Goal: Task Accomplishment & Management: Complete application form

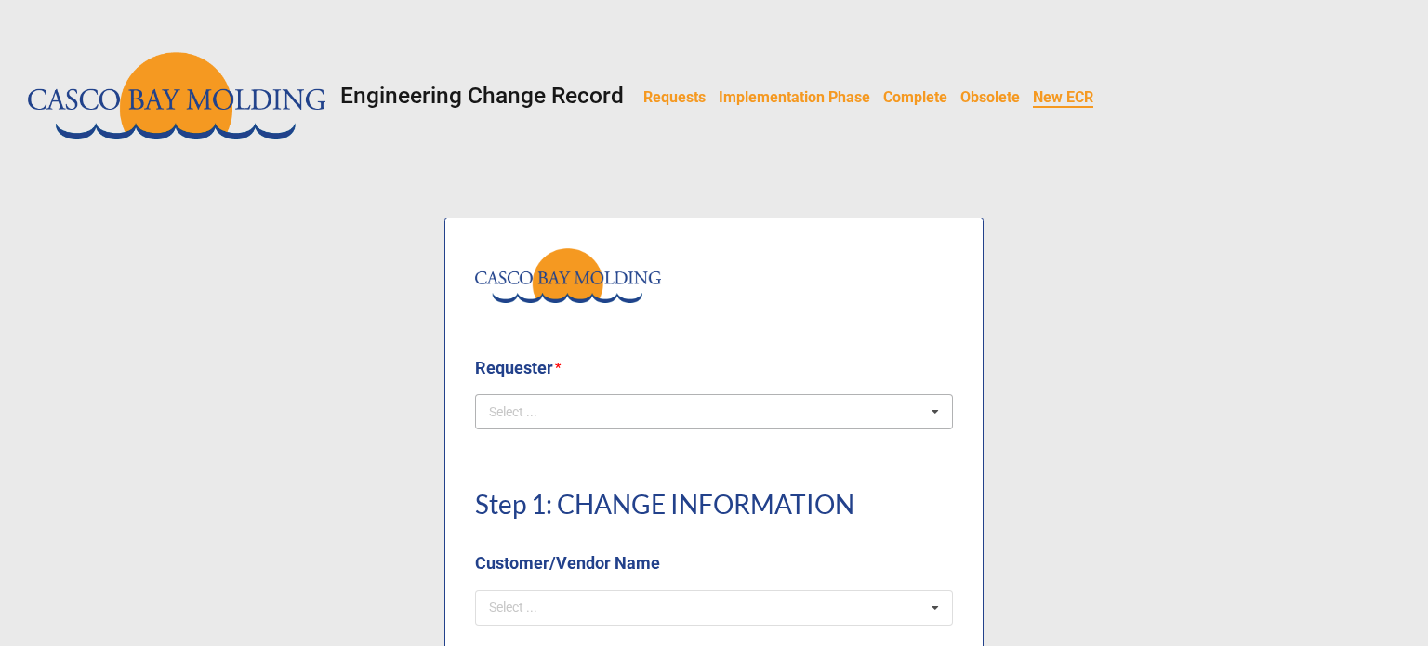
click at [583, 408] on div "Select ... No results found." at bounding box center [714, 411] width 478 height 35
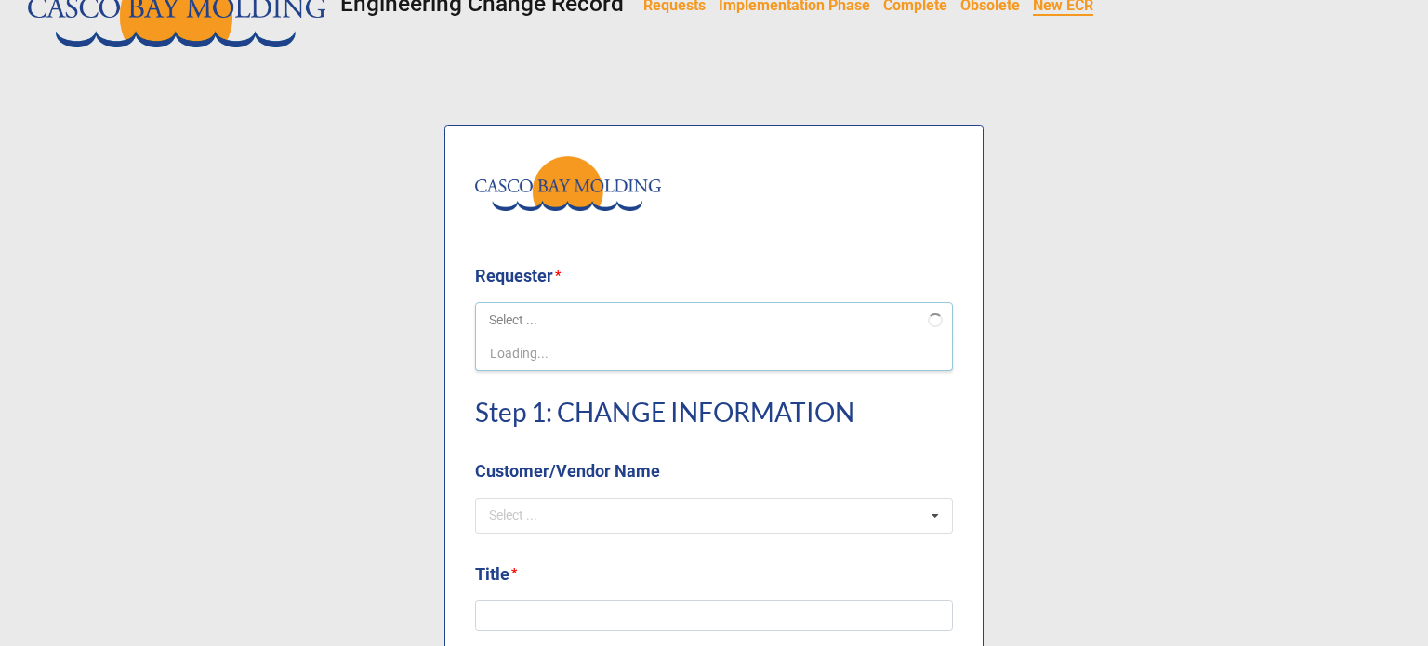
scroll to position [93, 0]
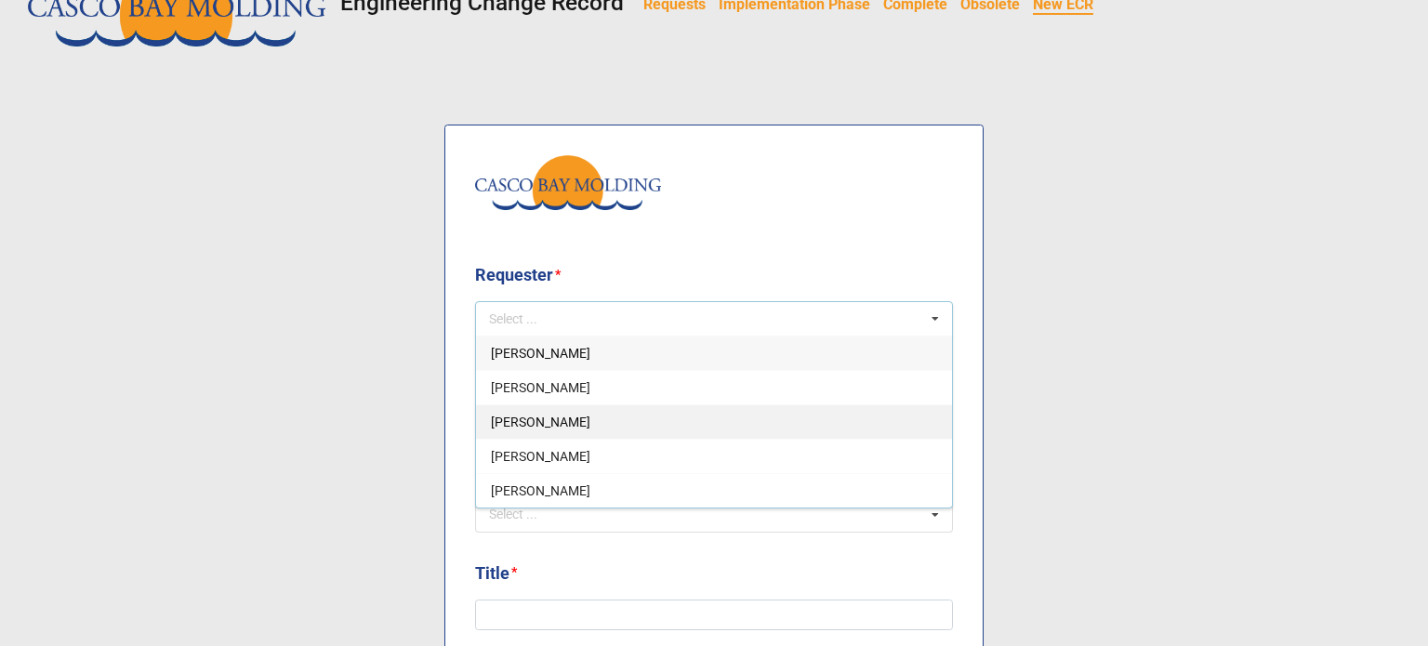
click at [576, 427] on div "Courtney Grant" at bounding box center [714, 421] width 476 height 34
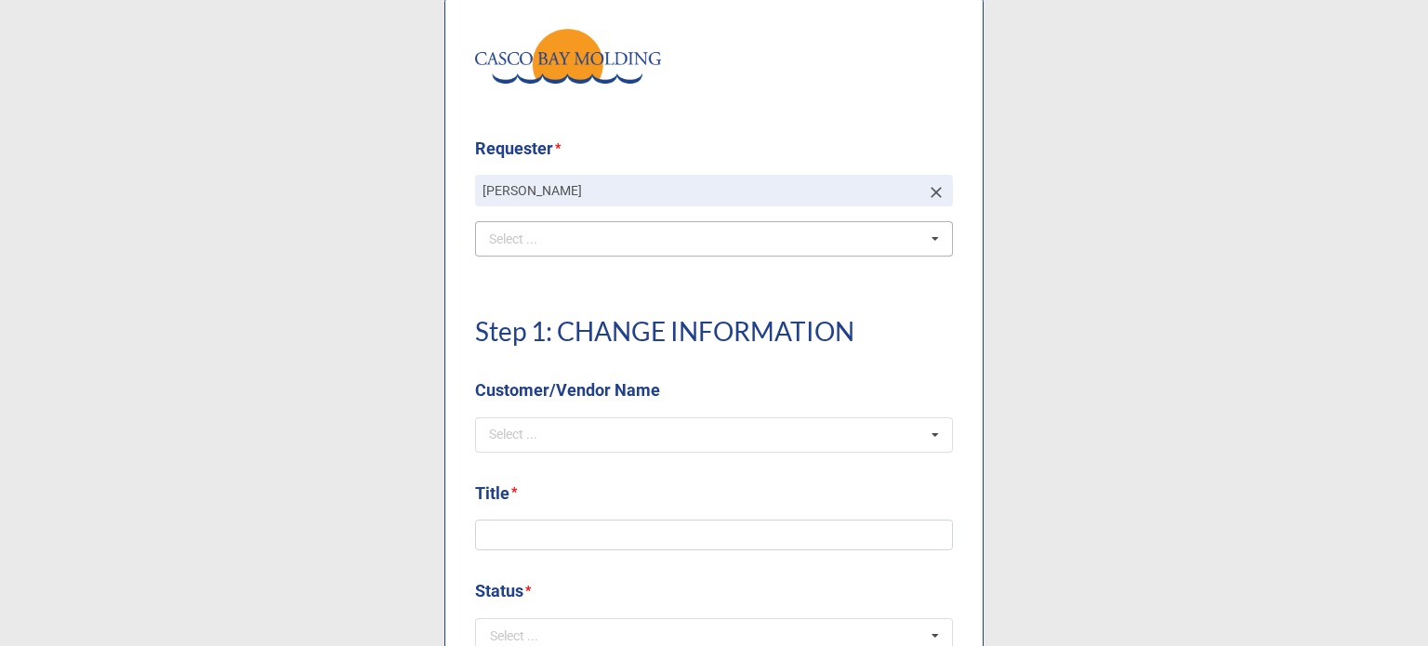
scroll to position [279, 0]
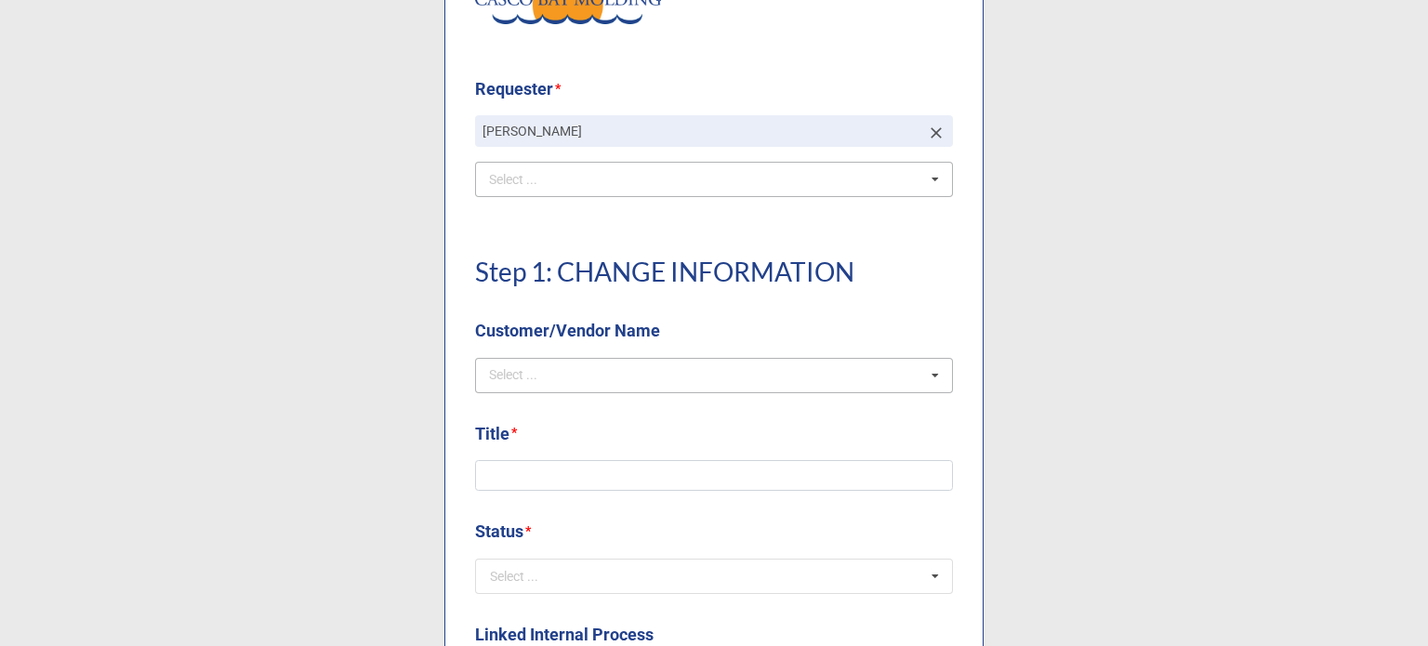
click at [574, 388] on div "Select ... No results found." at bounding box center [714, 375] width 478 height 35
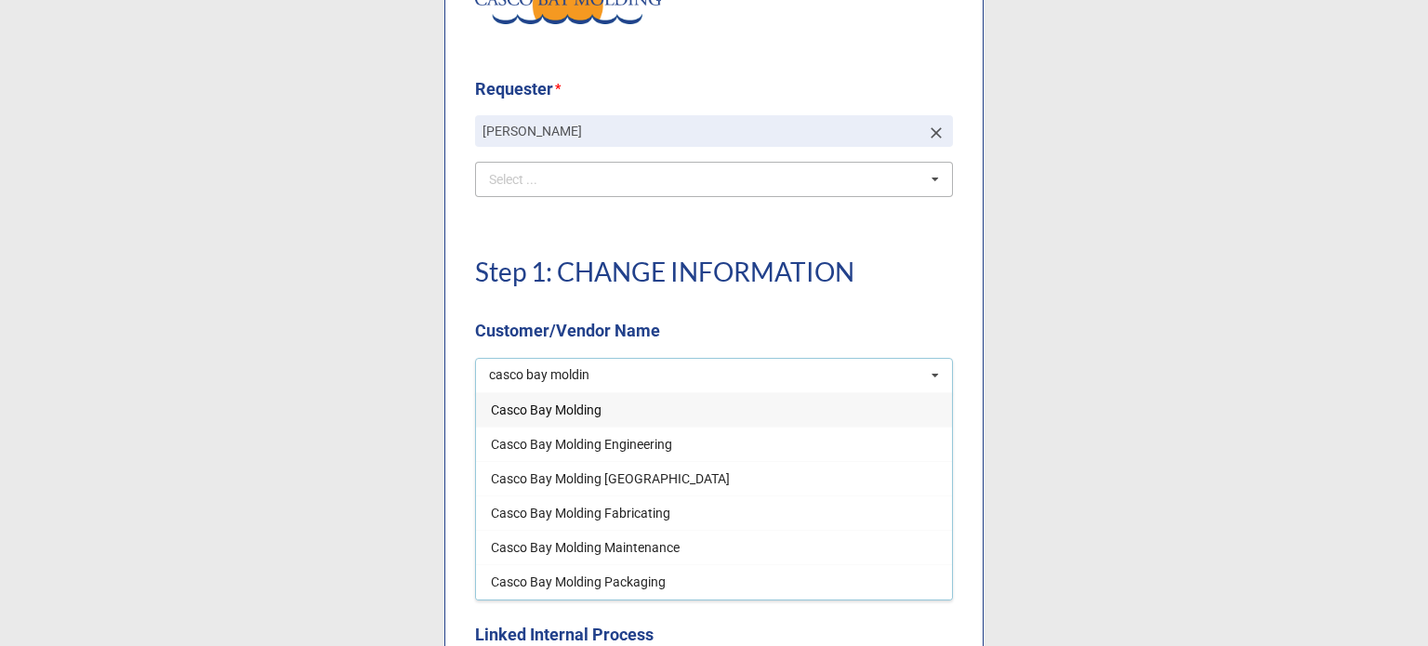
type input "casco bay moldin"
click at [615, 415] on div "Casco Bay Molding" at bounding box center [714, 409] width 476 height 34
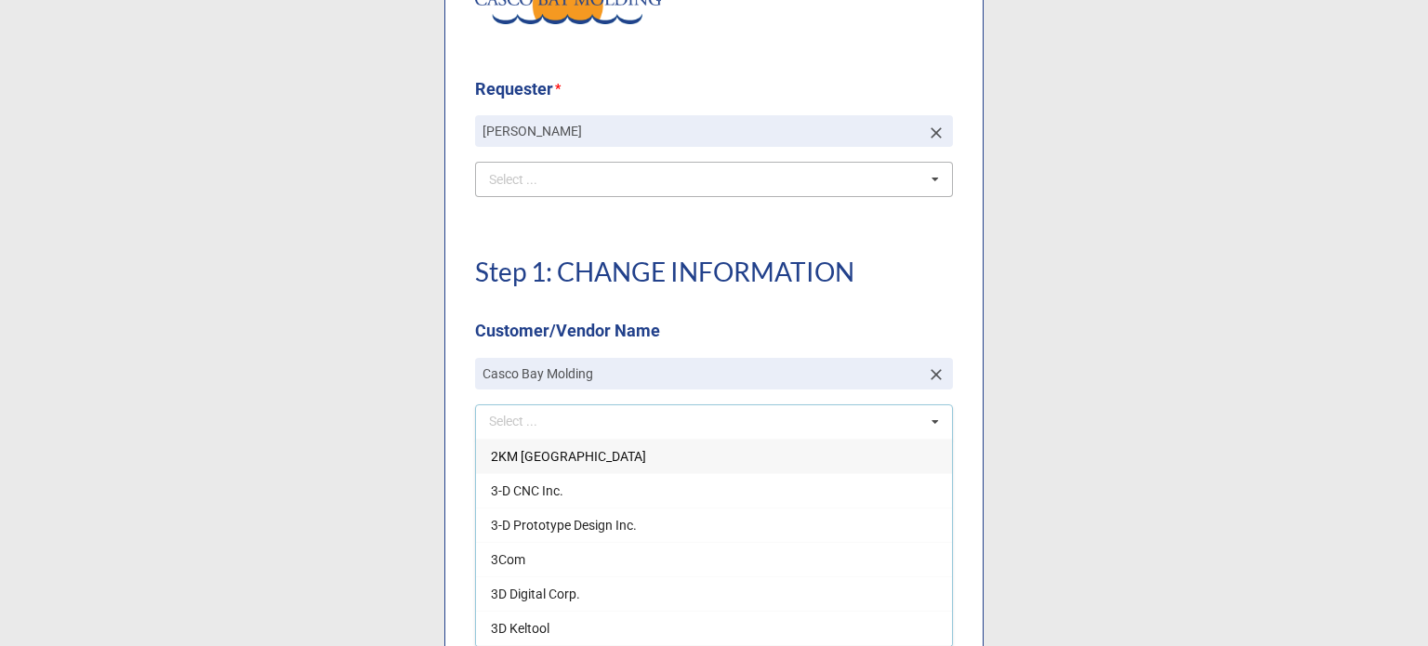
click at [652, 314] on div "Step 1: CHANGE INFORMATION Customer/Vendor Name" at bounding box center [714, 291] width 478 height 132
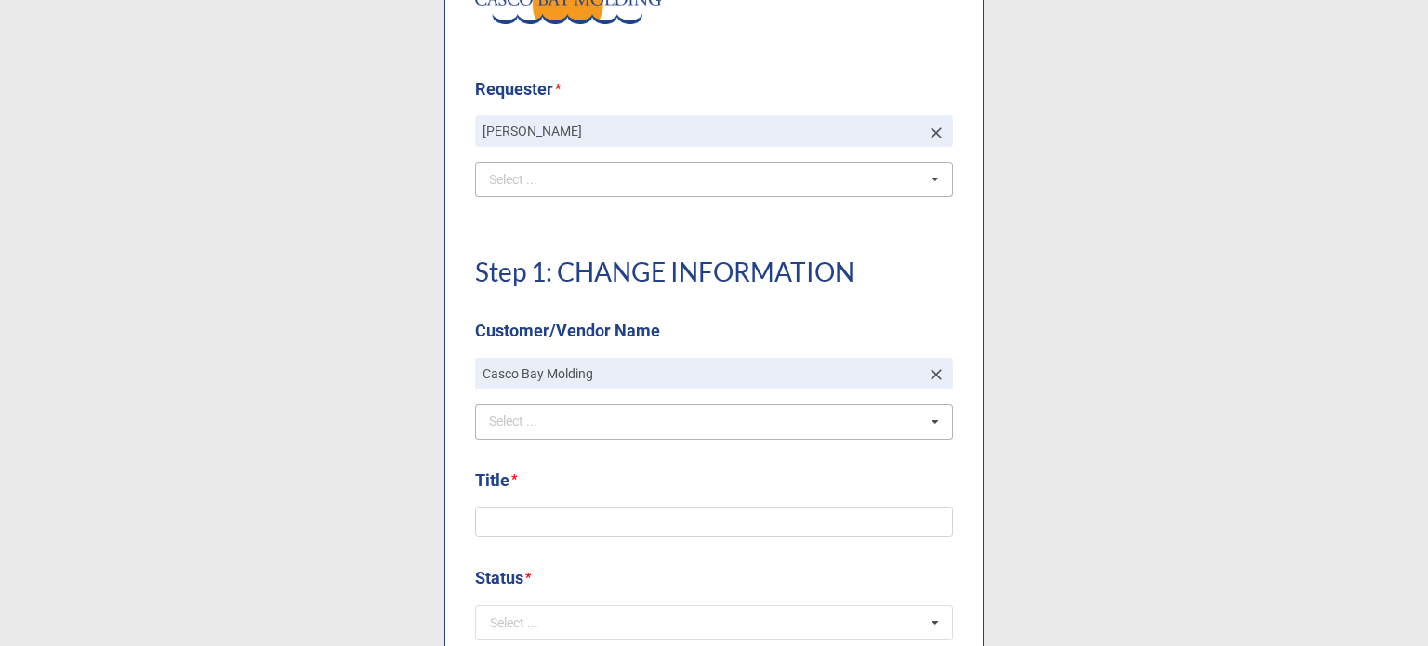
click at [578, 502] on div "Title *" at bounding box center [714, 487] width 478 height 39
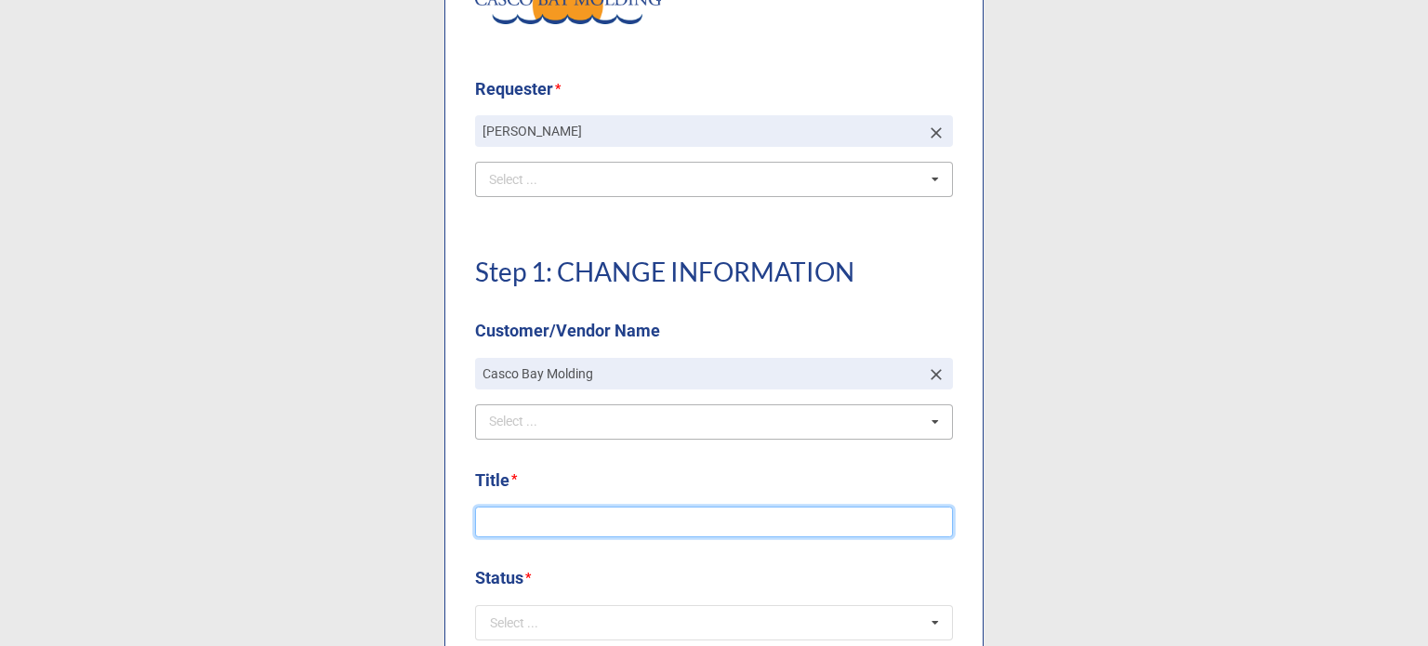
click at [602, 526] on input at bounding box center [714, 523] width 478 height 32
click at [599, 522] on input "KLS Document Updaate" at bounding box center [714, 523] width 478 height 32
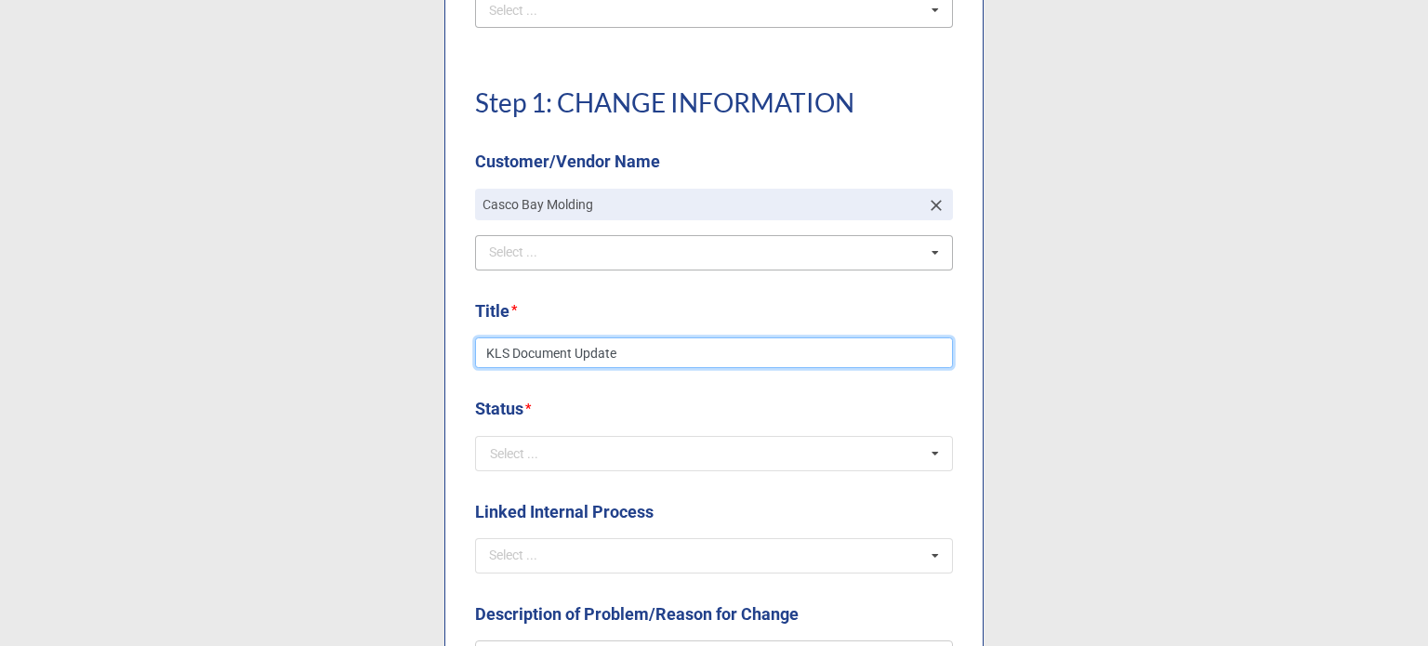
scroll to position [465, 0]
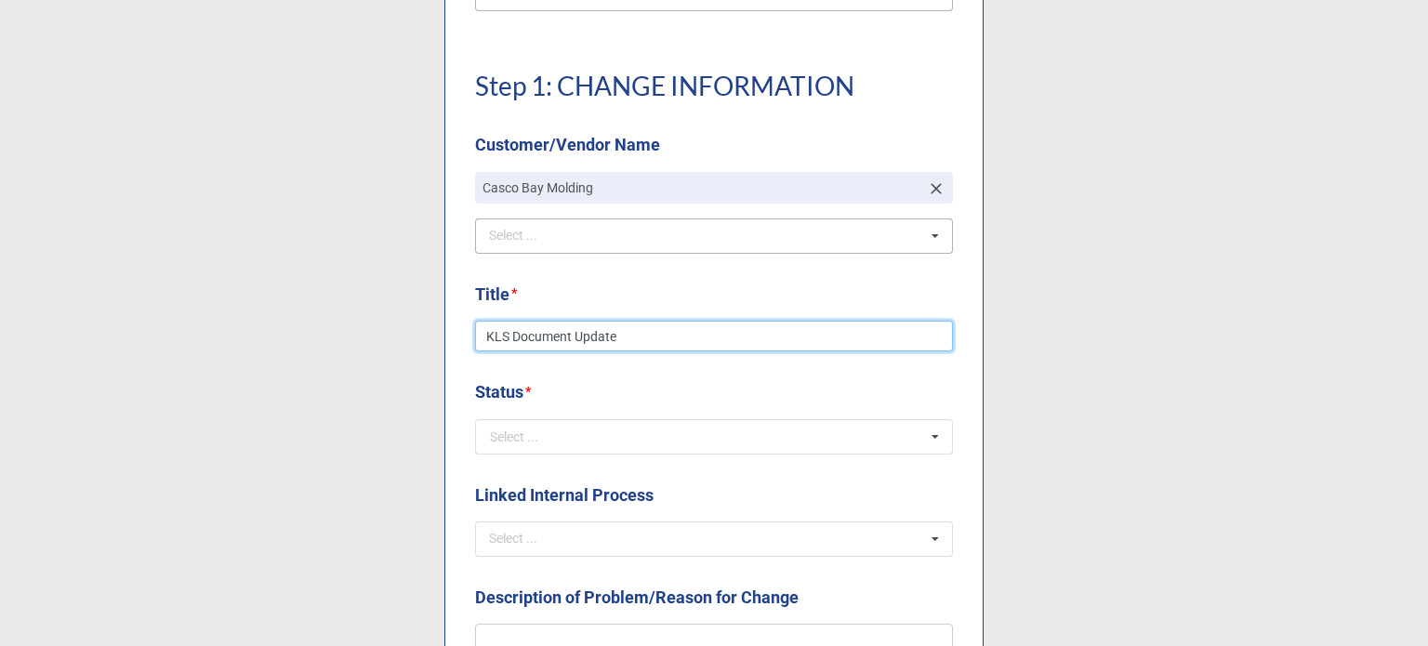
type input "KLS Document Update"
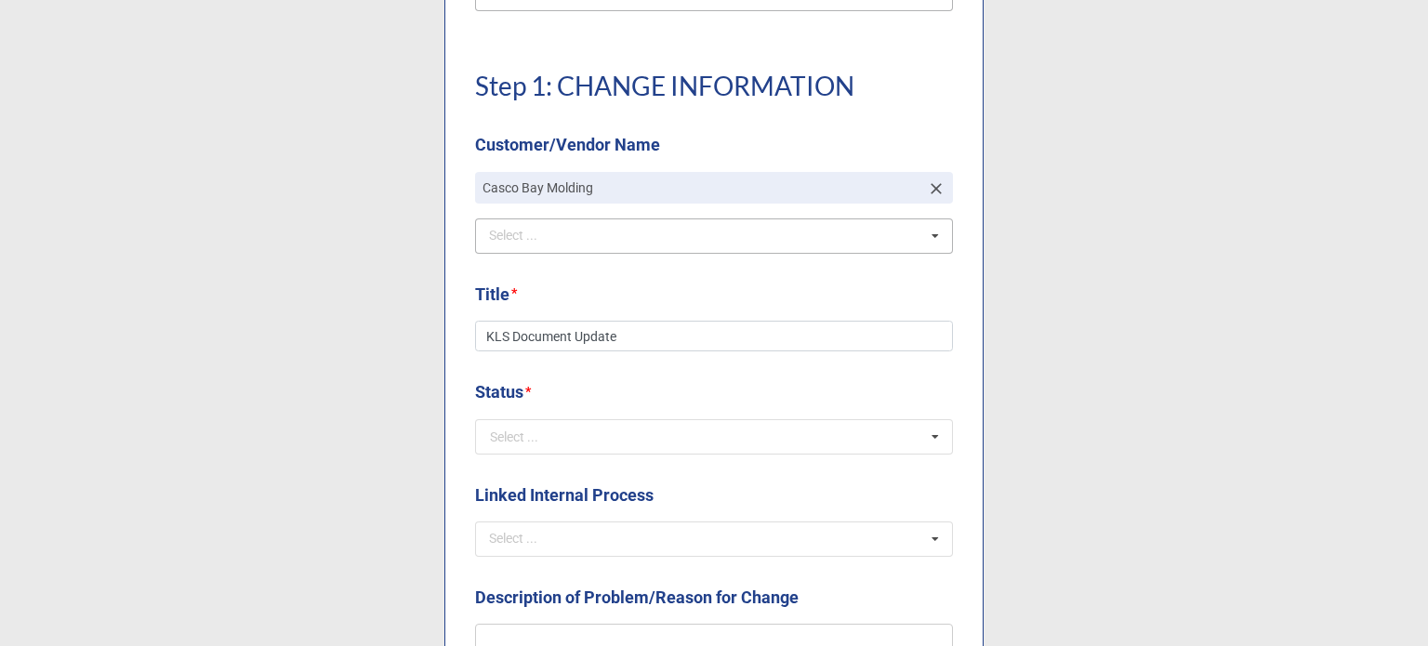
click at [604, 461] on div "Status * Select ... (Request) (Implementation Phase) (Complete) (Obsolete)" at bounding box center [714, 422] width 478 height 87
click at [594, 438] on input "text" at bounding box center [715, 436] width 476 height 33
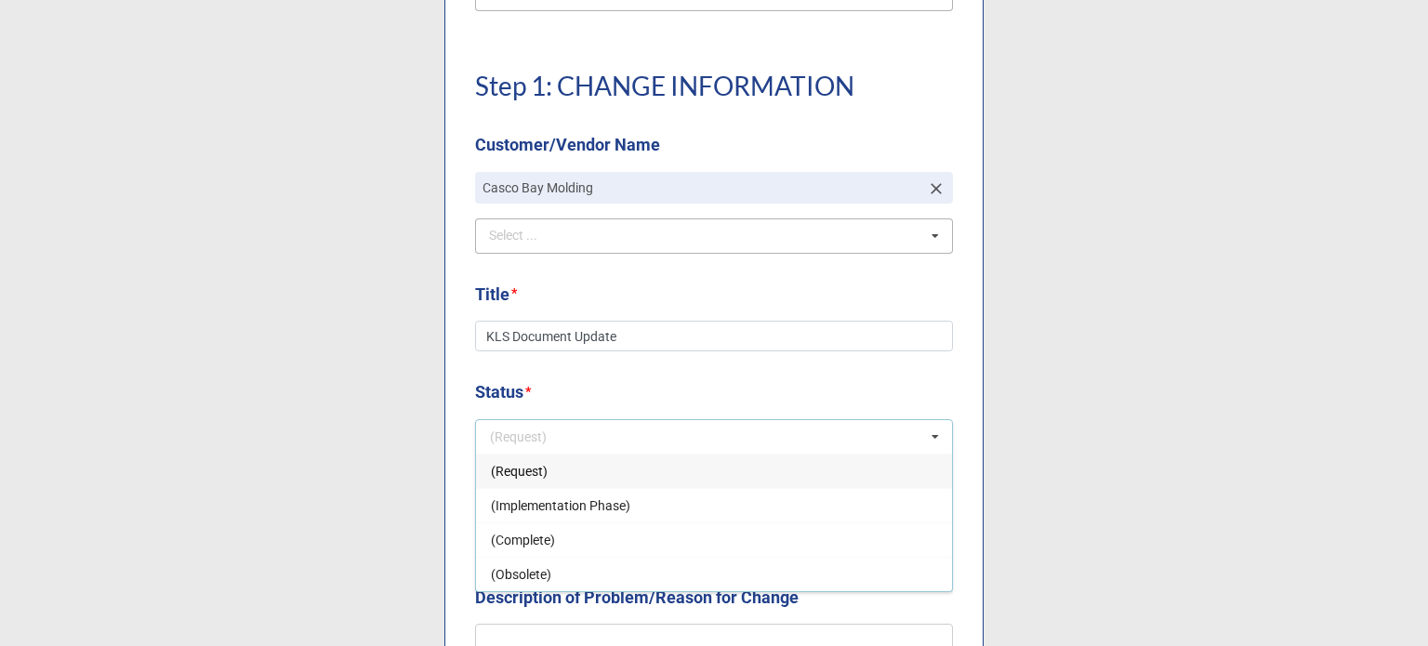
click at [551, 468] on div "(Request)" at bounding box center [714, 471] width 476 height 34
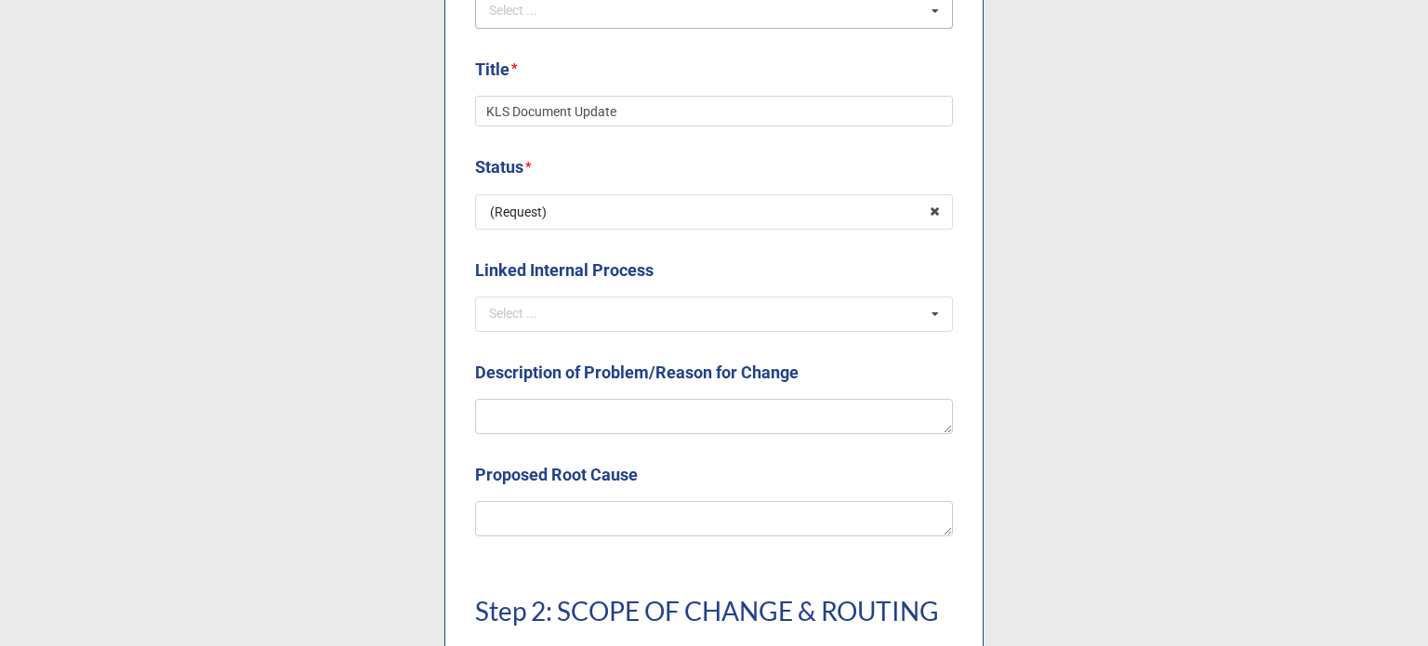
scroll to position [744, 0]
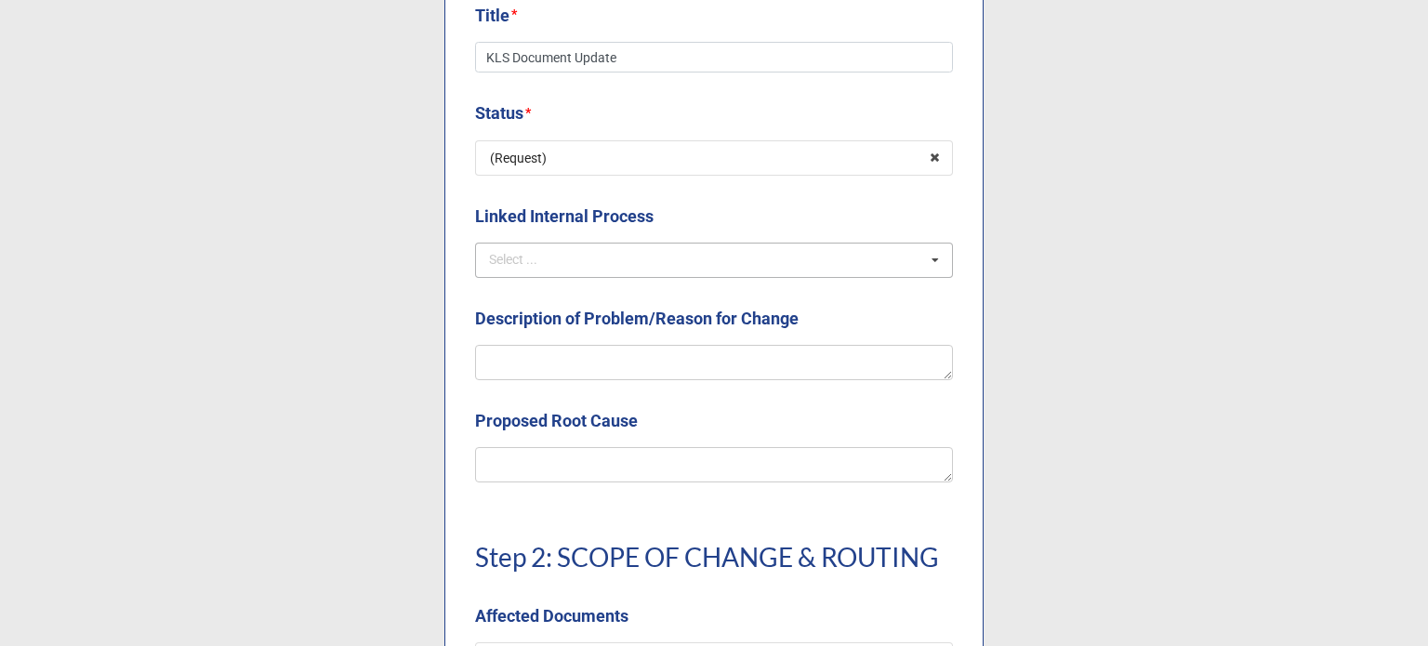
click at [511, 260] on div "Select ..." at bounding box center [524, 259] width 80 height 21
click at [500, 204] on label "Linked Internal Process" at bounding box center [564, 217] width 178 height 26
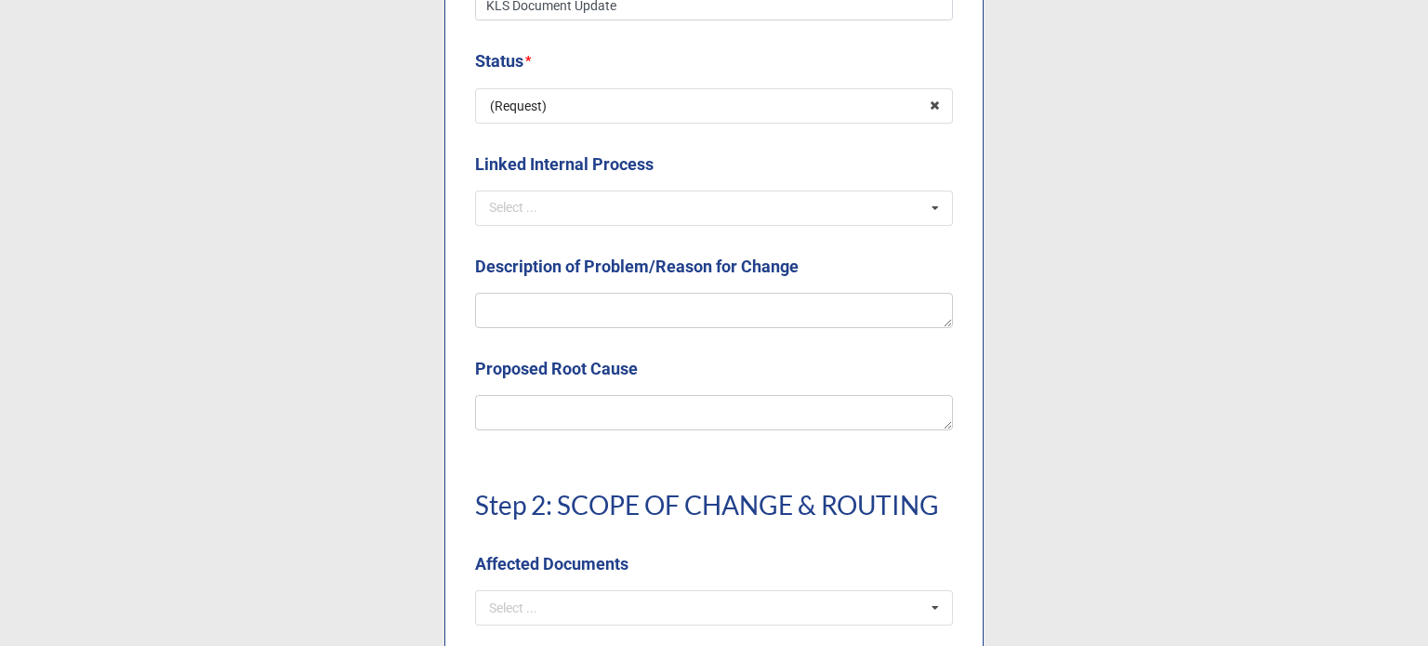
scroll to position [837, 0]
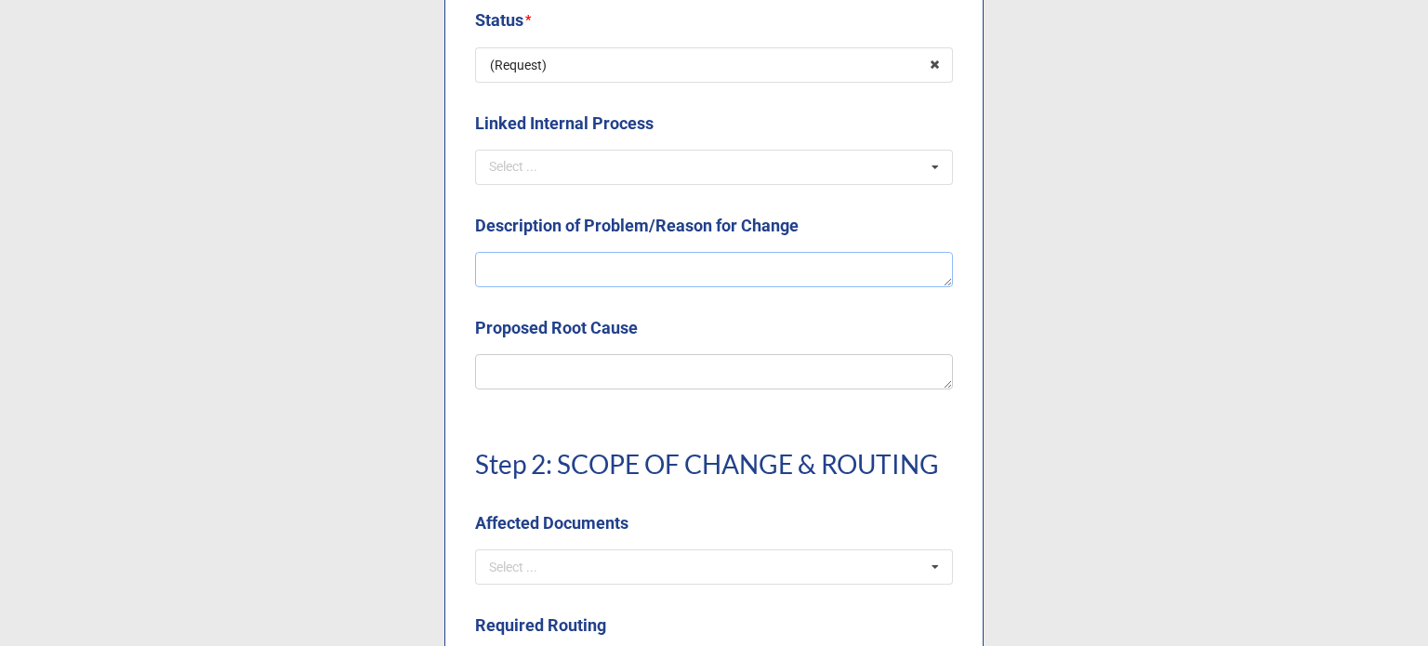
click at [619, 262] on textarea at bounding box center [714, 269] width 478 height 35
type textarea "x"
type textarea "K"
type textarea "x"
type textarea "KL"
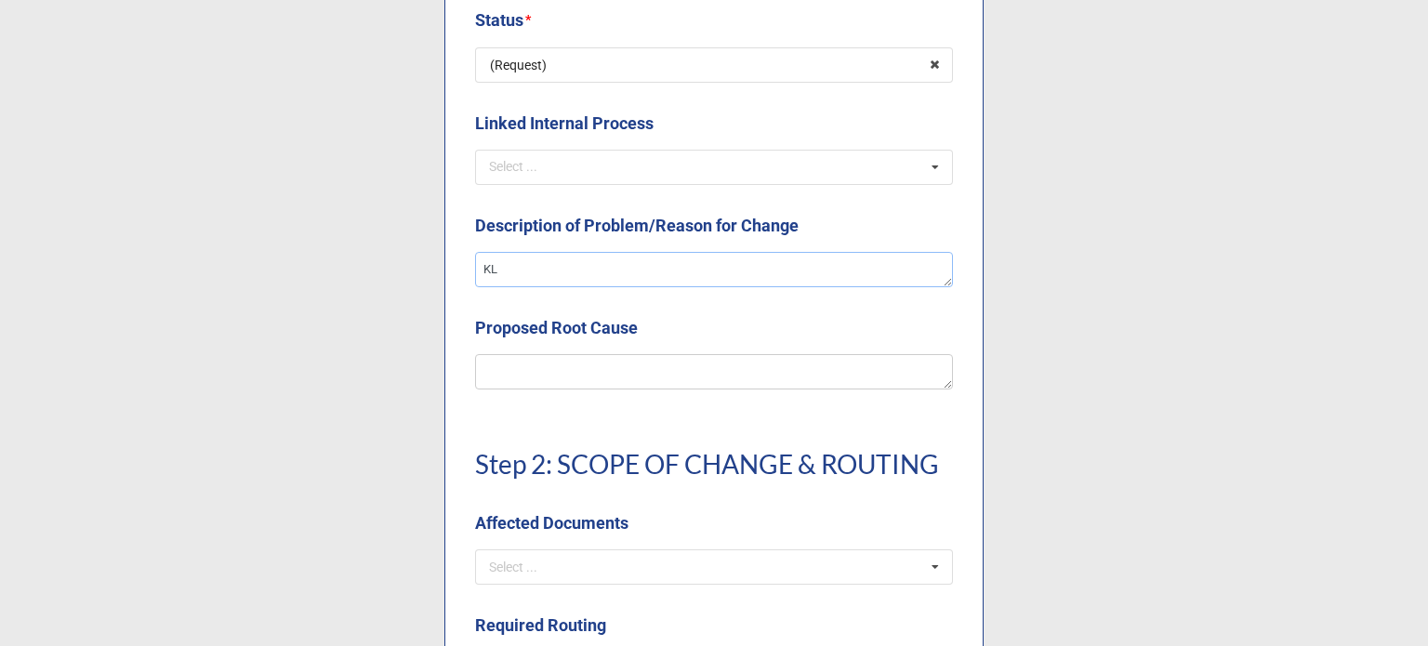
type textarea "x"
type textarea "KLS"
type textarea "x"
type textarea "KLS"
type textarea "x"
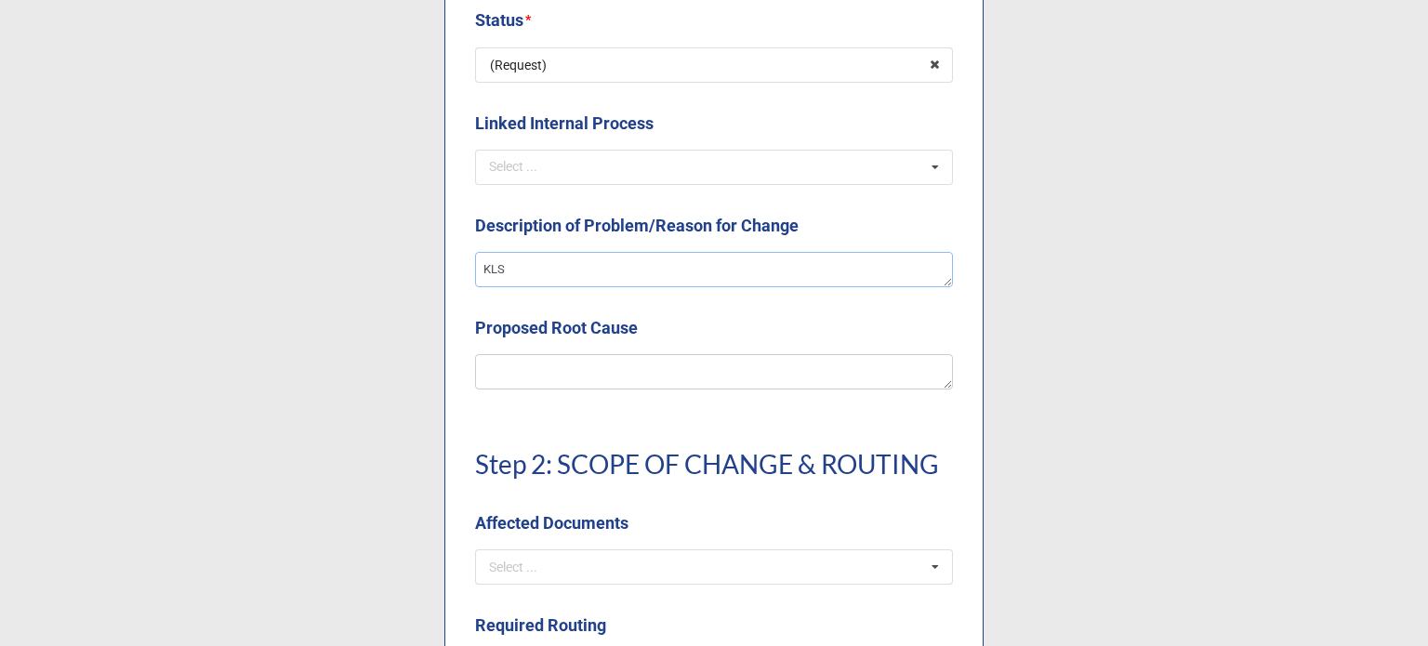
type textarea "KLS h"
type textarea "x"
type textarea "KLS ha"
type textarea "x"
type textarea "KLS has"
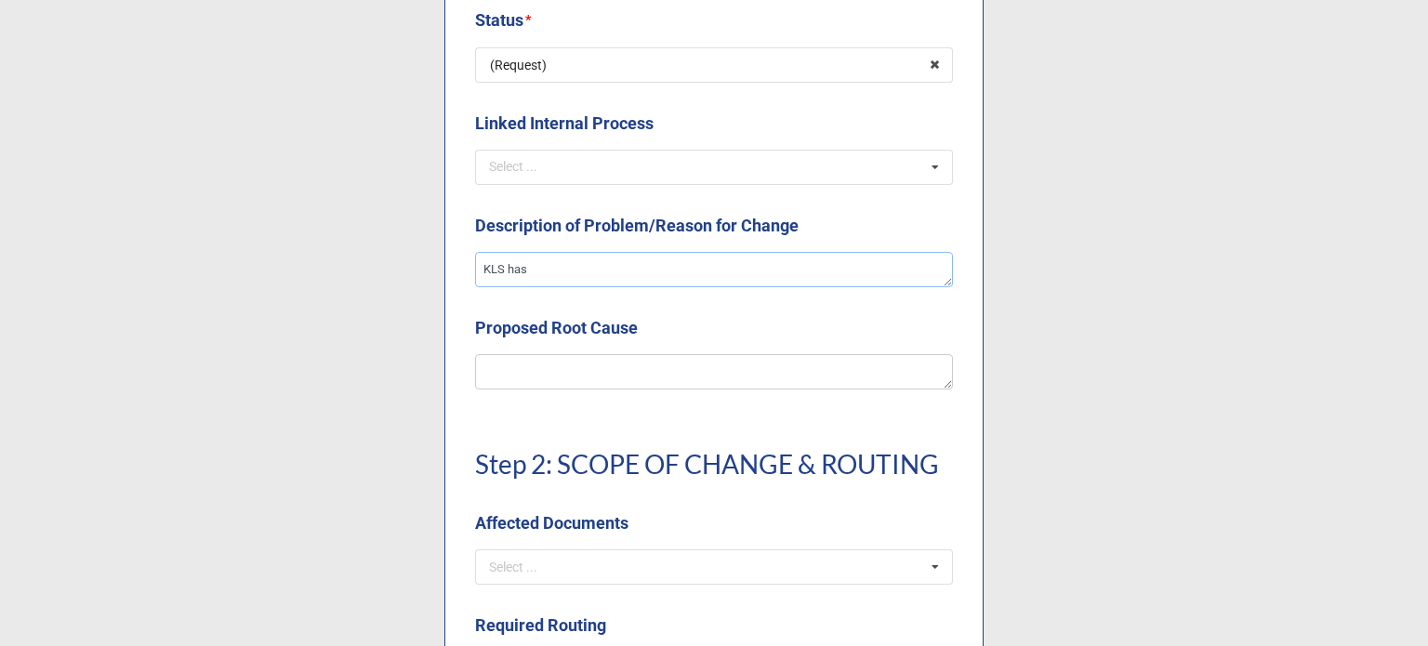
type textarea "x"
type textarea "KLS has"
type textarea "x"
type textarea "KLS has a"
type textarea "x"
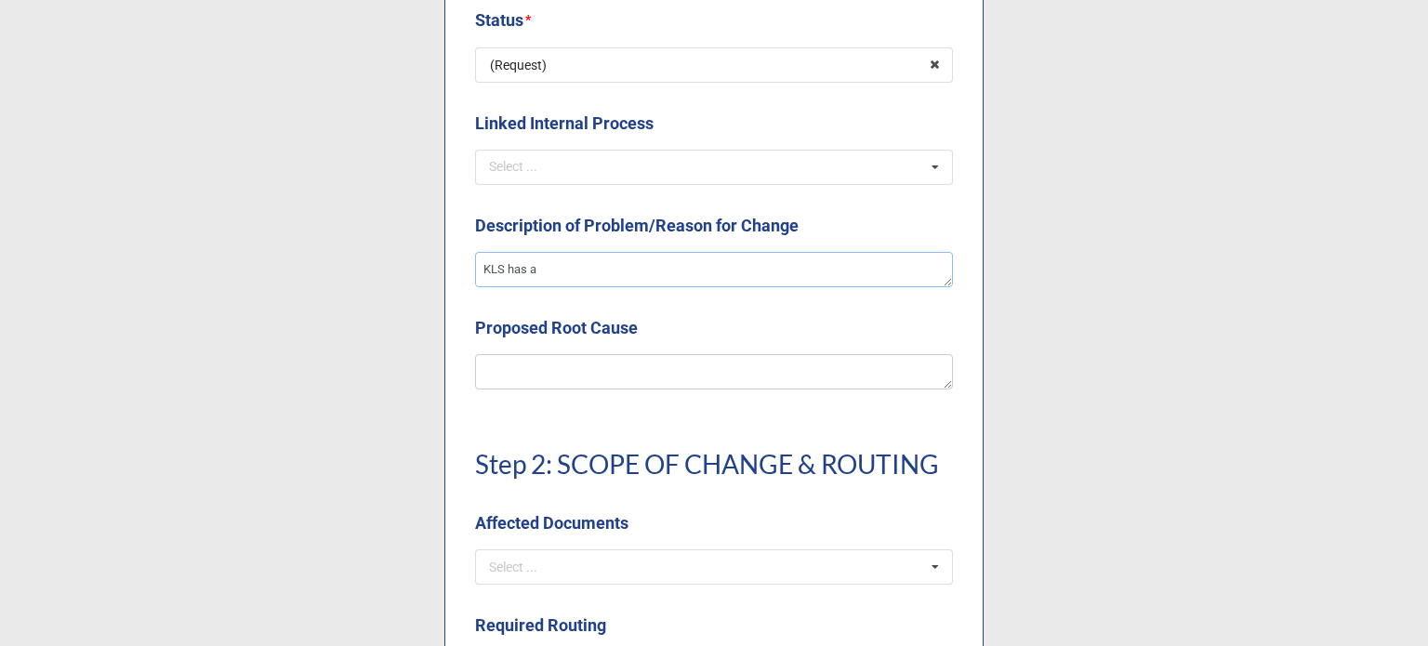
type textarea "KLS has ag"
type textarea "x"
type textarea "KLS has agr"
type textarea "x"
type textarea "KLS has agre"
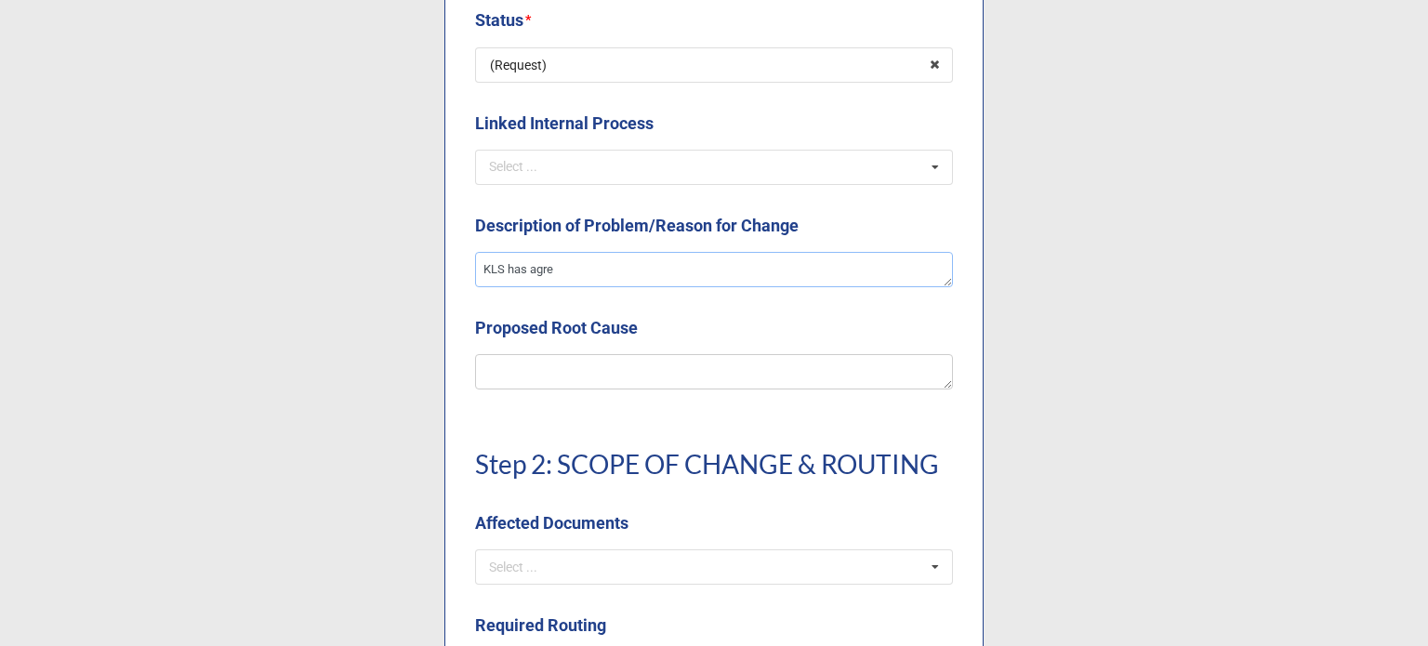
type textarea "x"
type textarea "KLS has agree"
type textarea "x"
type textarea "KLS has agreed"
type textarea "x"
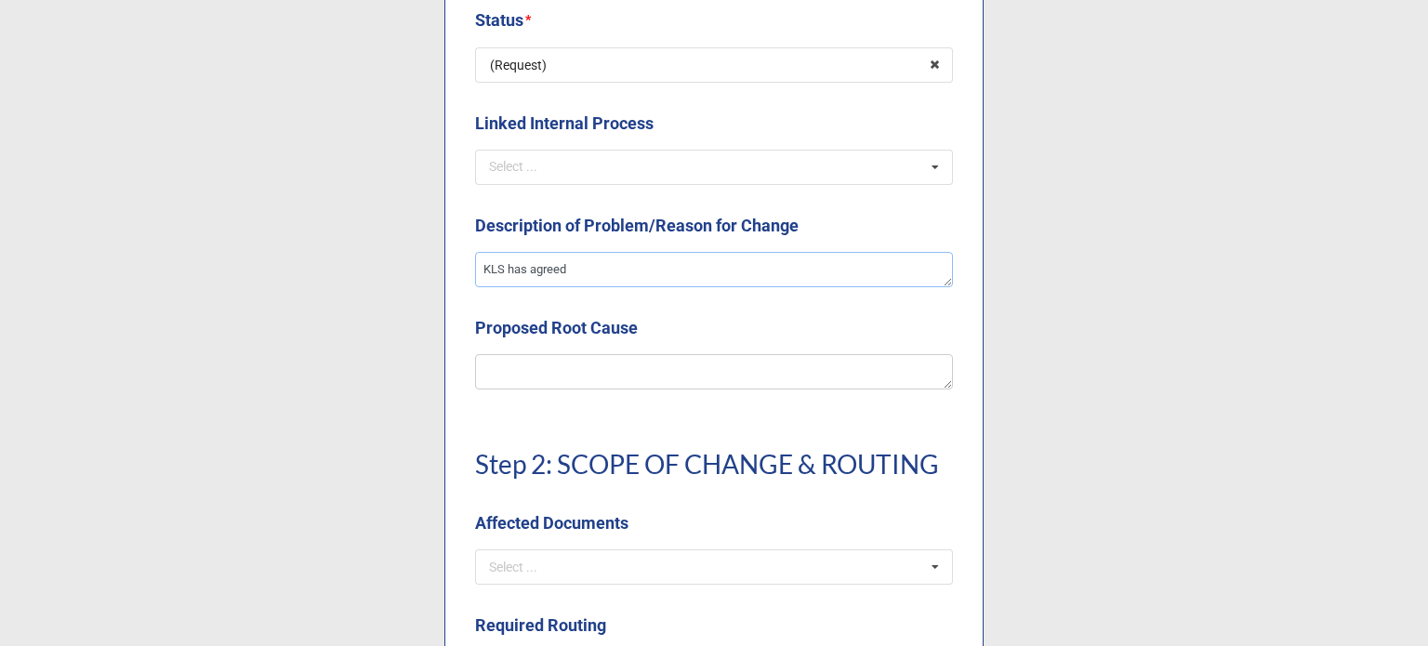
type textarea "KLS has agreede"
type textarea "x"
type textarea "KLS has agreeded"
type textarea "x"
type textarea "KLS has agreeded"
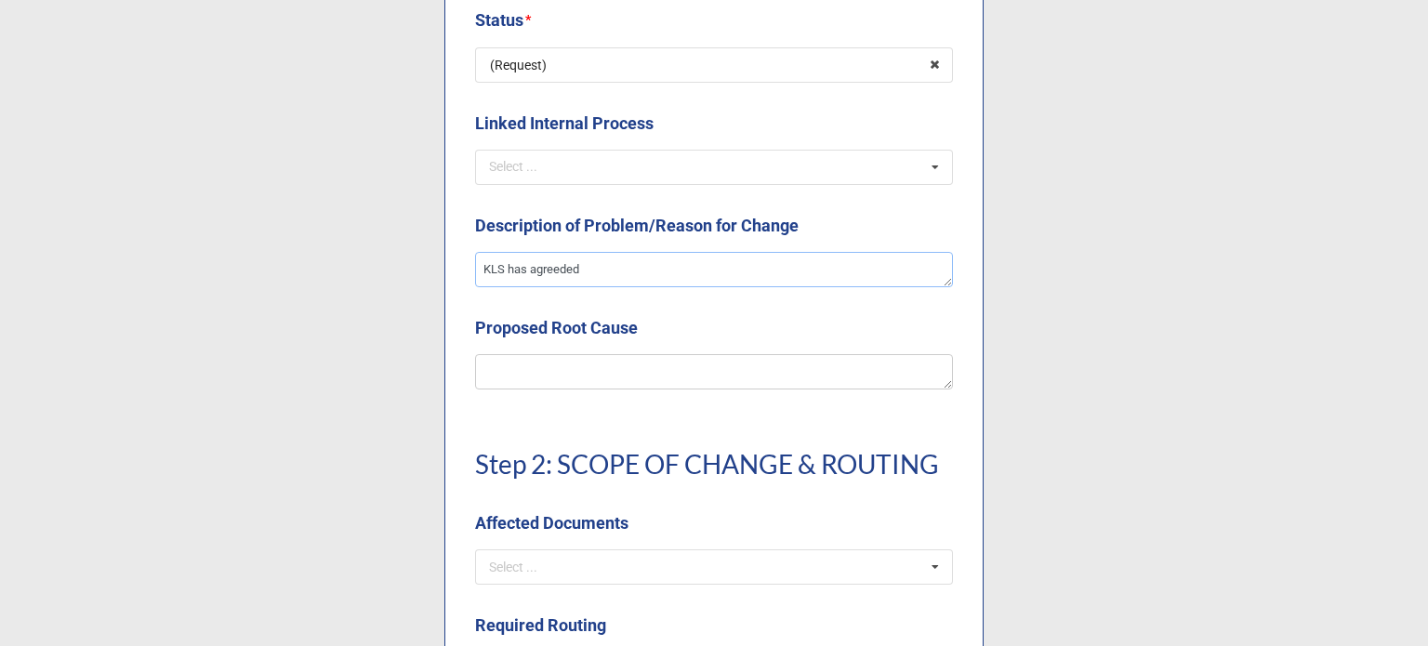
type textarea "x"
type textarea "KLS has agreeded"
type textarea "x"
type textarea "KLS has agreede"
type textarea "x"
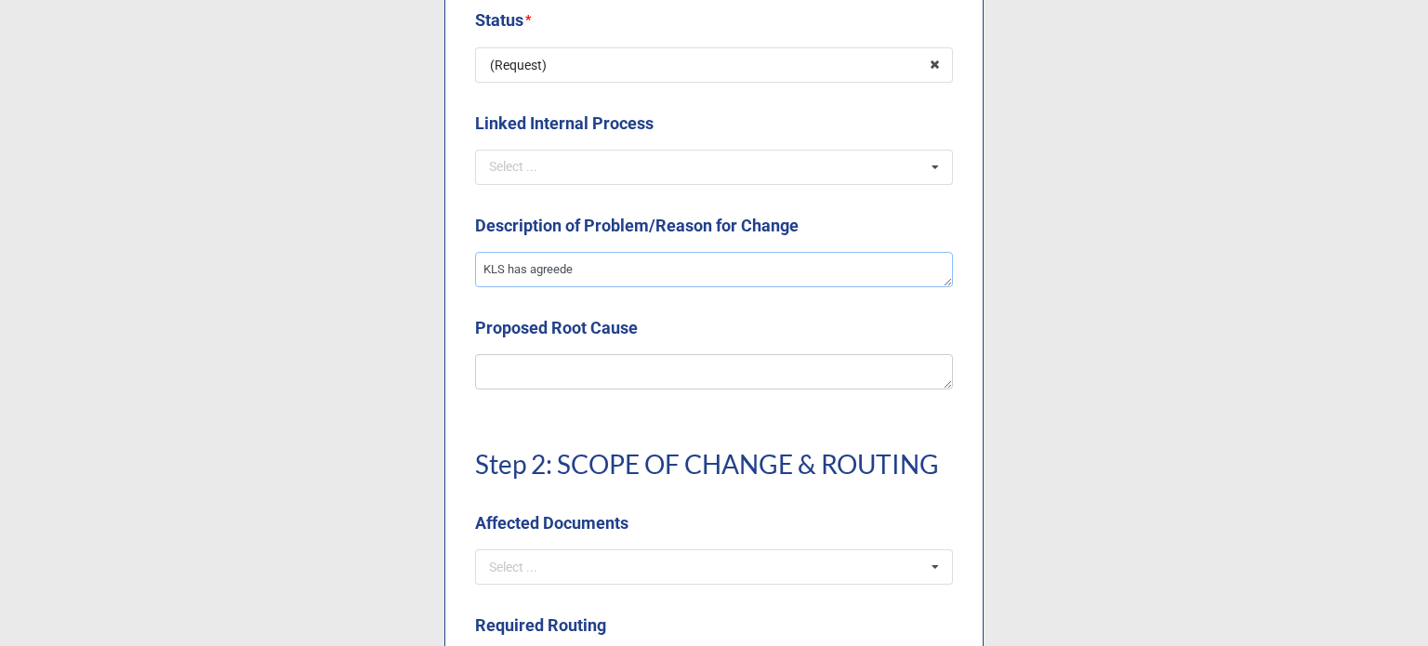
type textarea "KLS has agreed"
type textarea "x"
type textarea "KLS has agreed"
type textarea "x"
type textarea "KLS has agreed t"
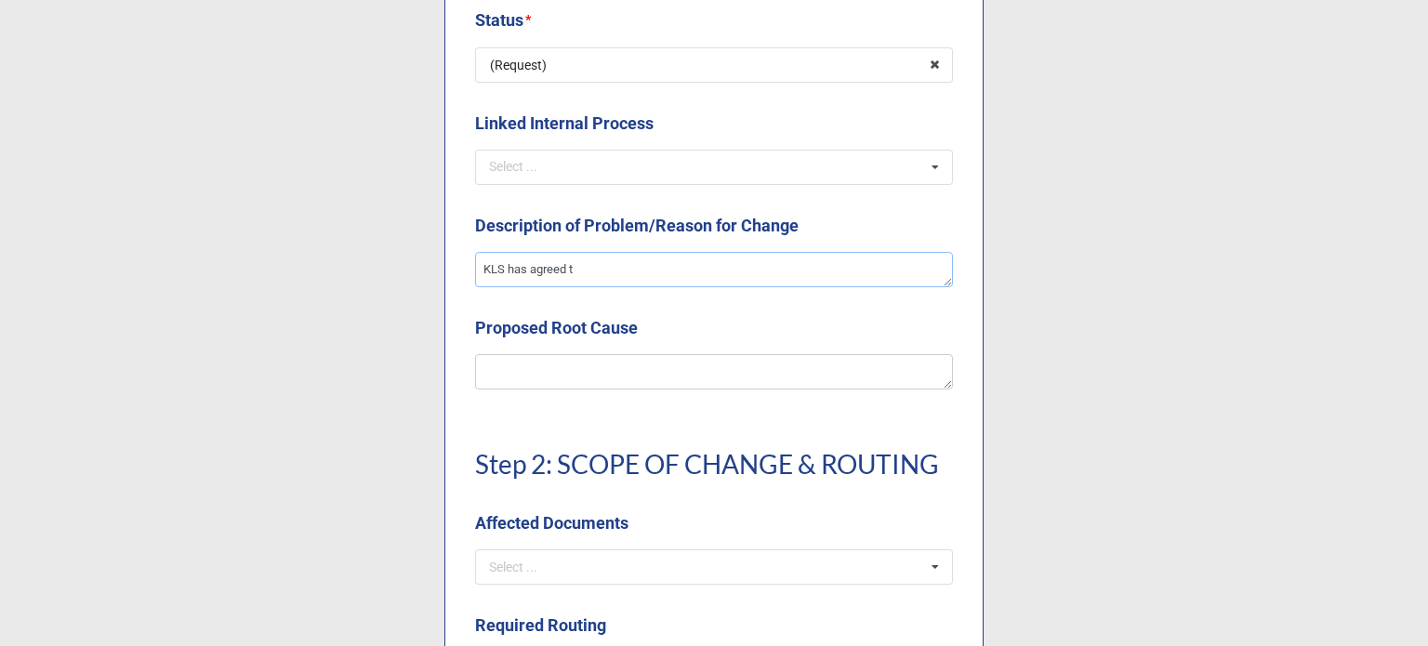
type textarea "x"
type textarea "KLS has agreed to"
type textarea "x"
type textarea "KLS has agreed to b"
type textarea "x"
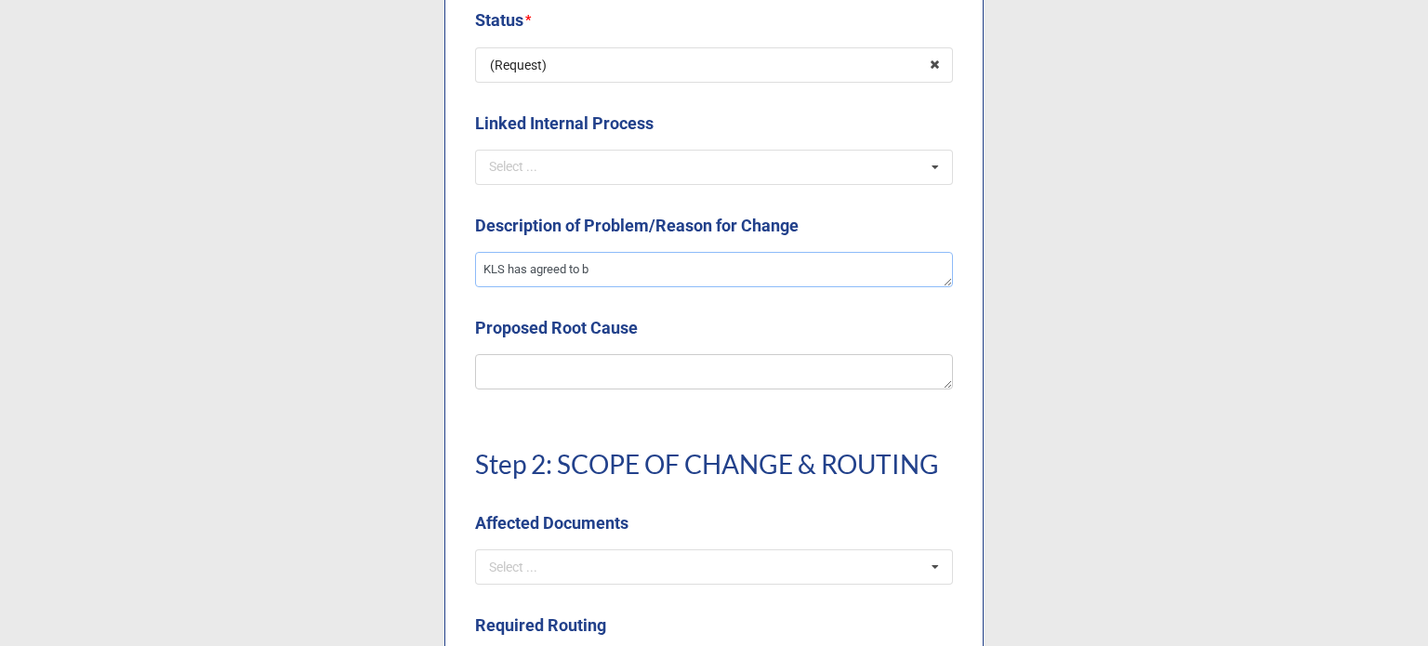
type textarea "KLS has agreed to bu"
type textarea "x"
type textarea "KLS has agreed to bum"
type textarea "x"
type textarea "KLS has agreed to bump"
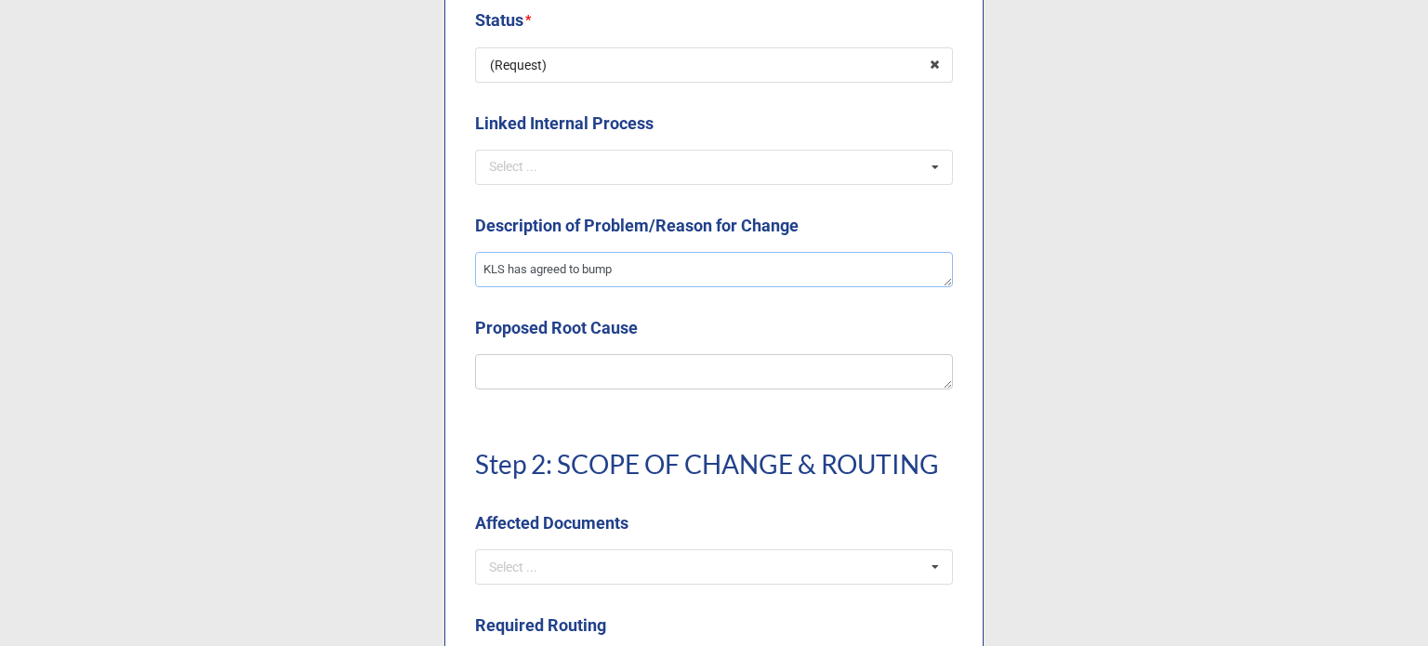
type textarea "x"
type textarea "KLS has agreed to bump t"
type textarea "x"
type textarea "KLS has agreed to bump th"
type textarea "x"
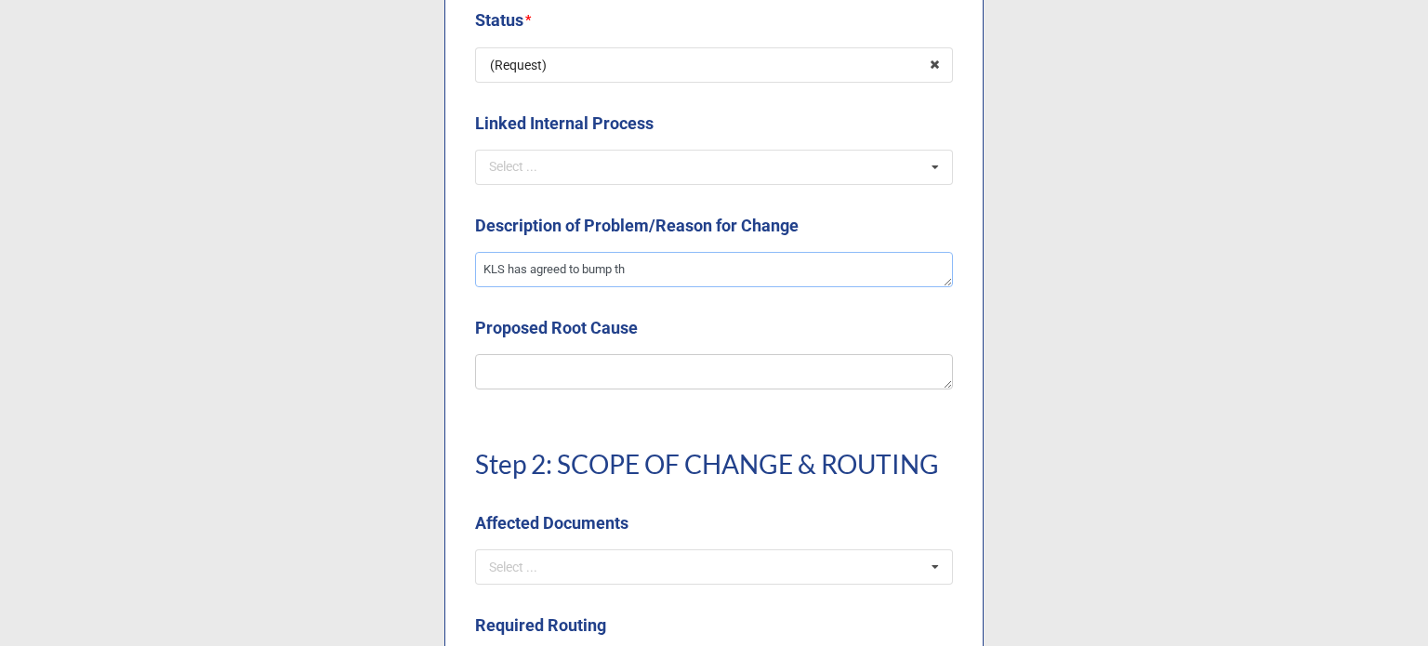
type textarea "KLS has agreed to bump the"
type textarea "x"
type textarea "KLS has agreed to bump the"
type textarea "x"
type textarea "KLS has agreed to bump the f"
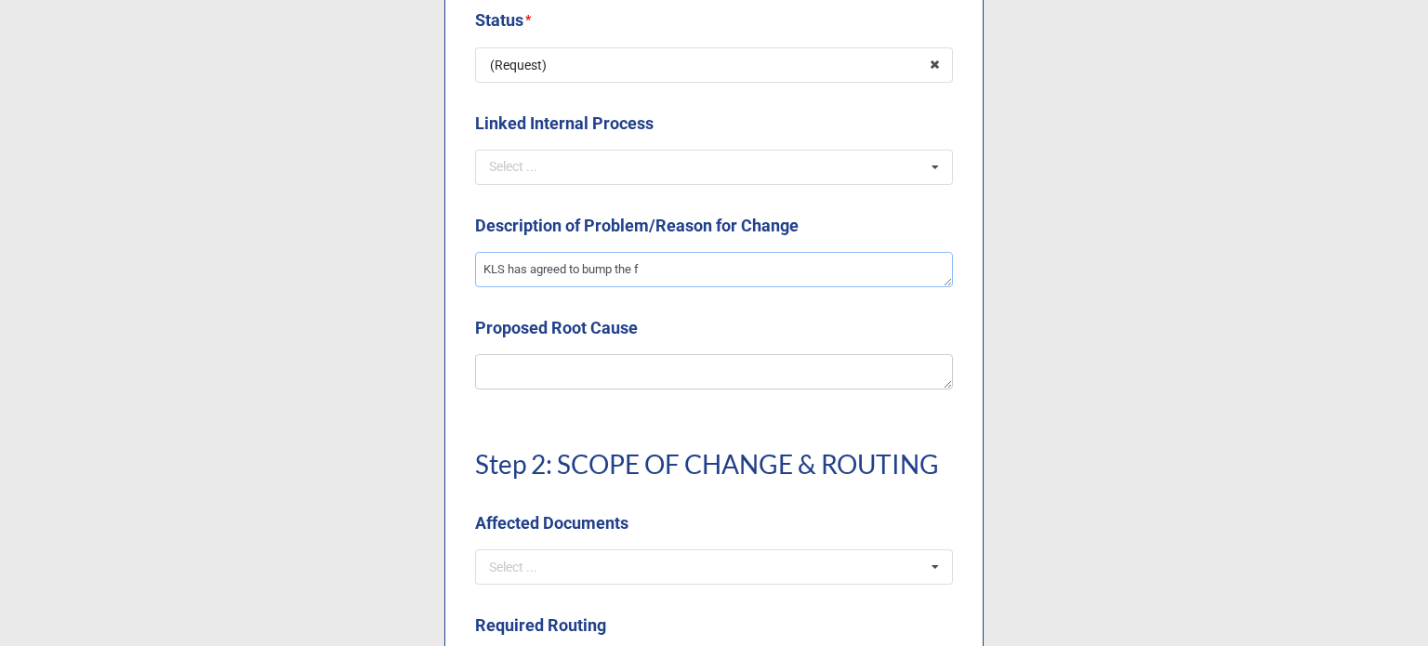
type textarea "x"
type textarea "KLS has agreed to bump the fl"
type textarea "x"
type textarea "KLS has agreed to bump the fla"
type textarea "x"
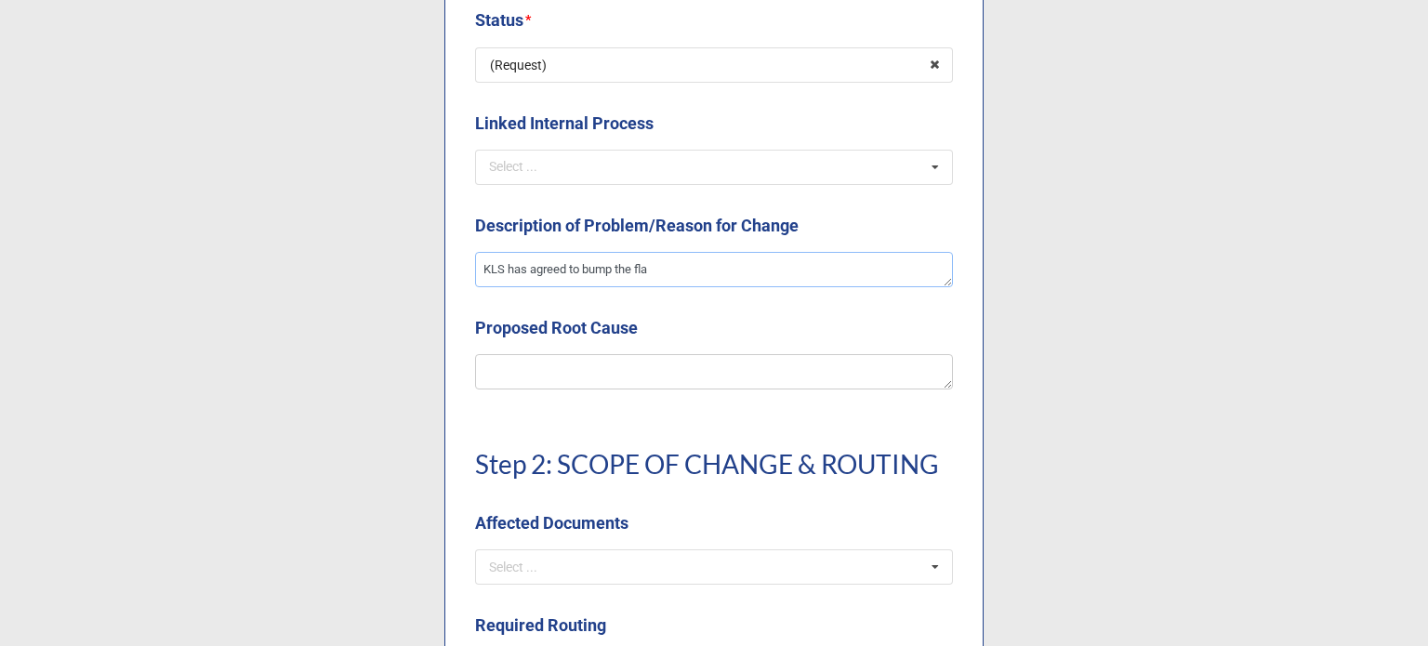
type textarea "KLS has agreed to bump the flas"
type textarea "x"
type textarea "KLS has agreed to bump the flash"
type textarea "x"
type textarea "KLS has agreed to bump the flash"
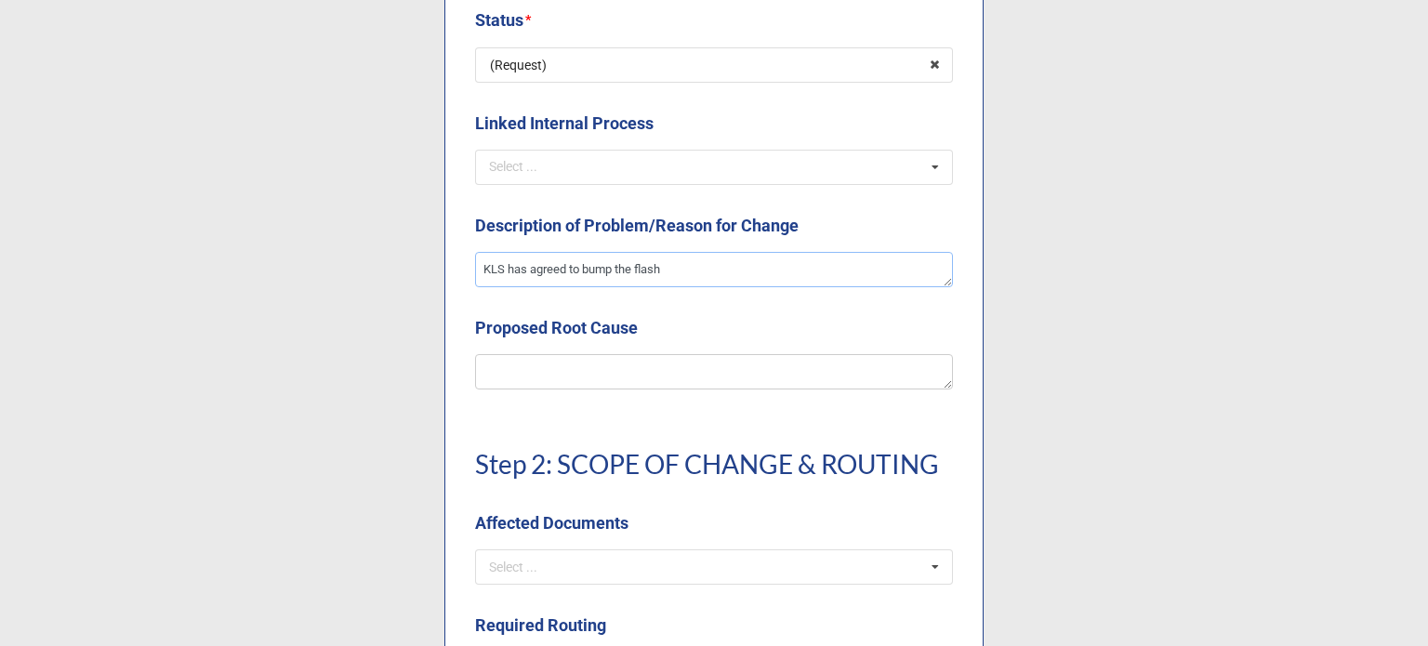
type textarea "x"
type textarea "KLS has agreed to bump the flash a"
type textarea "x"
type textarea "KLS has agreed to bump the flash al"
type textarea "x"
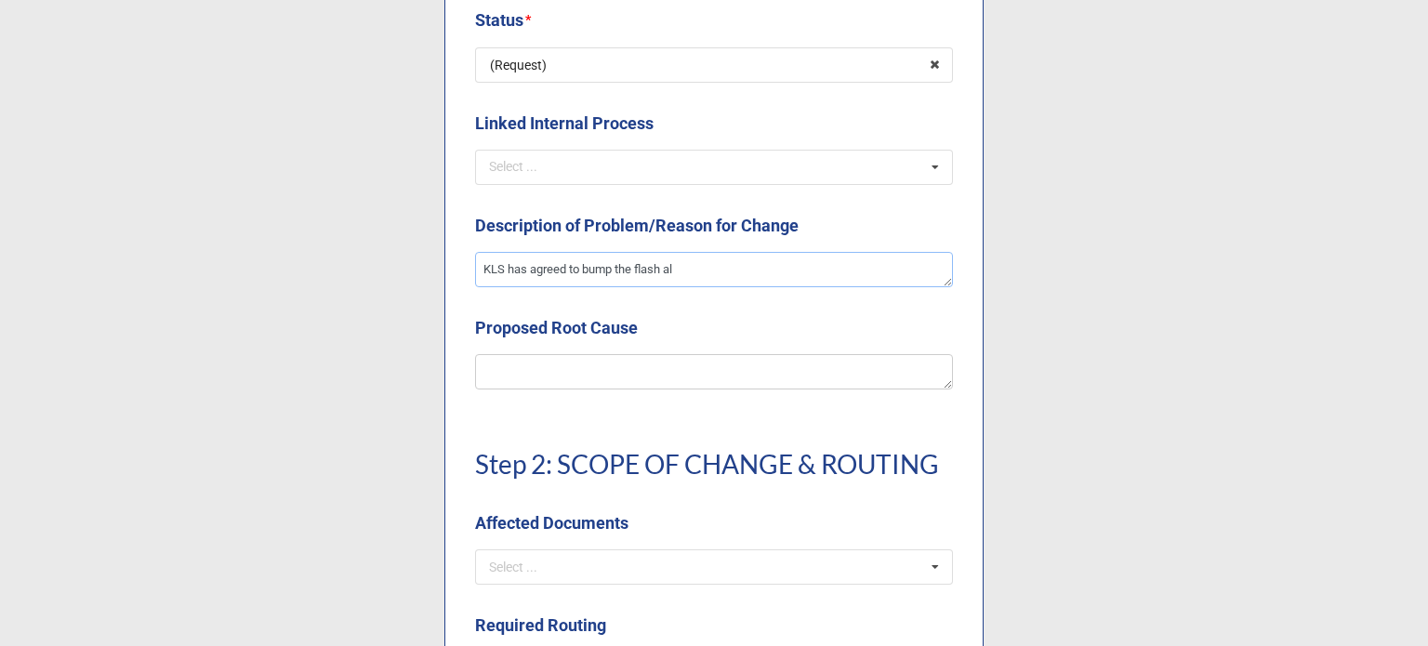
type textarea "KLS has agreed to bump the flash all"
type textarea "x"
type textarea "KLS has agreed to bump the flash allo"
type textarea "x"
type textarea "KLS has agreed to bump the flash allow"
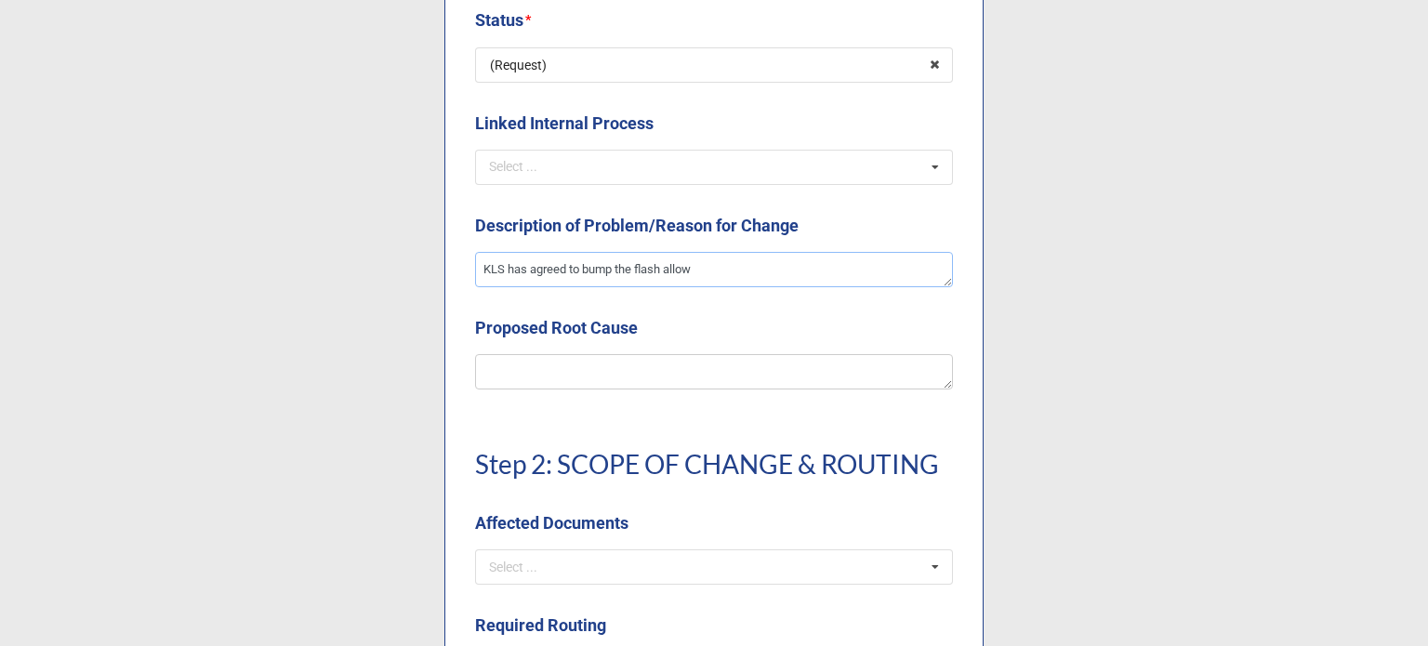
type textarea "x"
type textarea "KLS has agreed to bump the flash allowa"
type textarea "x"
type textarea "KLS has agreed to bump the flash allowan"
type textarea "x"
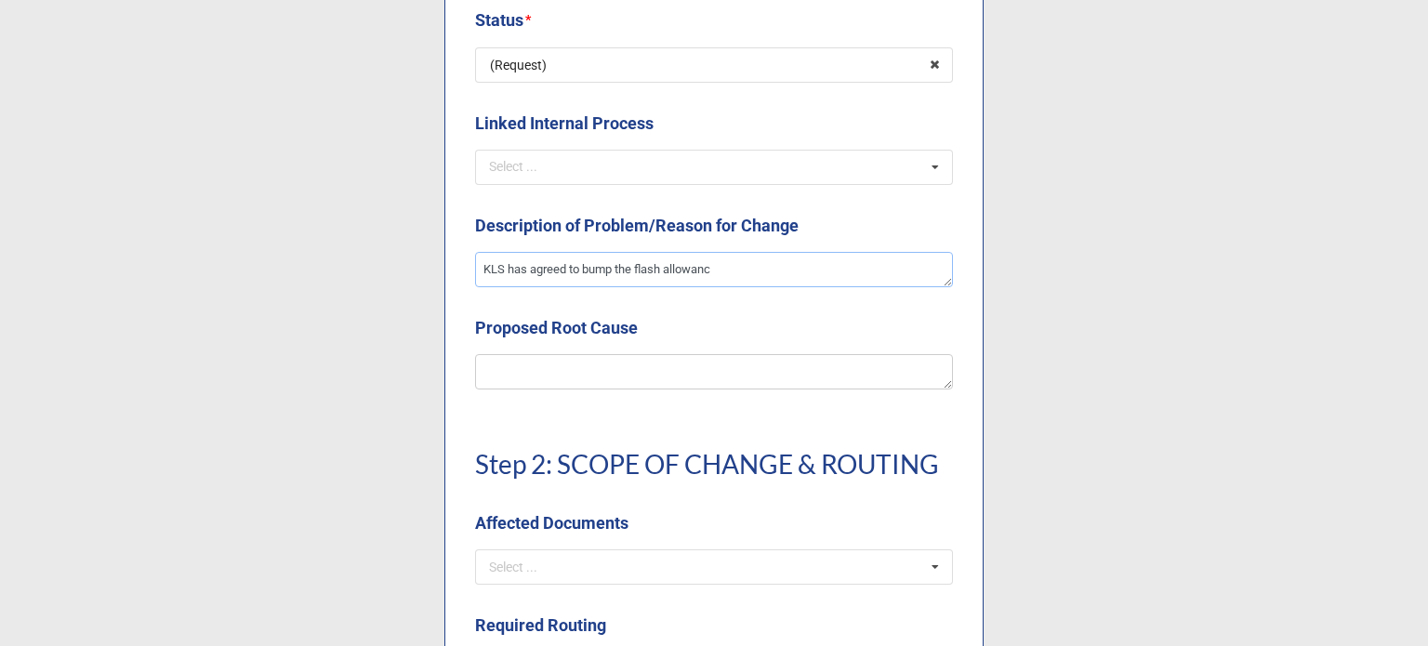
type textarea "KLS has agreed to bump the flash allowance"
type textarea "x"
type textarea "KLS has agreed to bump the flash allowance"
type textarea "x"
type textarea "KLS has agreed to bump the flash allowance u"
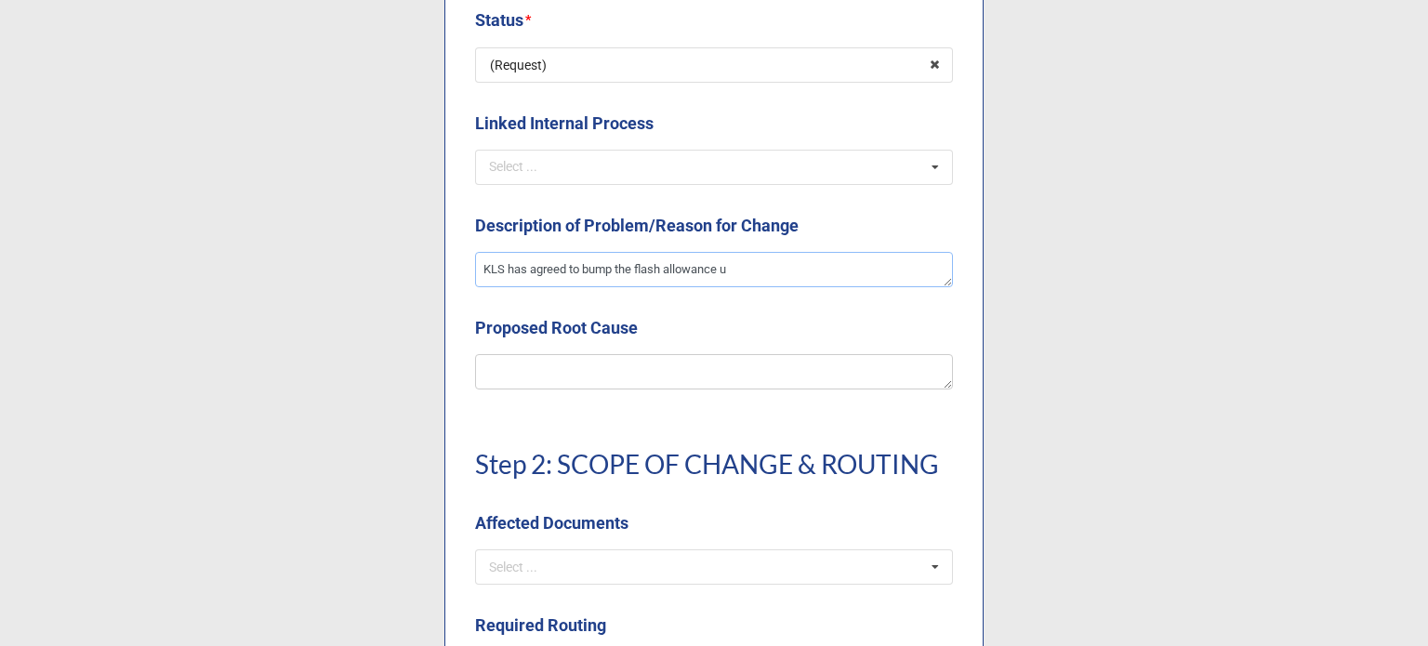
type textarea "x"
type textarea "KLS has agreed to bump the flash allowance up"
type textarea "x"
type textarea "KLS has agreed to bump the flash allowance up"
type textarea "x"
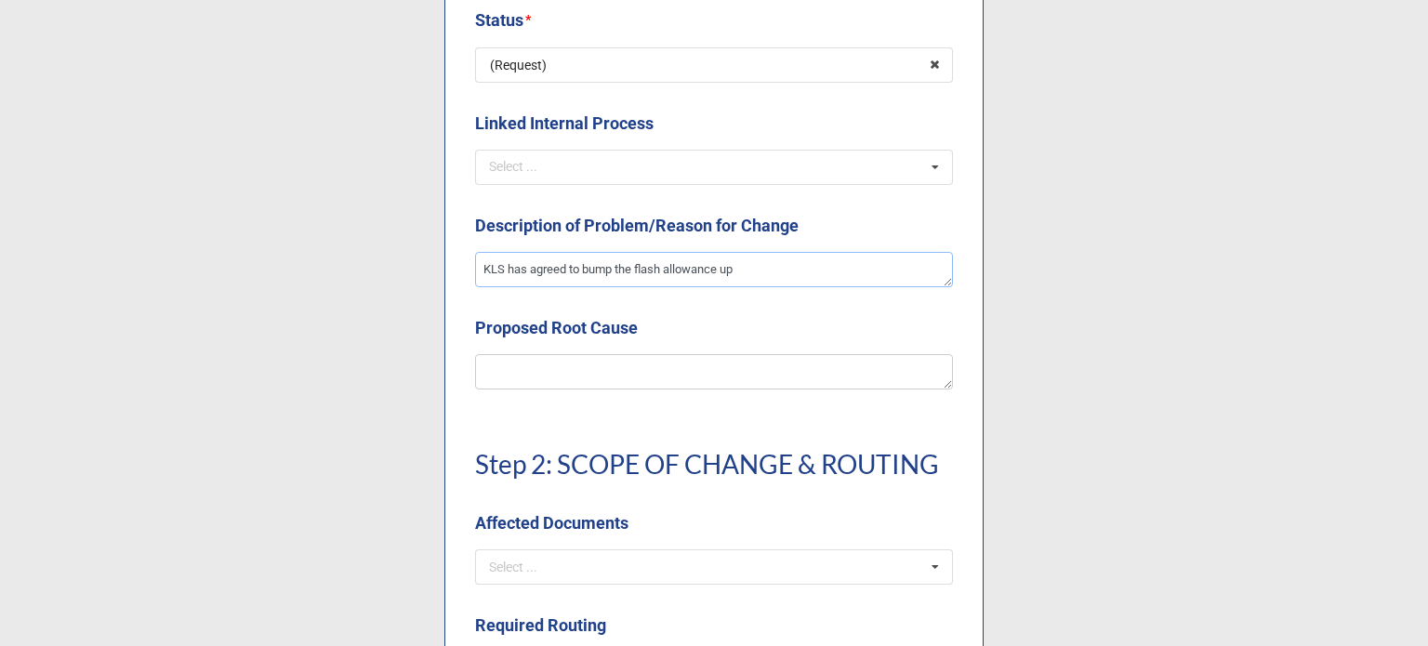
type textarea "KLS has agreed to bump the flash allowance up t"
type textarea "x"
type textarea "KLS has agreed to bump the flash allowance up to"
type textarea "x"
type textarea "KLS has agreed to bump the flash allowance up to 00"
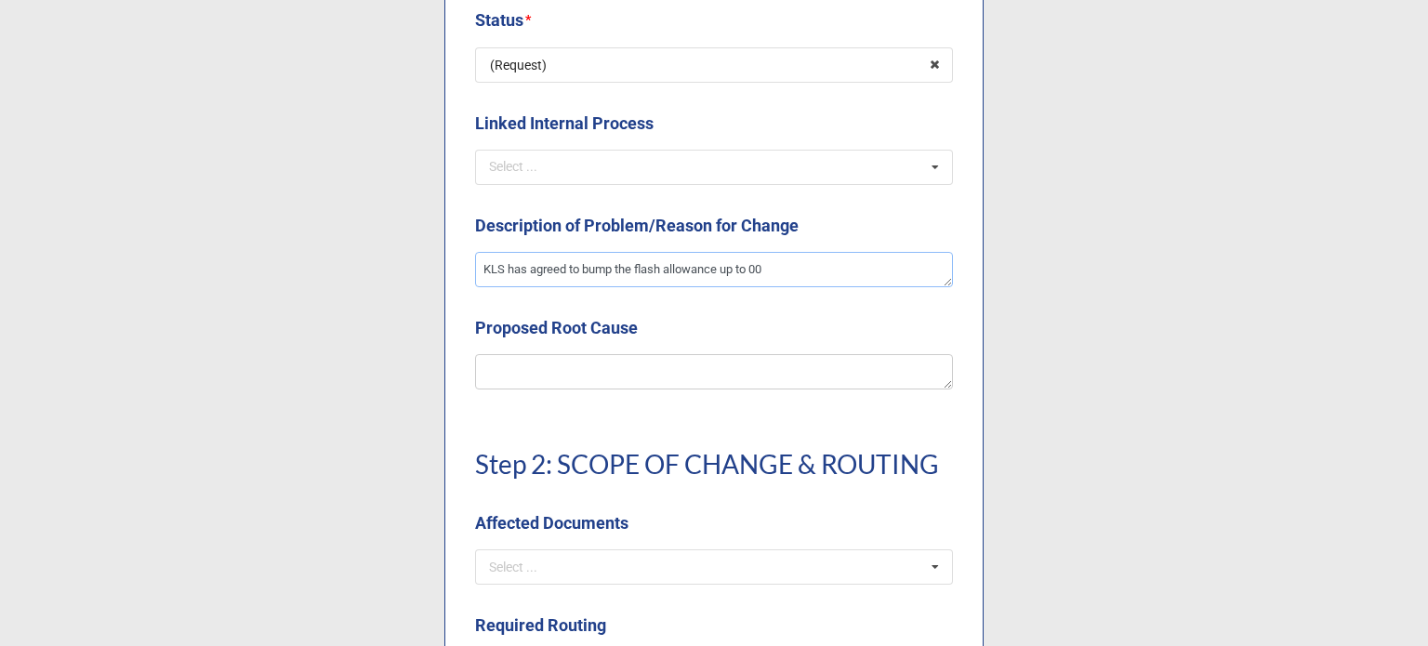
type textarea "x"
type textarea "KLS has agreed to bump the flash allowance up to 00."
type textarea "x"
type textarea "KLS has agreed to bump the flash allowance up to 00.0"
click at [760, 276] on textarea "KLS has agreed to bump the flash allowance up to 00.0" at bounding box center [714, 269] width 478 height 35
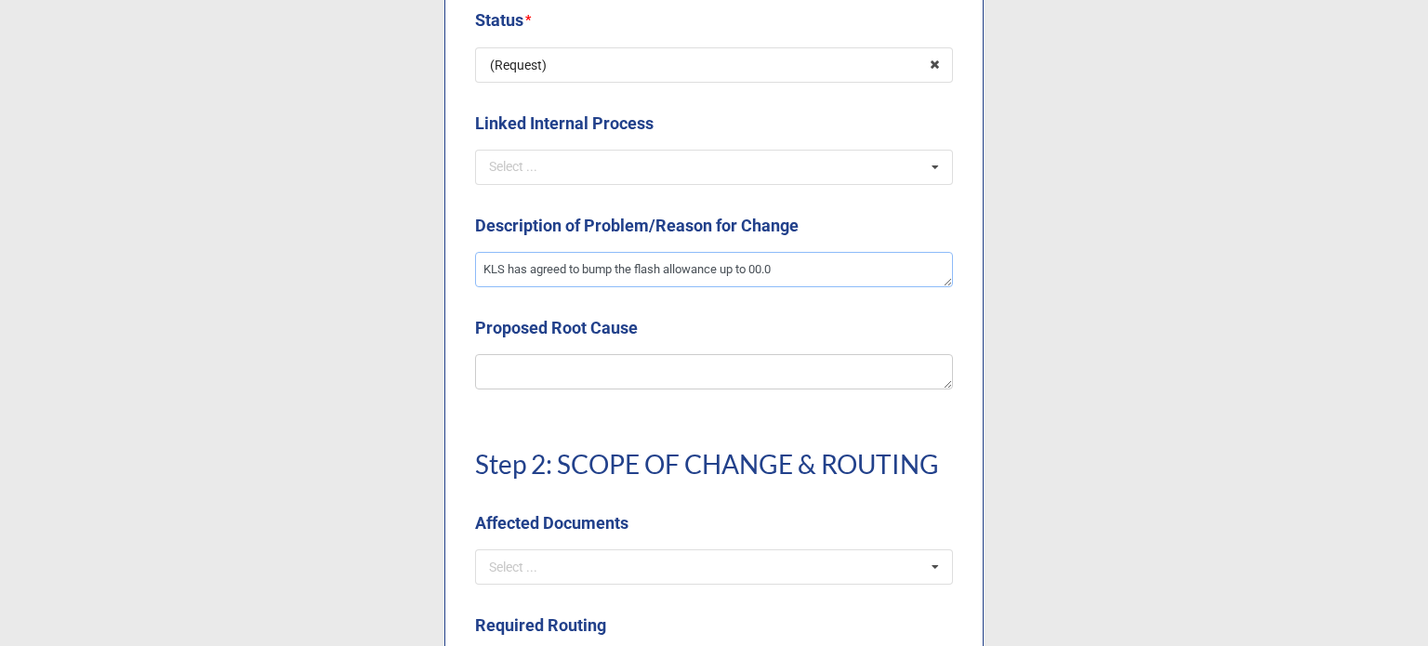
type textarea "x"
click at [794, 260] on textarea "KLS has agreed to bump the flash allowance up to 0.0" at bounding box center [714, 269] width 478 height 35
type textarea "KLS has agreed to bump the flash allowance up to 0.0"
type textarea "x"
type textarea "KLS has agreed to bump the flash allowance up to 0.01"
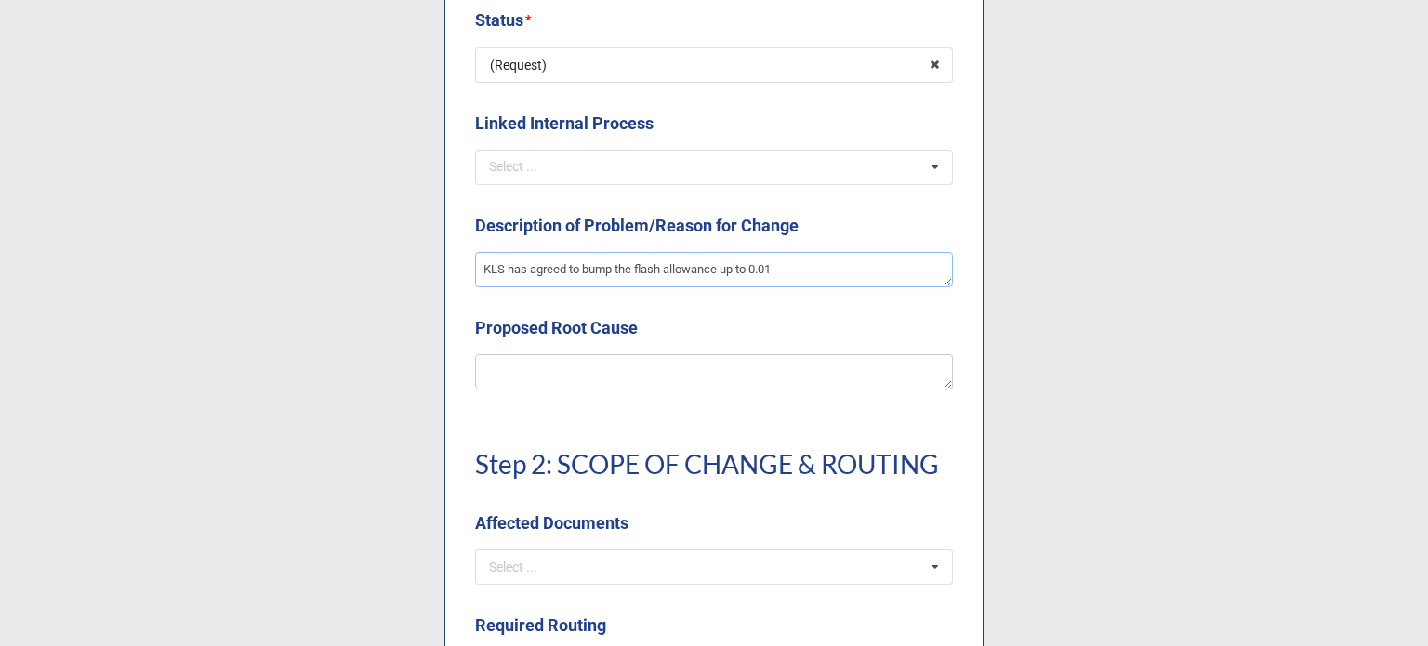
type textarea "x"
type textarea "KLS has agreed to bump the flash allowance up to 0.012"
type textarea "x"
type textarea "KLS has agreed to bump the flash allowance up to 0.012""
type textarea "x"
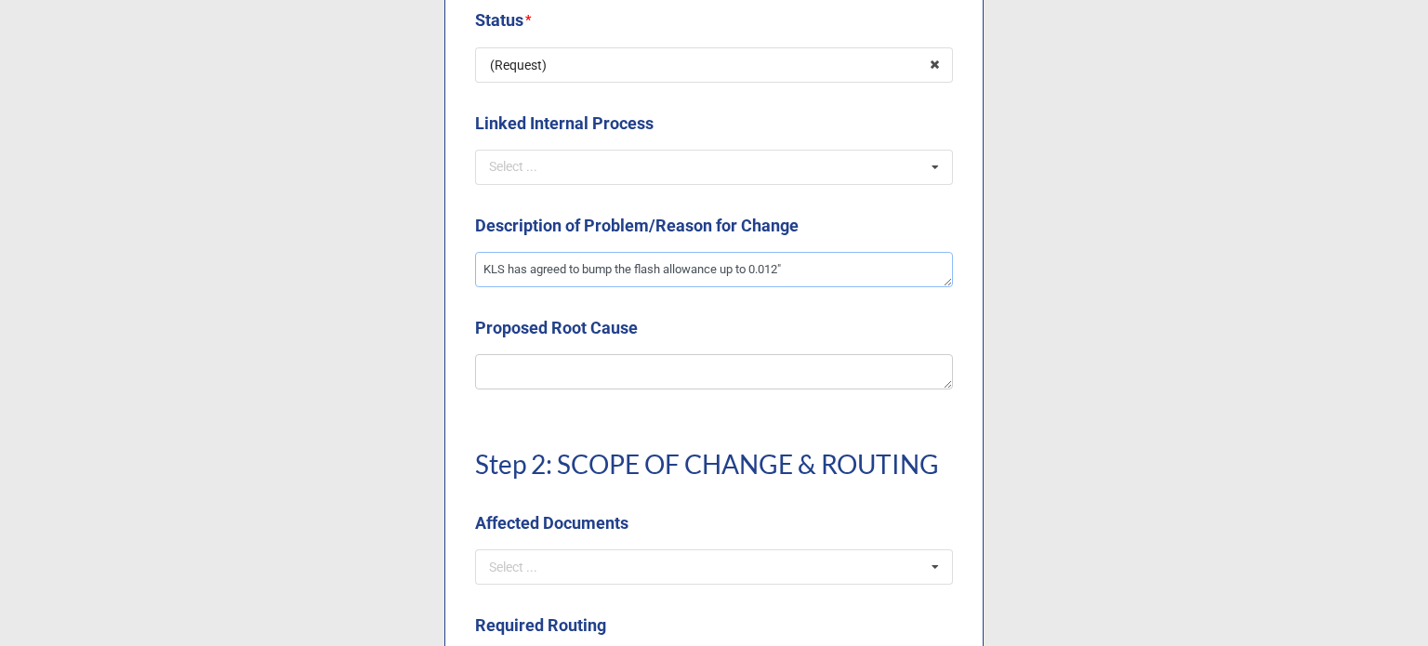
type textarea "KLS has agreed to bump the flash allowance up to 0.012""
type textarea "x"
type textarea "KLS has agreed to bump the flash allowance up to 0.012" o"
type textarea "x"
type textarea "KLS has agreed to bump the flash allowance up to 0.012" on"
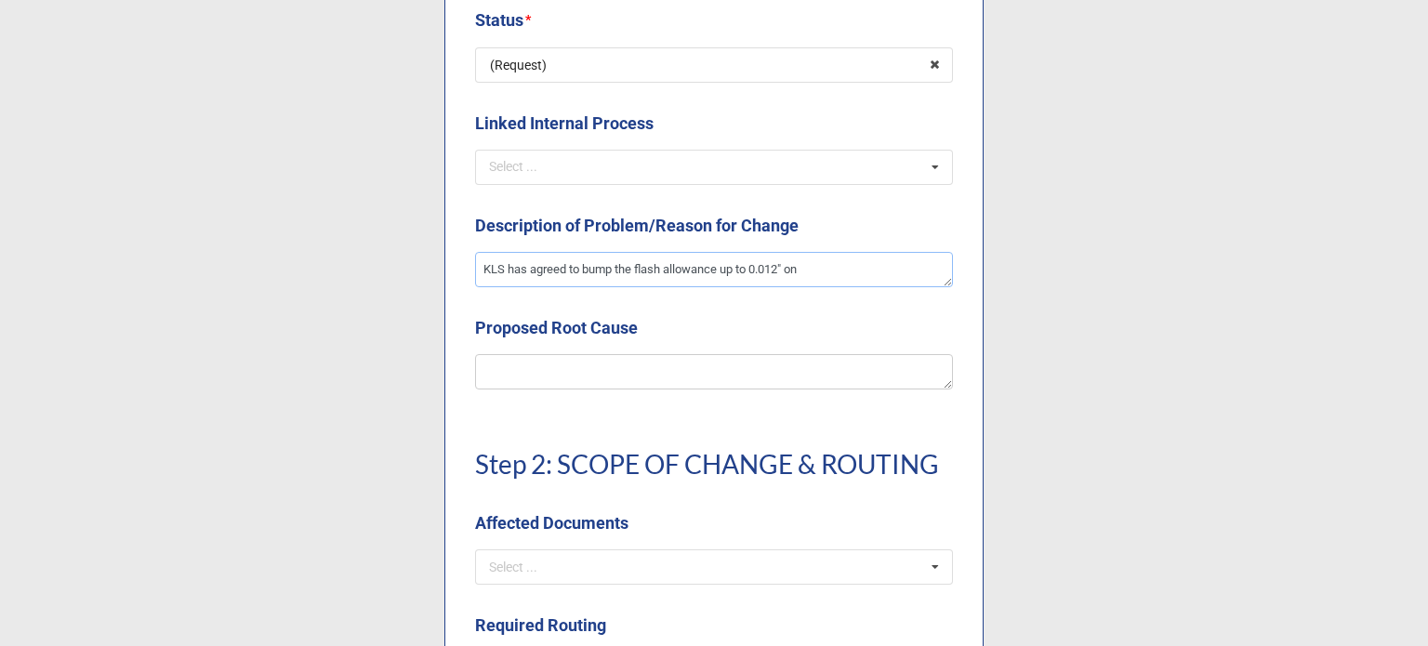
type textarea "x"
type textarea "KLS has agreed to bump the flash allowance up to 0.012" on"
type textarea "x"
type textarea "KLS has agreed to bump the flash allowance up to 0.012" on a"
type textarea "x"
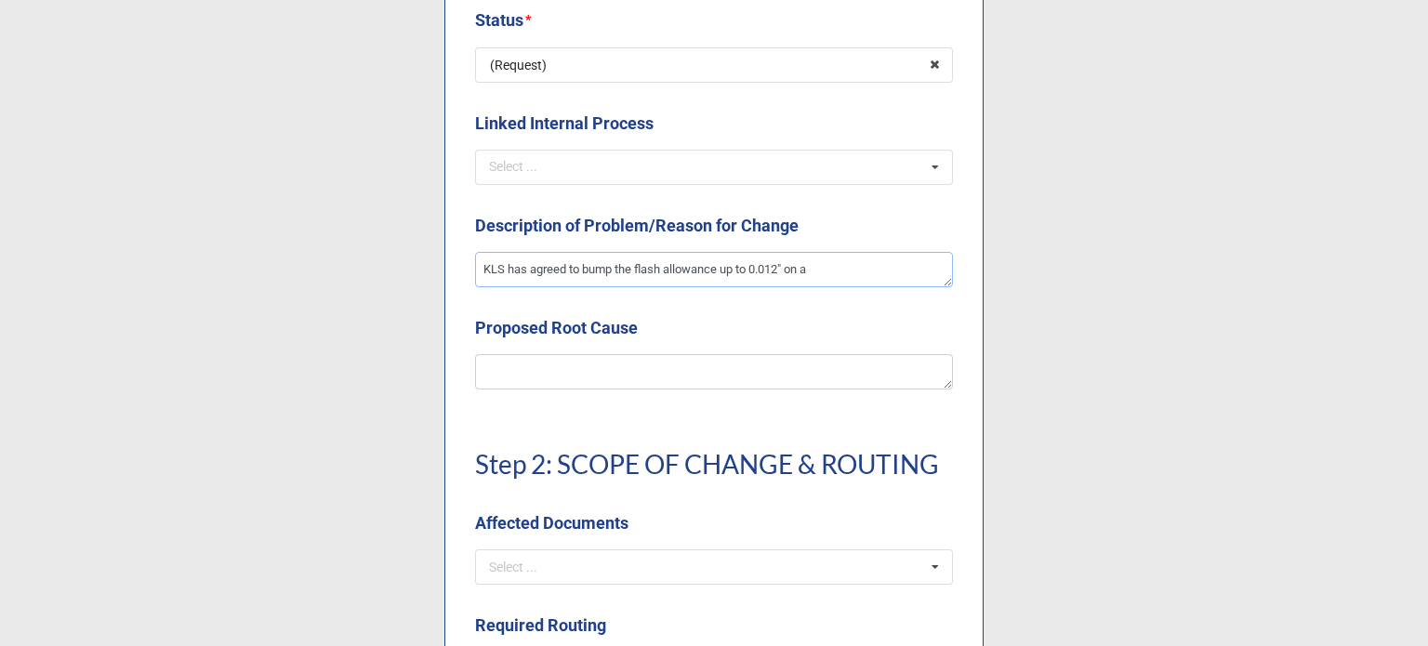
type textarea "KLS has agreed to bump the flash allowance up to 0.012" on al"
type textarea "x"
type textarea "KLS has agreed to bump the flash allowance up to 0.012" on all"
type textarea "x"
type textarea "KLS has agreed to bump the flash allowance up to 0.012" on all"
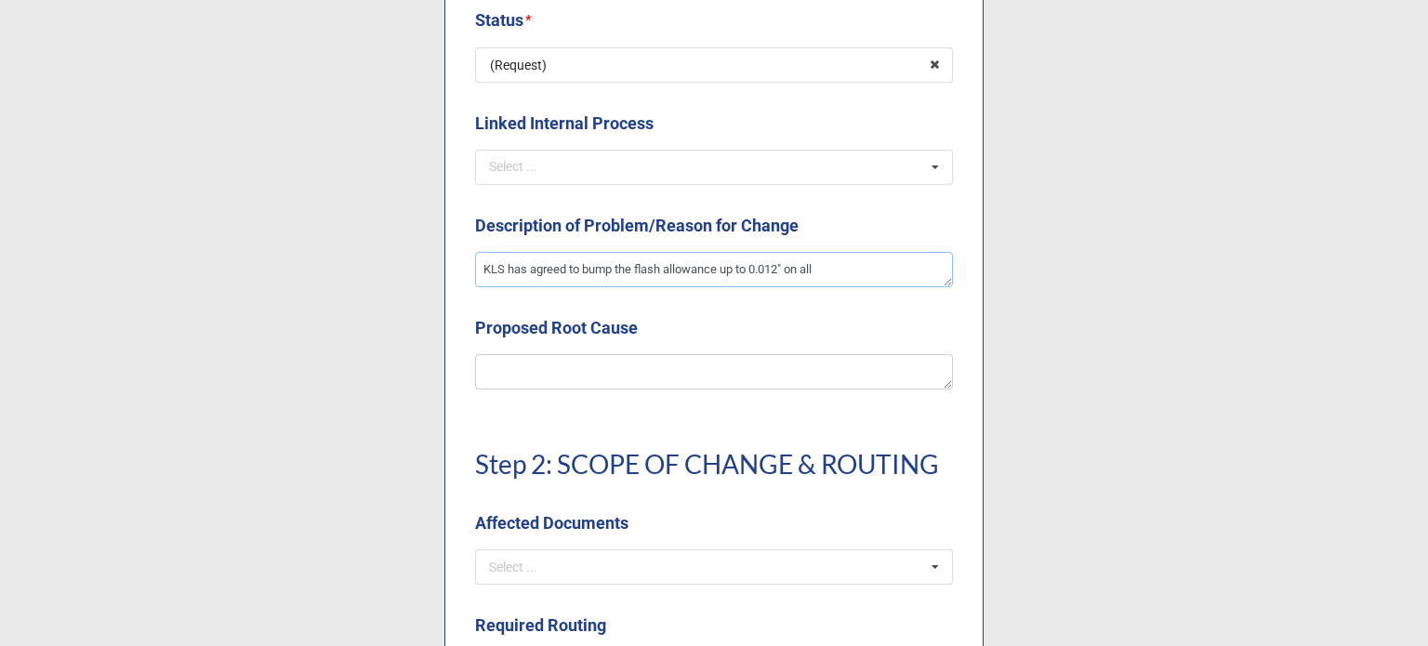
type textarea "x"
type textarea "KLS has agreed to bump the flash allowance up to 0.012" on all n"
type textarea "x"
type textarea "KLS has agreed to bump the flash allowance up to 0.012" on all no"
type textarea "x"
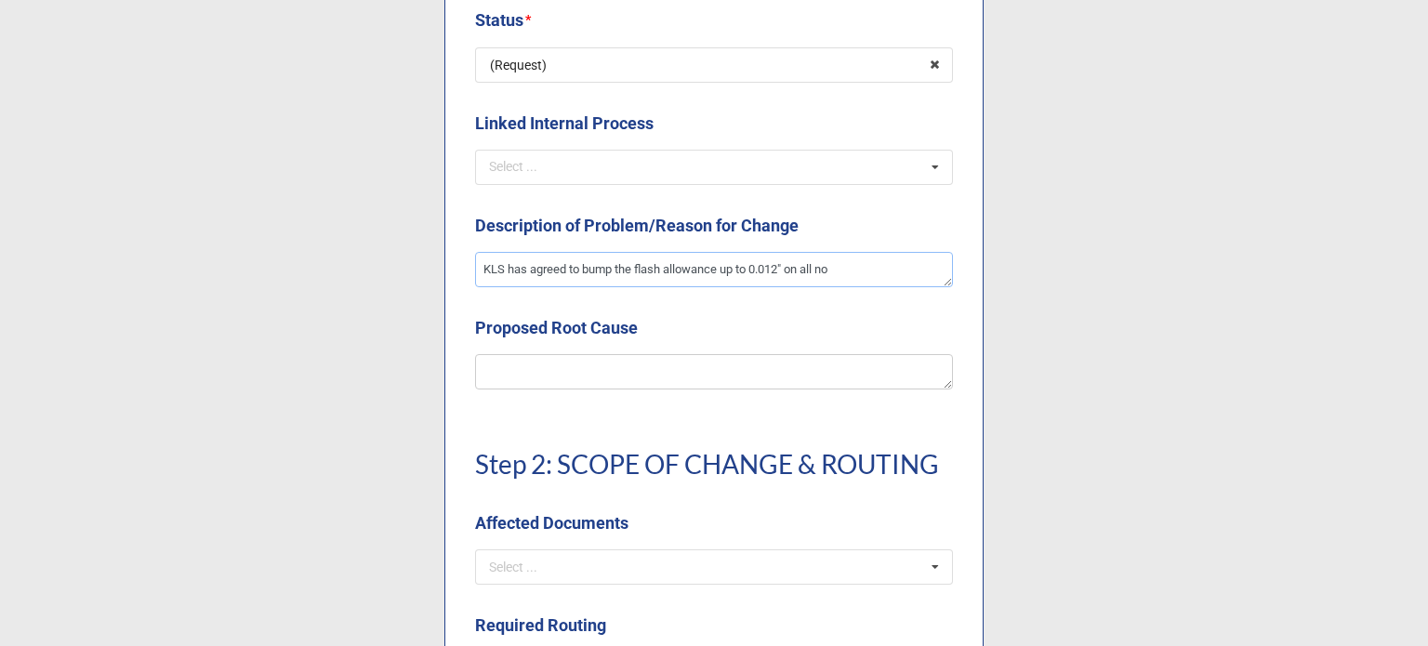
type textarea "KLS has agreed to bump the flash allowance up to 0.012" on all non"
type textarea "x"
type textarea "KLS has agreed to bump the flash allowance up to 0.012" on all no"
type textarea "x"
type textarea "KLS has agreed to bump the flash allowance up to 0.012" on all n"
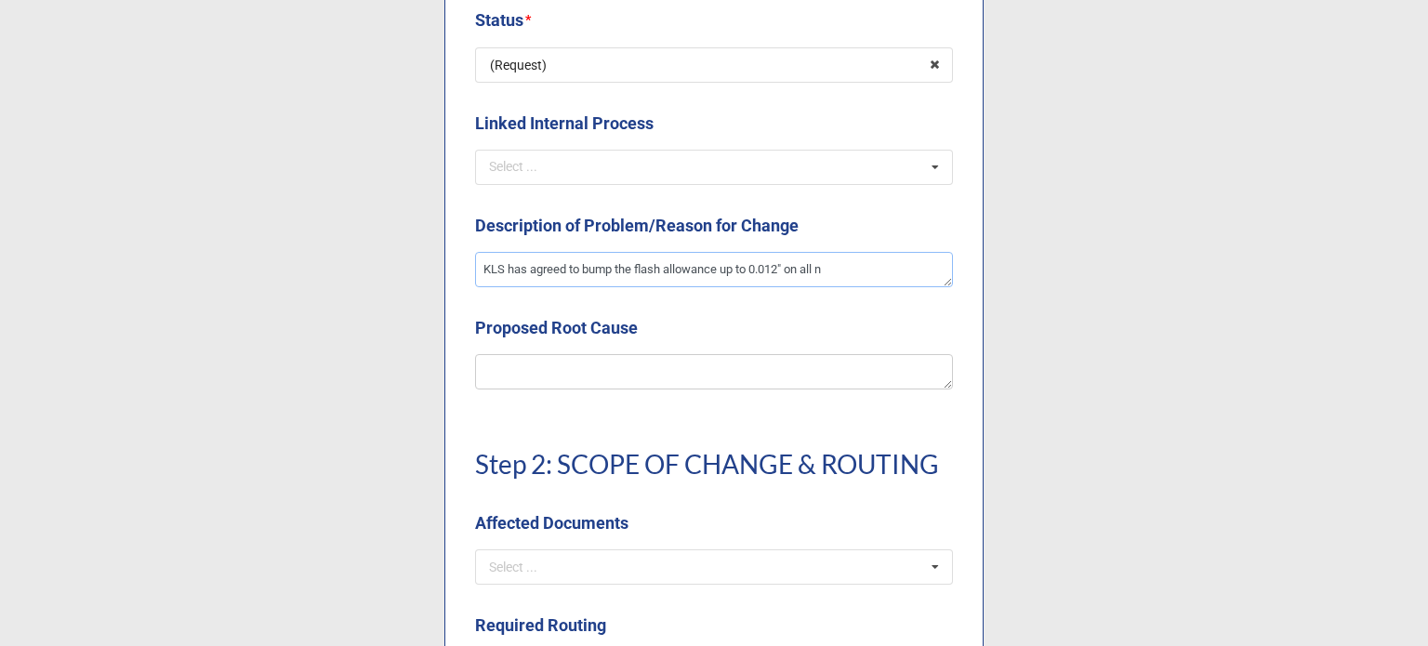
type textarea "x"
type textarea "KLS has agreed to bump the flash allowance up to 0.012" on all"
type textarea "x"
type textarea "KLS has agreed to bump the flash allowance up to 0.012" on all"
type textarea "x"
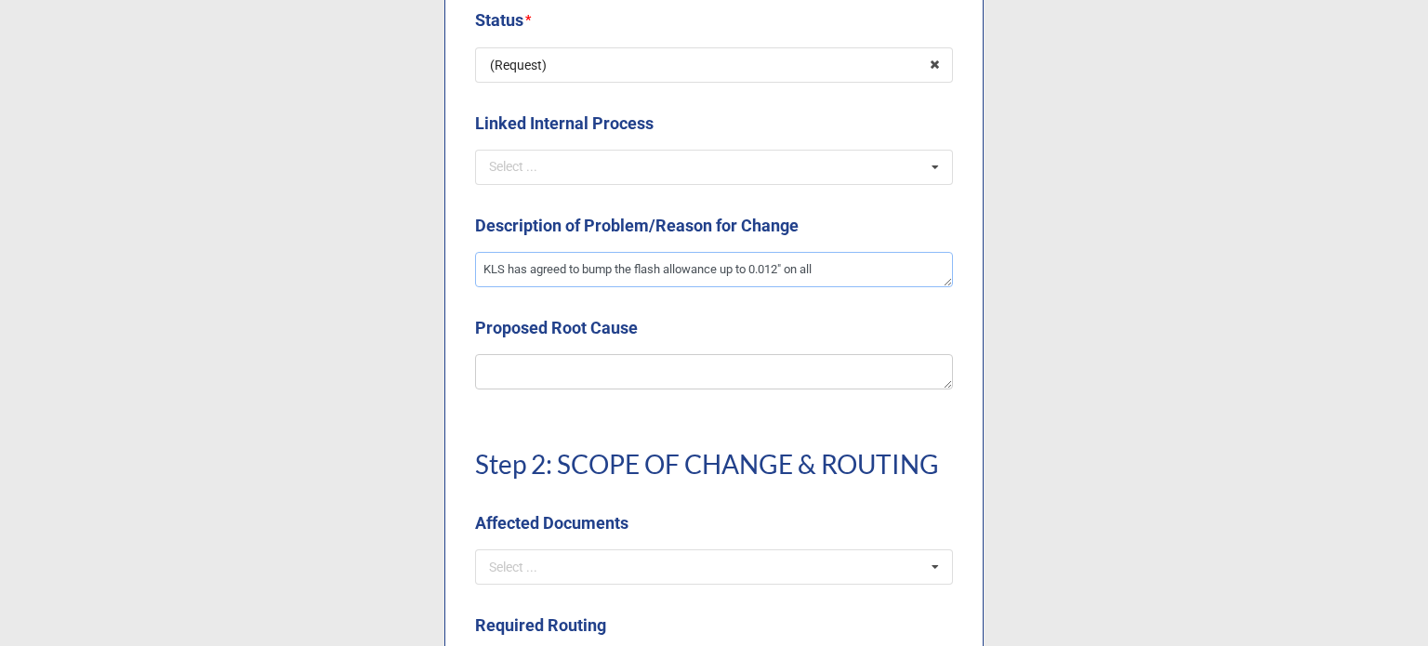
type textarea "KLS has agreed to bump the flash allowance up to 0.012" on al"
type textarea "x"
type textarea "KLS has agreed to bump the flash allowance up to 0.012" on a"
type textarea "x"
type textarea "KLS has agreed to bump the flash allowance up to 0.012" on"
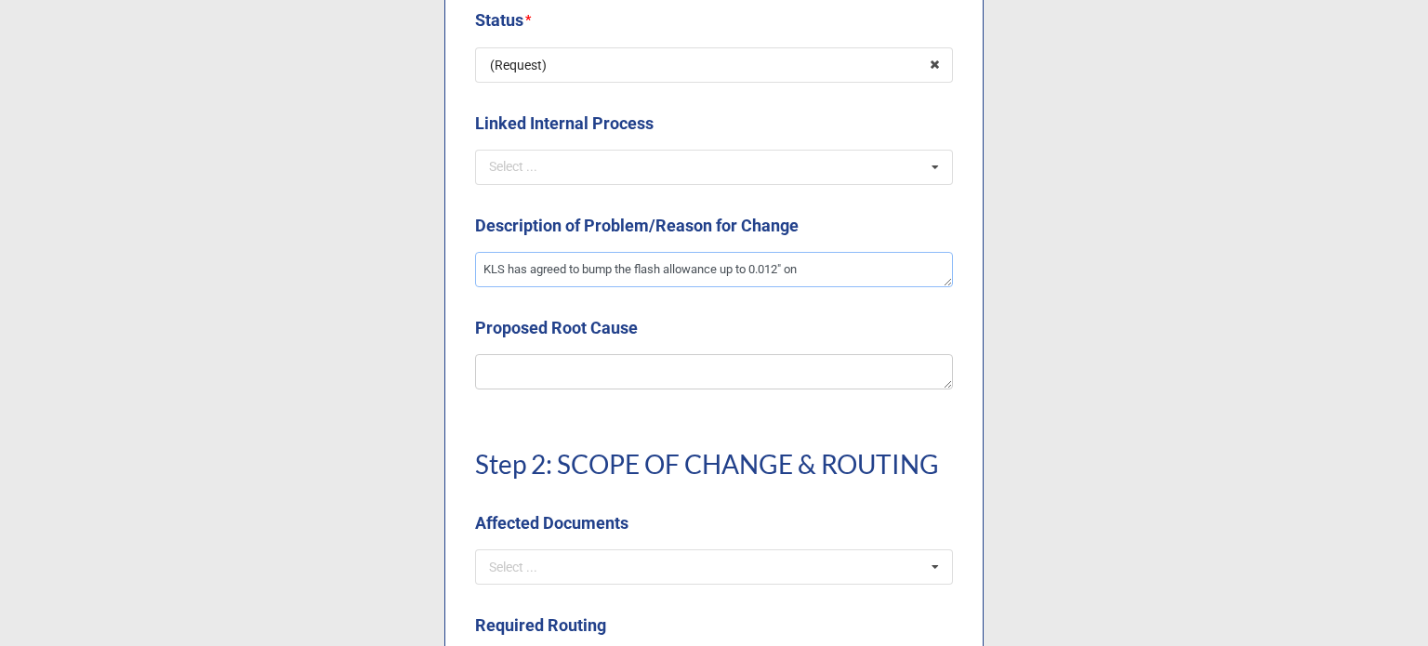
type textarea "x"
type textarea "KLS has agreed to bump the flash allowance up to 0.012" on n"
type textarea "x"
type textarea "KLS has agreed to bump the flash allowance up to 0.012" on no"
type textarea "x"
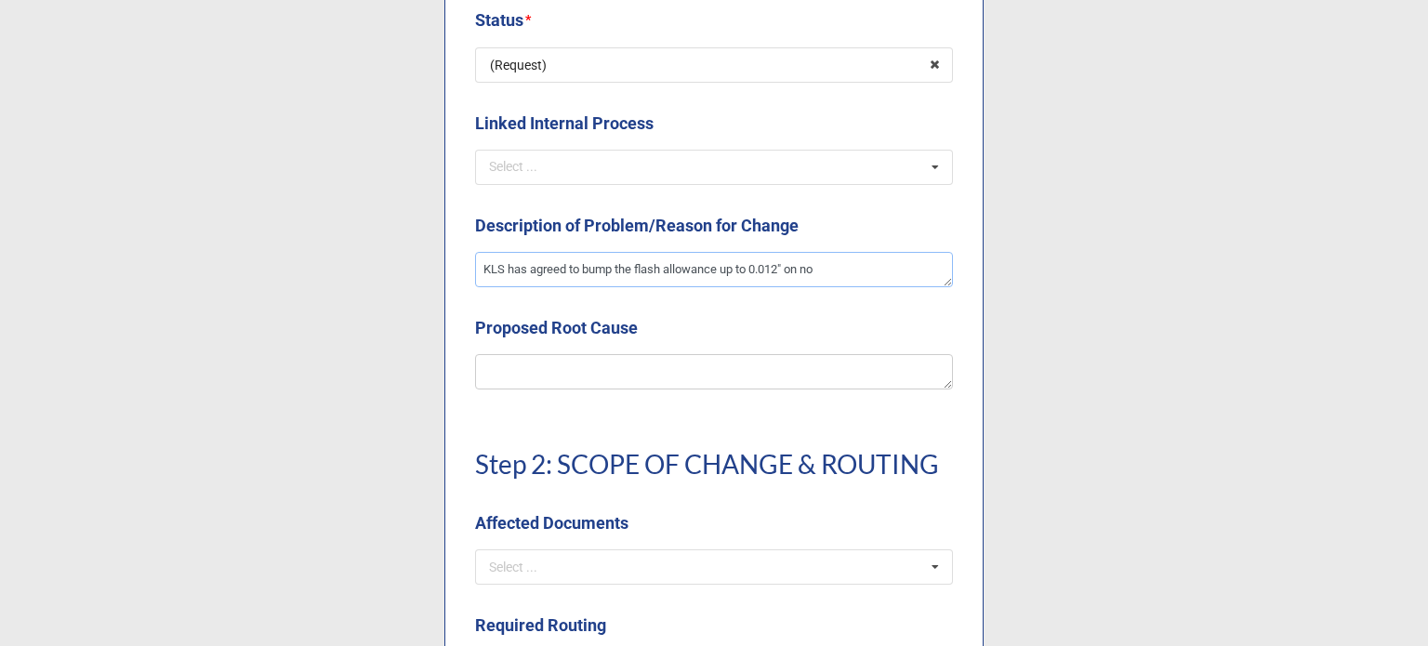
type textarea "KLS has agreed to bump the flash allowance up to 0.012" on non"
type textarea "x"
type textarea "KLS has agreed to bump the flash allowance up to 0.012" on non-"
type textarea "x"
type textarea "KLS has agreed to bump the flash allowance up to 0.012" on non-c"
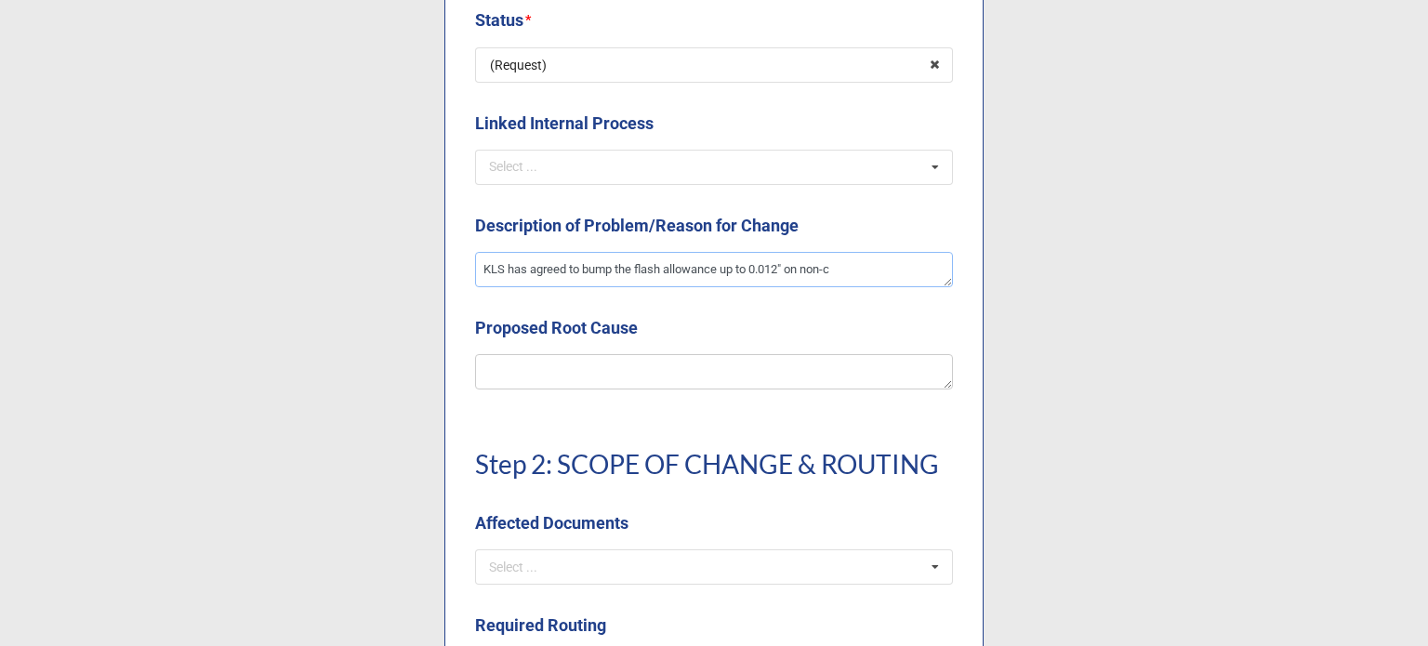
type textarea "x"
type textarea "KLS has agreed to bump the flash allowance up to 0.012" on non-cr"
type textarea "x"
type textarea "KLS has agreed to bump the flash allowance up to 0.012" on non-cri"
type textarea "x"
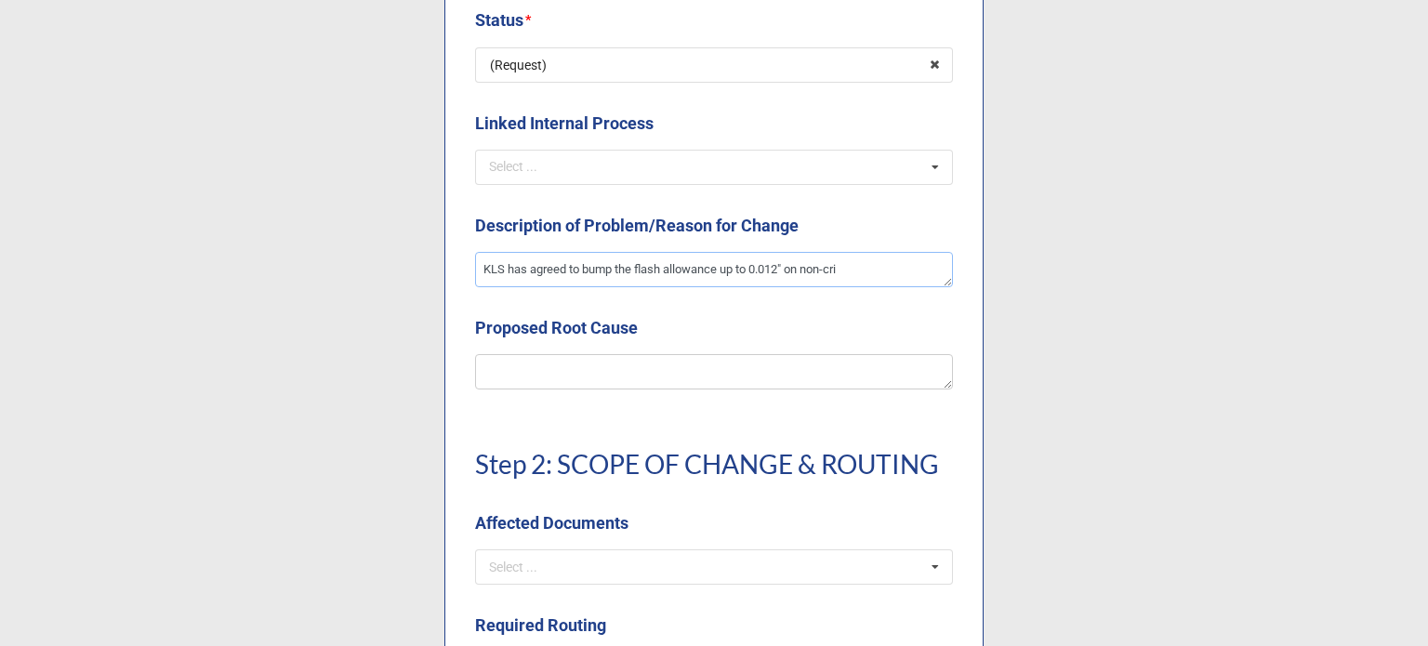
type textarea "KLS has agreed to bump the flash allowance up to 0.012" on non-crit"
type textarea "x"
type textarea "KLS has agreed to bump the flash allowance up to 0.012" on non-criti"
type textarea "x"
type textarea "KLS has agreed to bump the flash allowance up to 0.012" on non-critic"
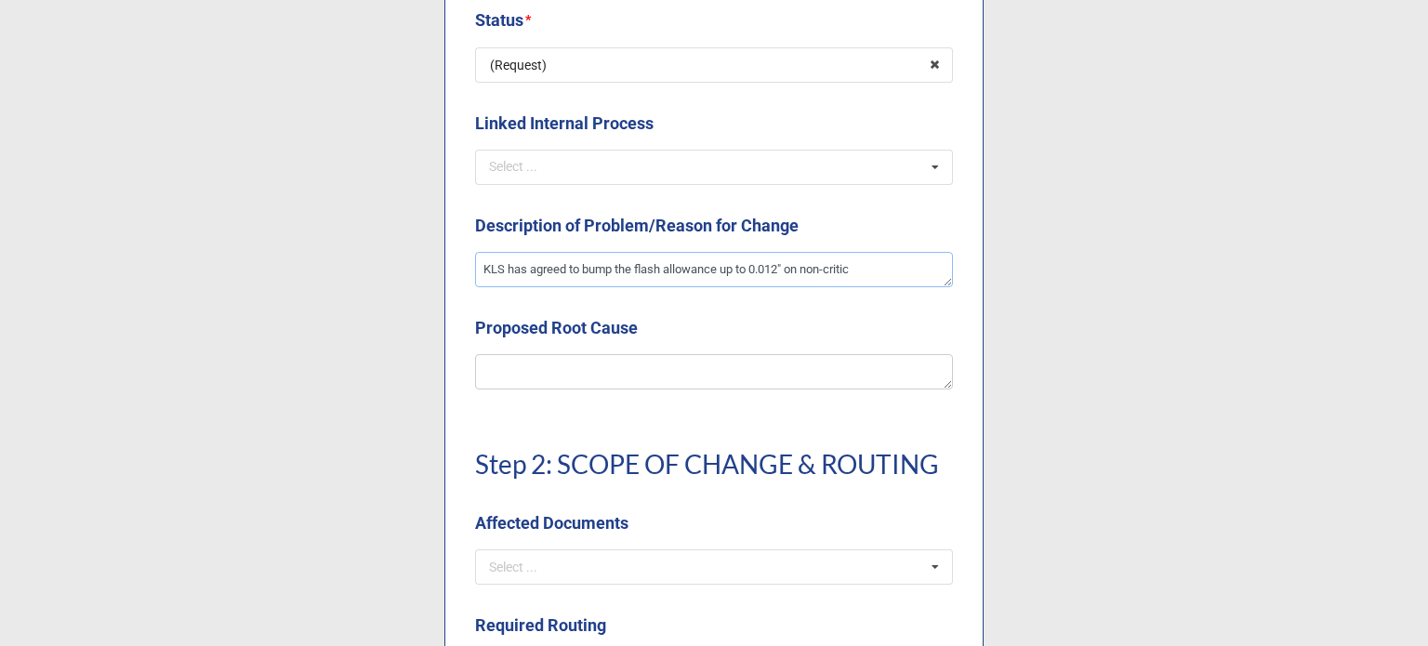
type textarea "x"
type textarea "KLS has agreed to bump the flash allowance up to 0.012" on non-critica"
type textarea "x"
type textarea "KLS has agreed to bump the flash allowance up to 0.012" on non-critical"
type textarea "x"
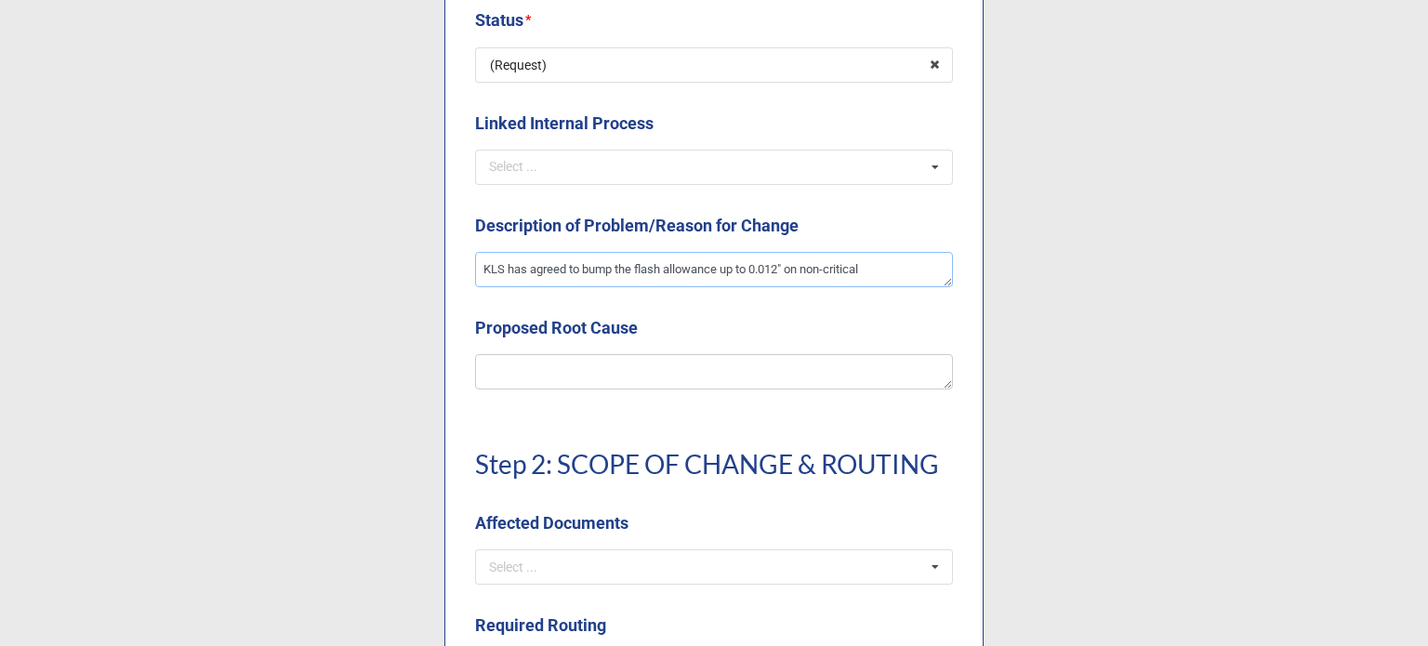
type textarea "KLS has agreed to bump the flash allowance up to 0.012" on non-critical"
type textarea "x"
type textarea "KLS has agreed to bump the flash allowance up to 0.012" on non-critical a"
type textarea "x"
type textarea "KLS has agreed to bump the flash allowance up to 0.012" on non-critical ar"
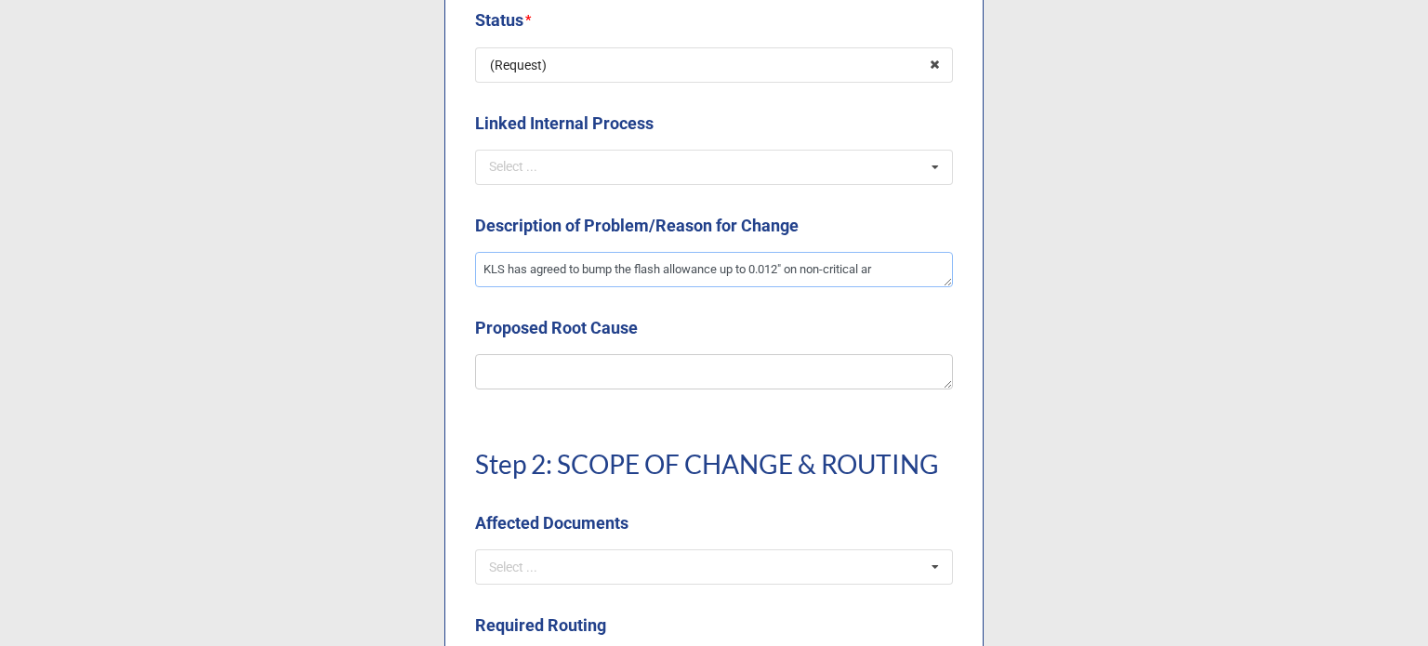
type textarea "x"
type textarea "KLS has agreed to bump the flash allowance up to 0.012" on non-critical are"
type textarea "x"
type textarea "KLS has agreed to bump the flash allowance up to 0.012" on non-critical area"
type textarea "x"
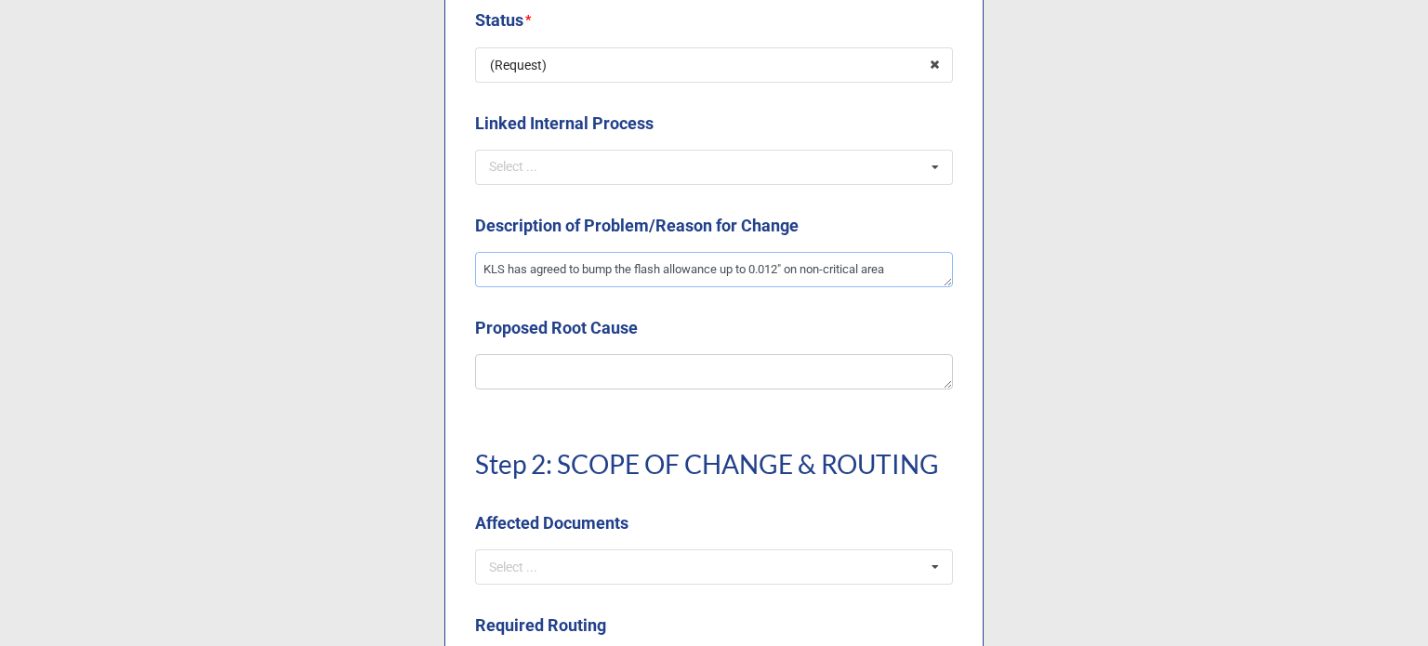
type textarea "KLS has agreed to bump the flash allowance up to 0.012" on non-critical arear"
type textarea "x"
type textarea "KLS has agreed to bump the flash allowance up to 0.012" on non-critical area"
type textarea "x"
type textarea "KLS has agreed to bump the flash allowance up to 0.012" on non-critical areas"
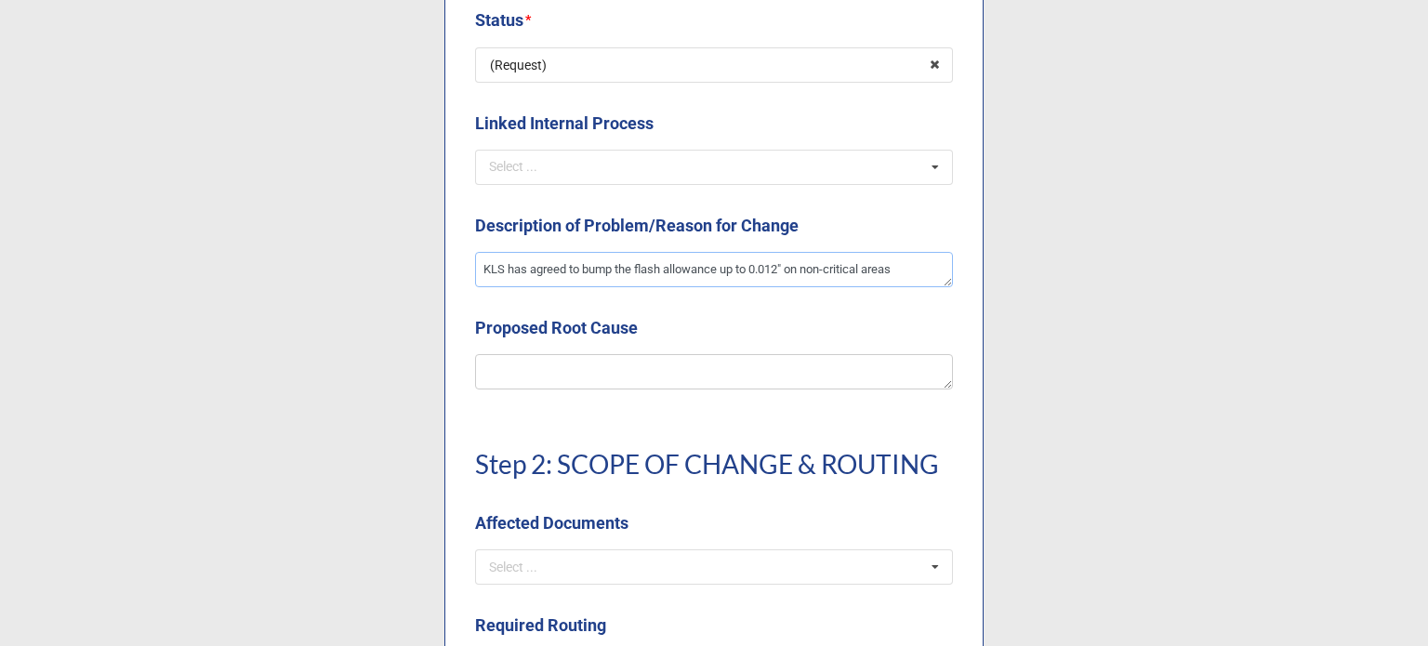
type textarea "x"
type textarea "KLS has agreed to bump the flash allowance up to 0.012" on non-critical areas."
click at [652, 376] on textarea at bounding box center [714, 371] width 478 height 35
type textarea "x"
type textarea "F"
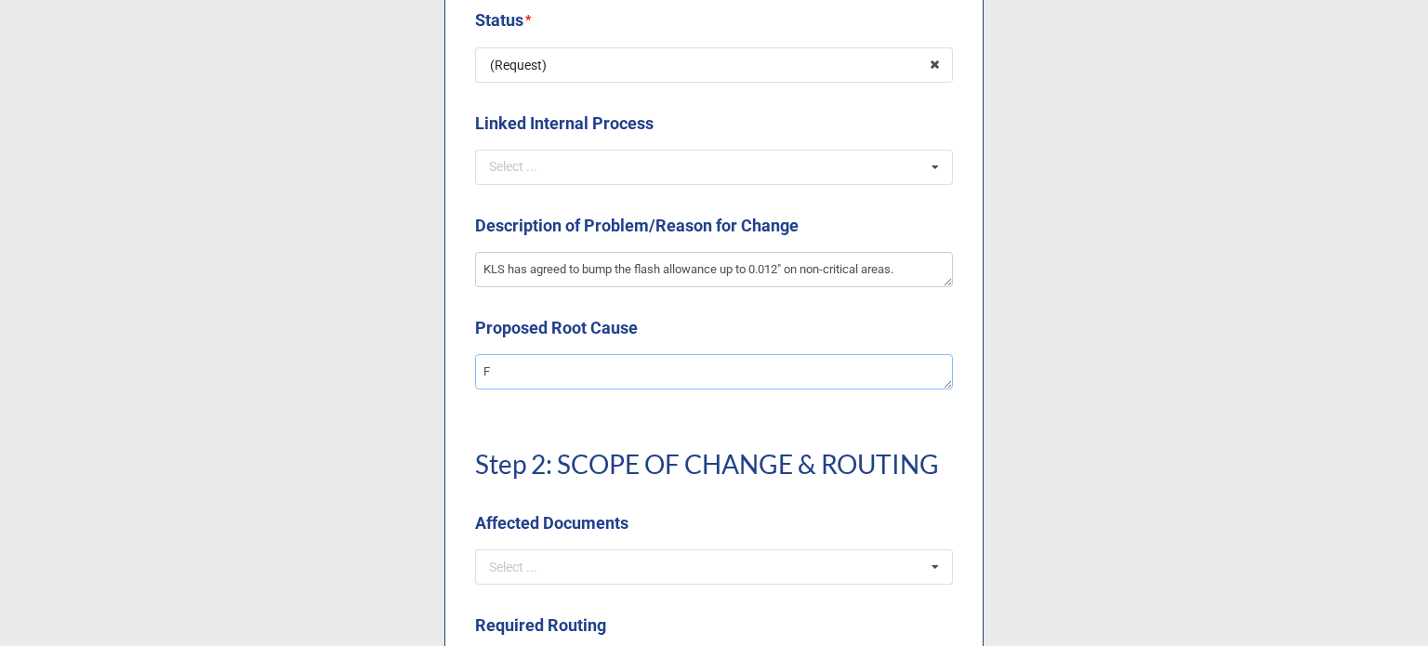
type textarea "x"
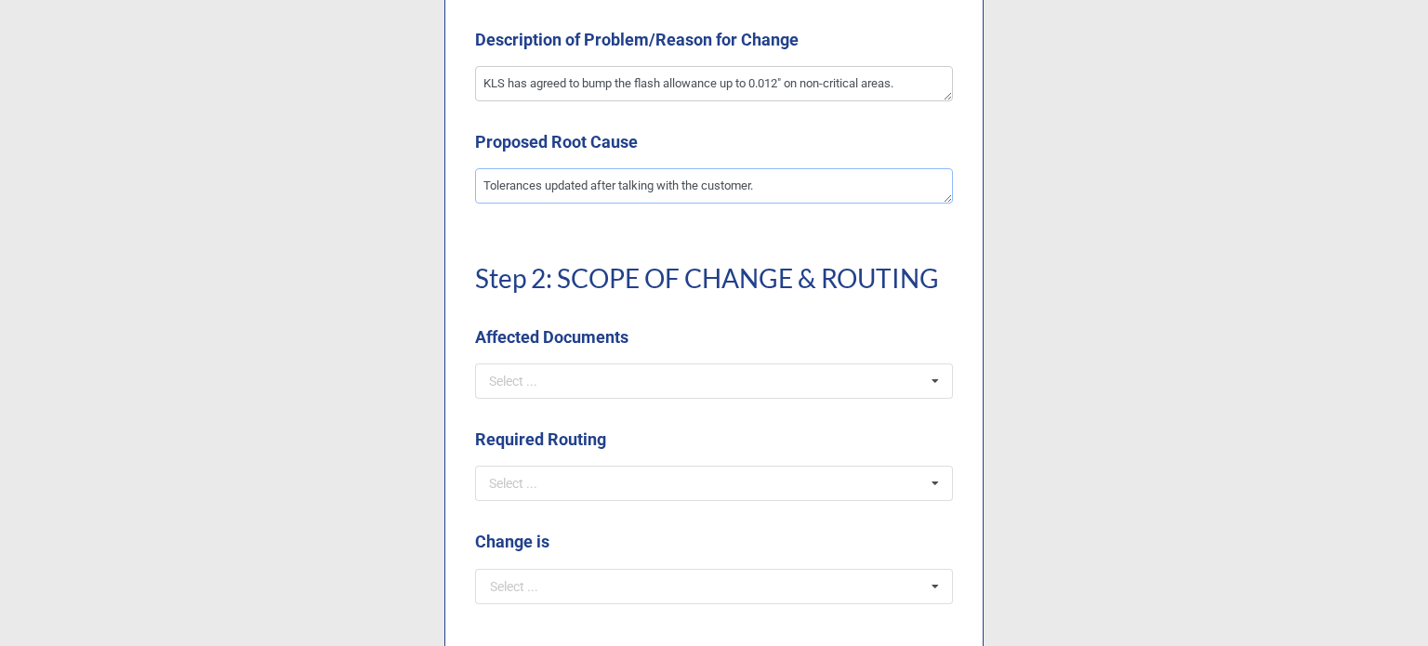
scroll to position [1208, 0]
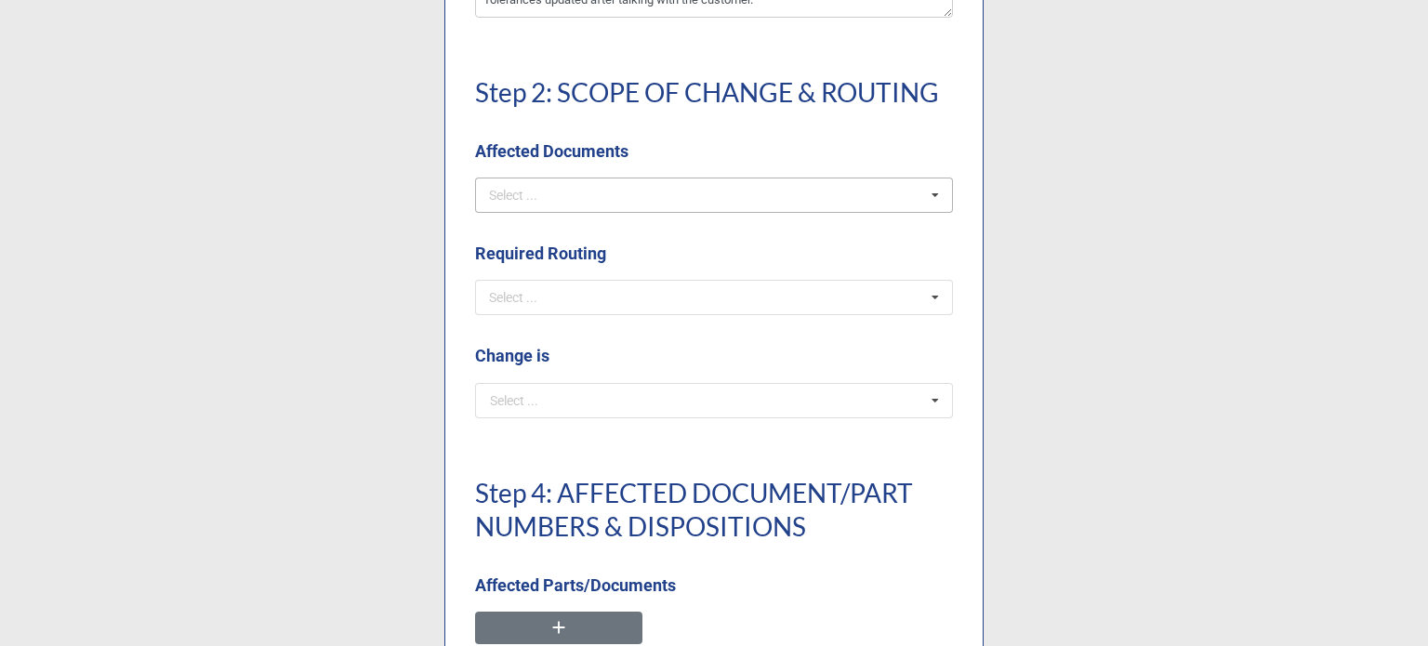
click at [524, 204] on div "Select ..." at bounding box center [524, 194] width 80 height 21
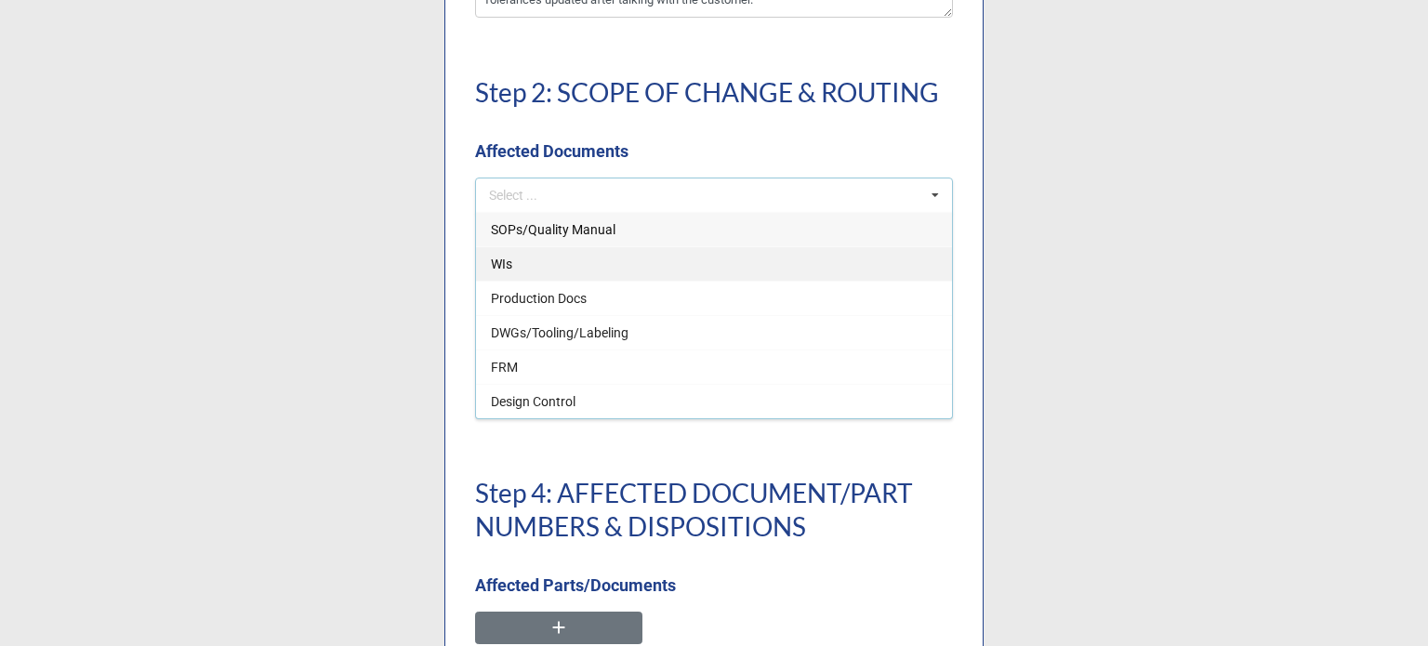
click at [499, 257] on span "WIs" at bounding box center [501, 264] width 21 height 15
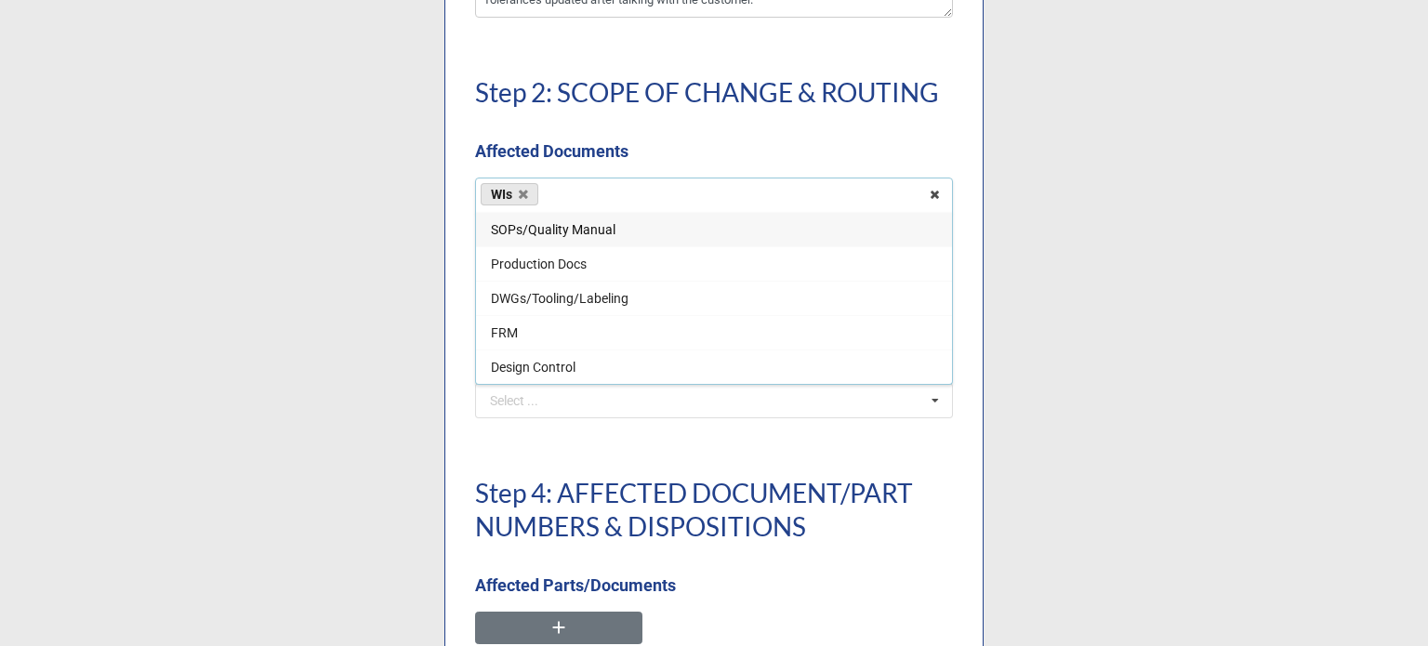
click at [575, 122] on div "Step 2: SCOPE OF CHANGE & ROUTING Affected Documents" at bounding box center [714, 112] width 478 height 132
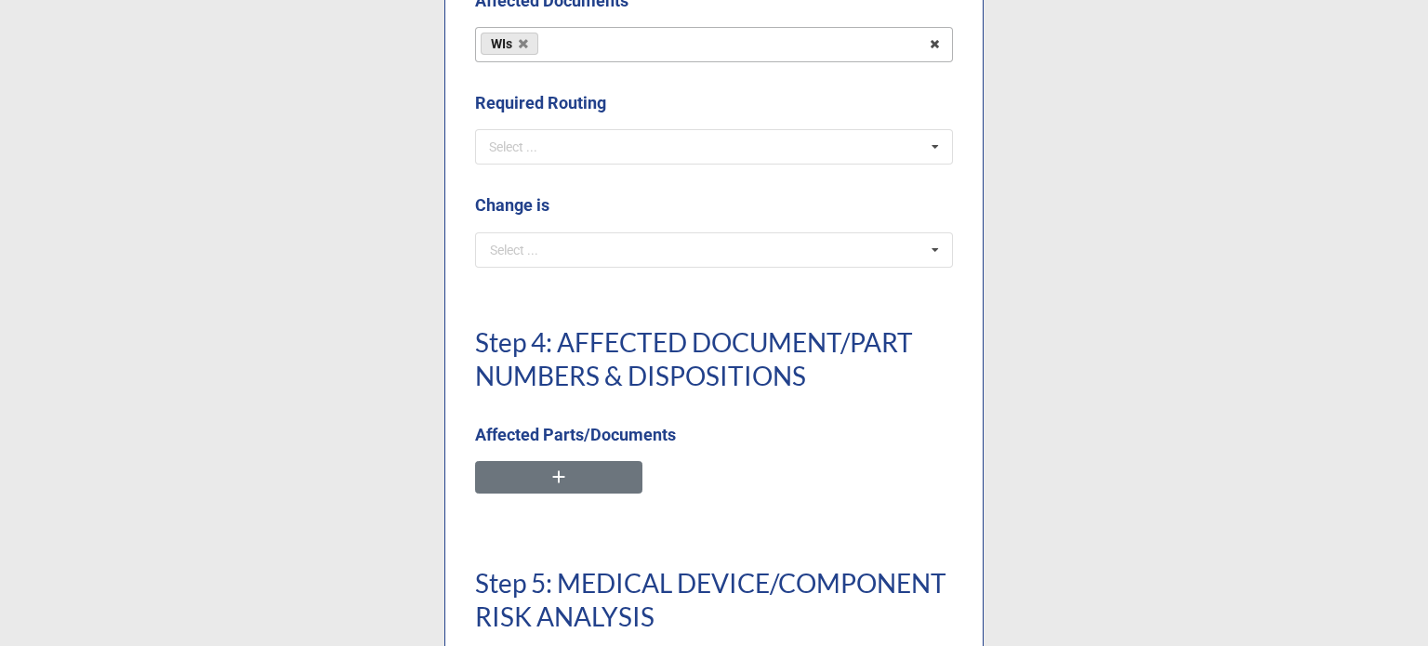
scroll to position [1394, 0]
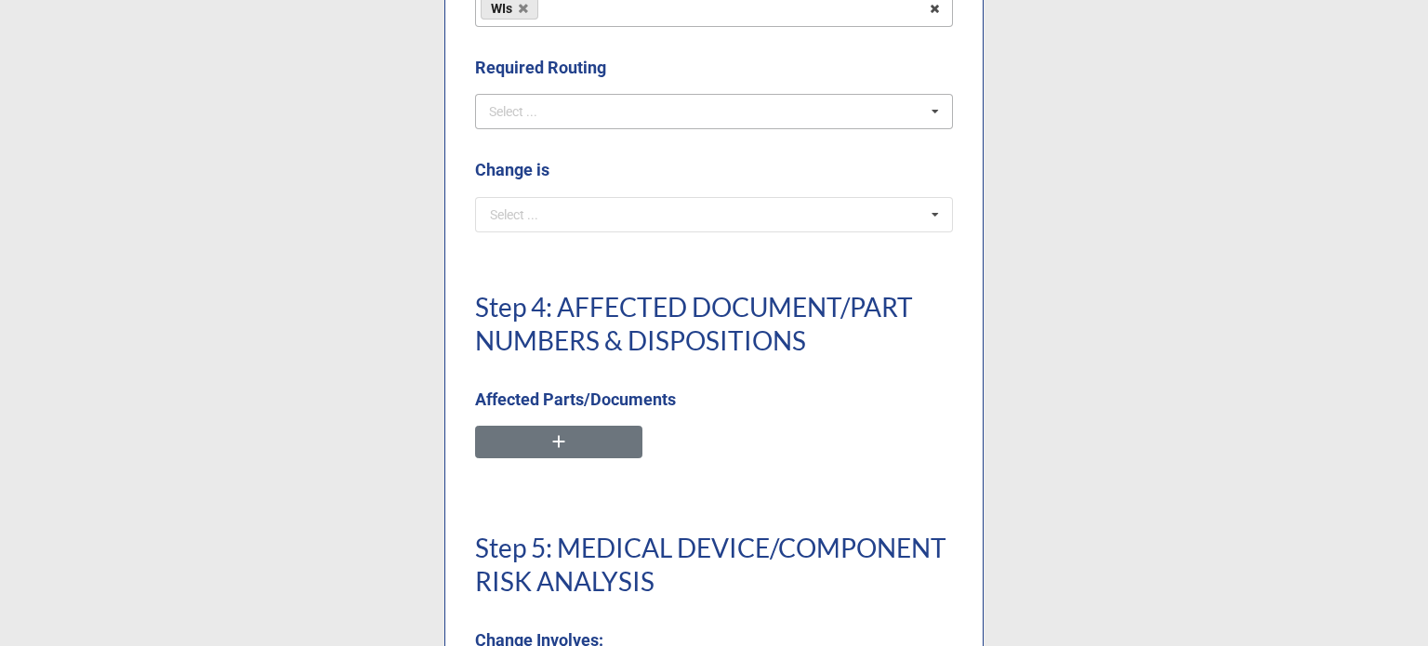
click at [551, 112] on div "Select ..." at bounding box center [524, 111] width 80 height 21
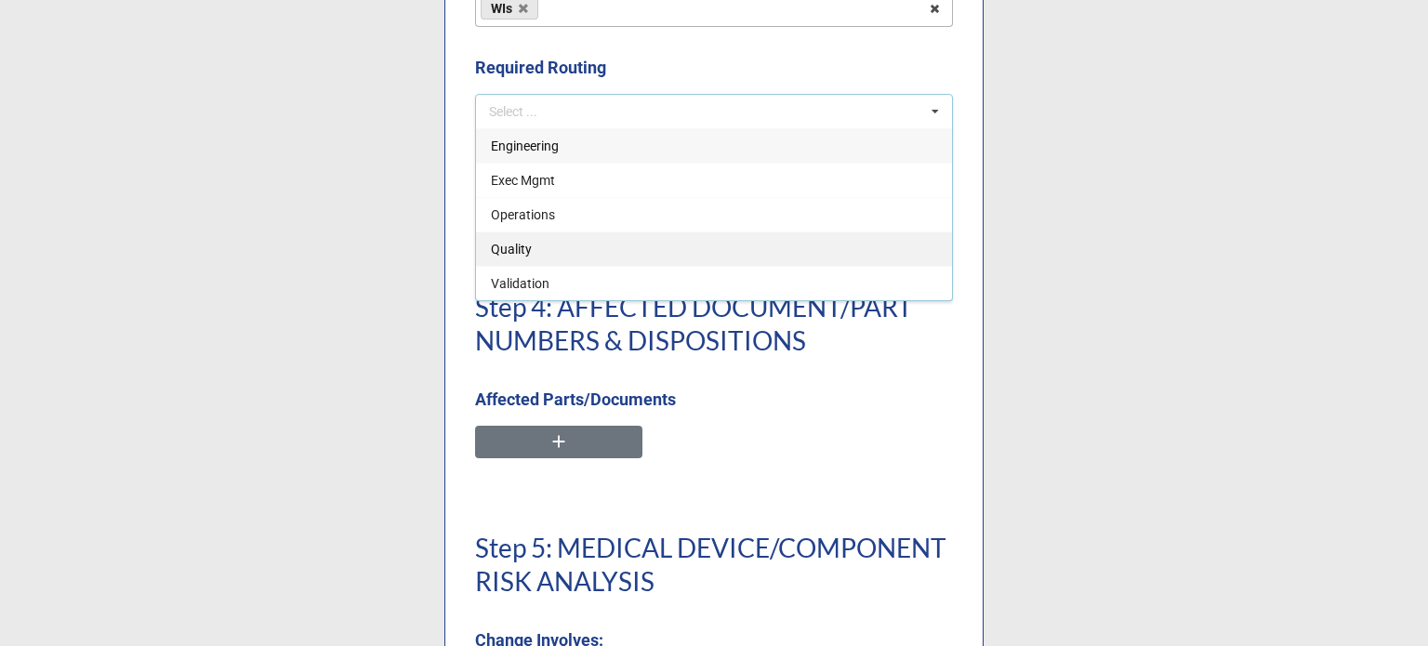
click at [535, 252] on div "Quality" at bounding box center [714, 248] width 476 height 34
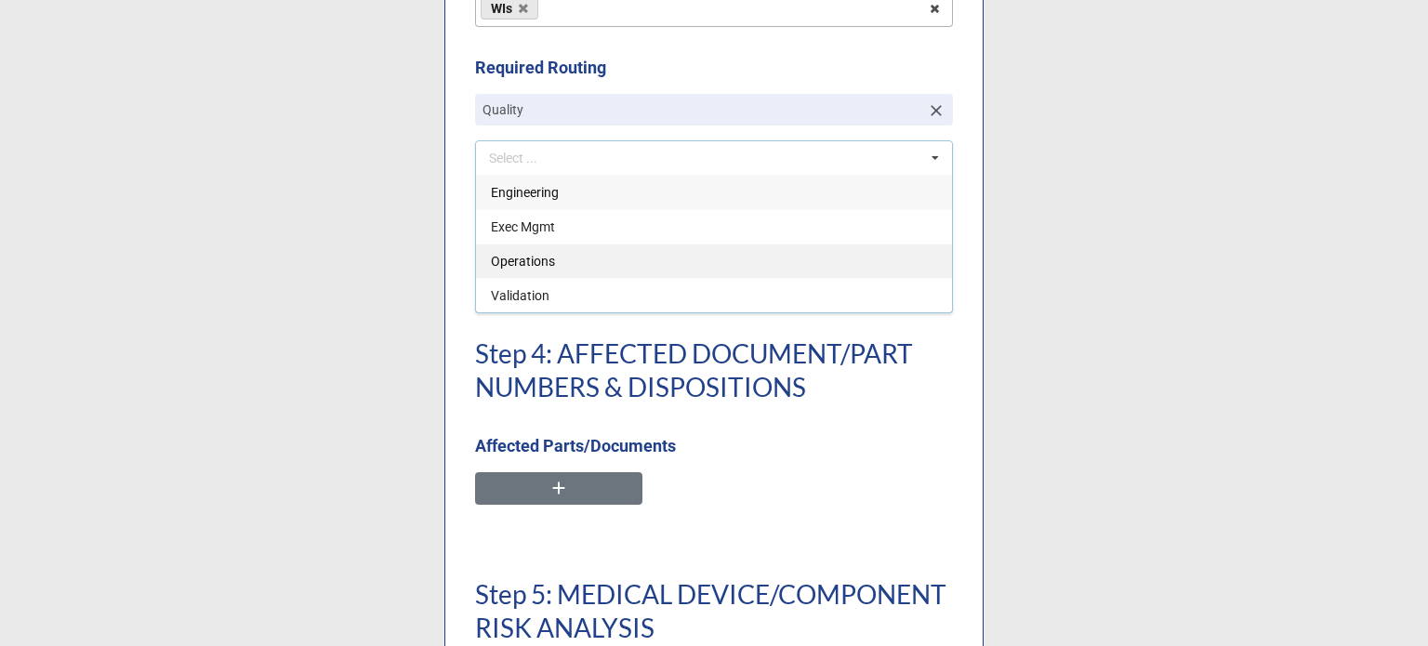
click at [547, 259] on span "Operations" at bounding box center [523, 261] width 64 height 15
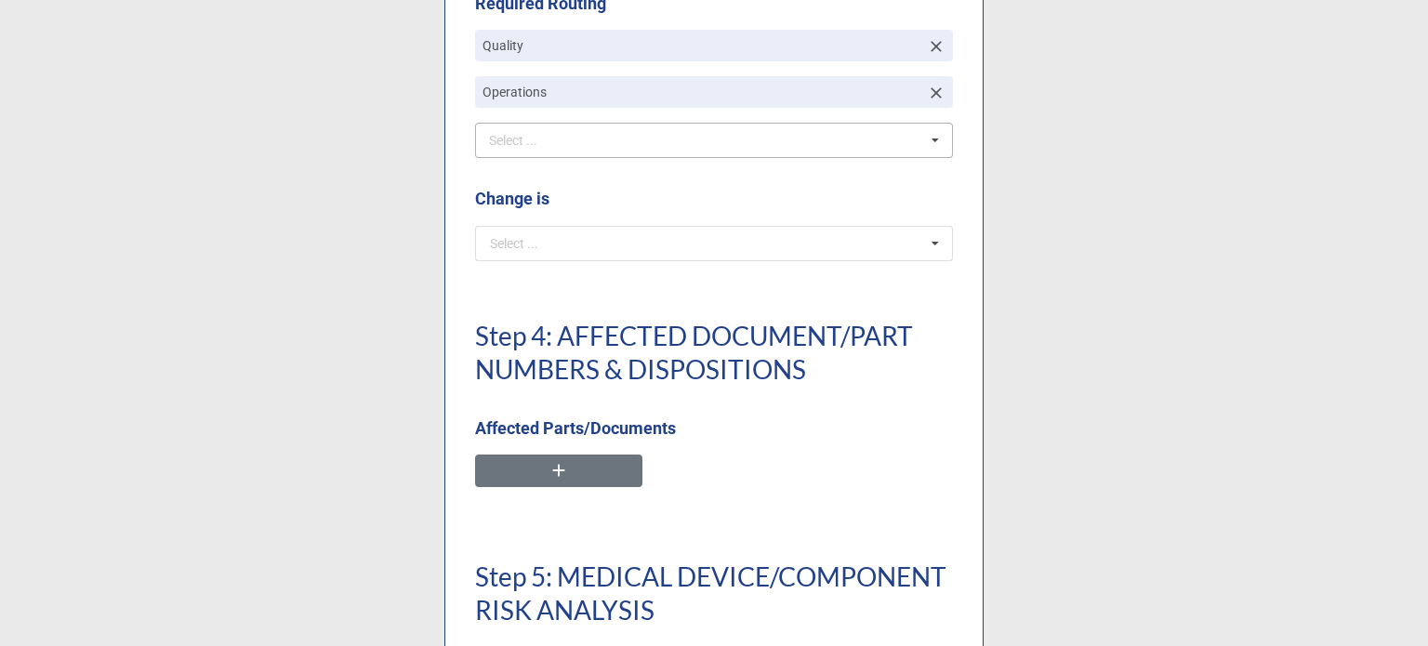
scroll to position [1487, 0]
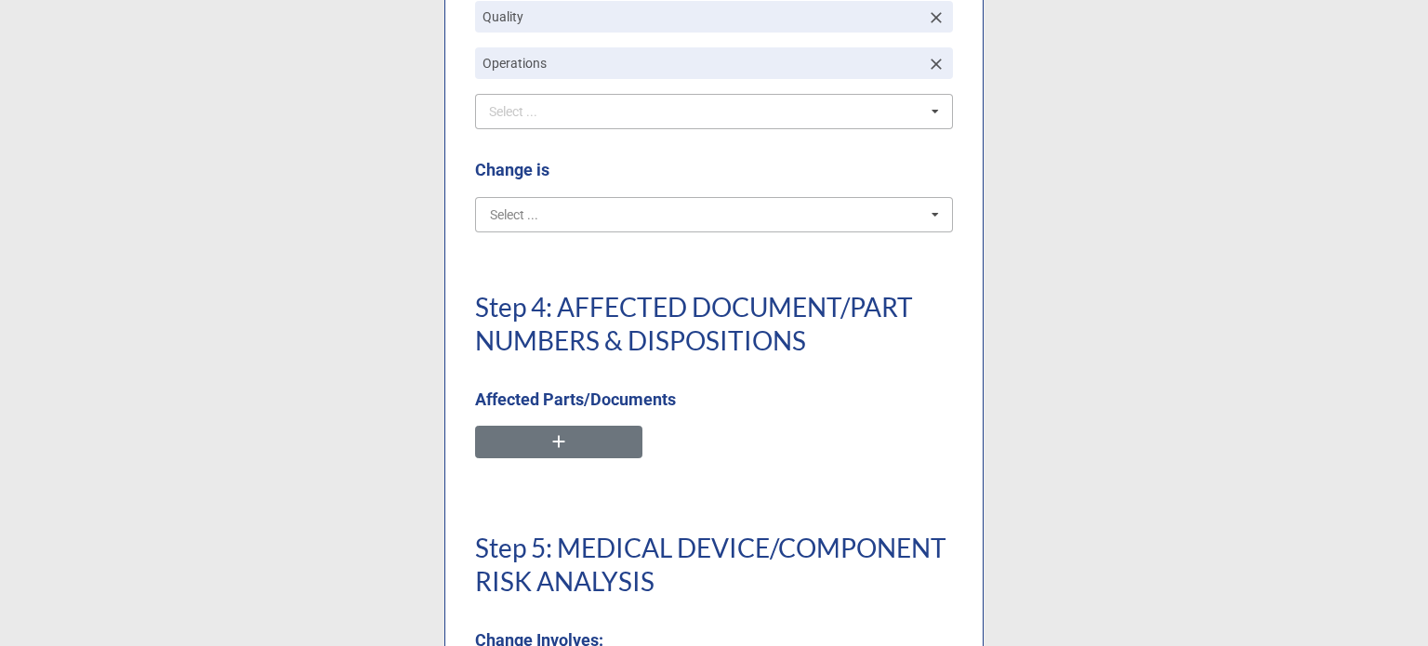
click at [580, 208] on input "text" at bounding box center [715, 214] width 476 height 33
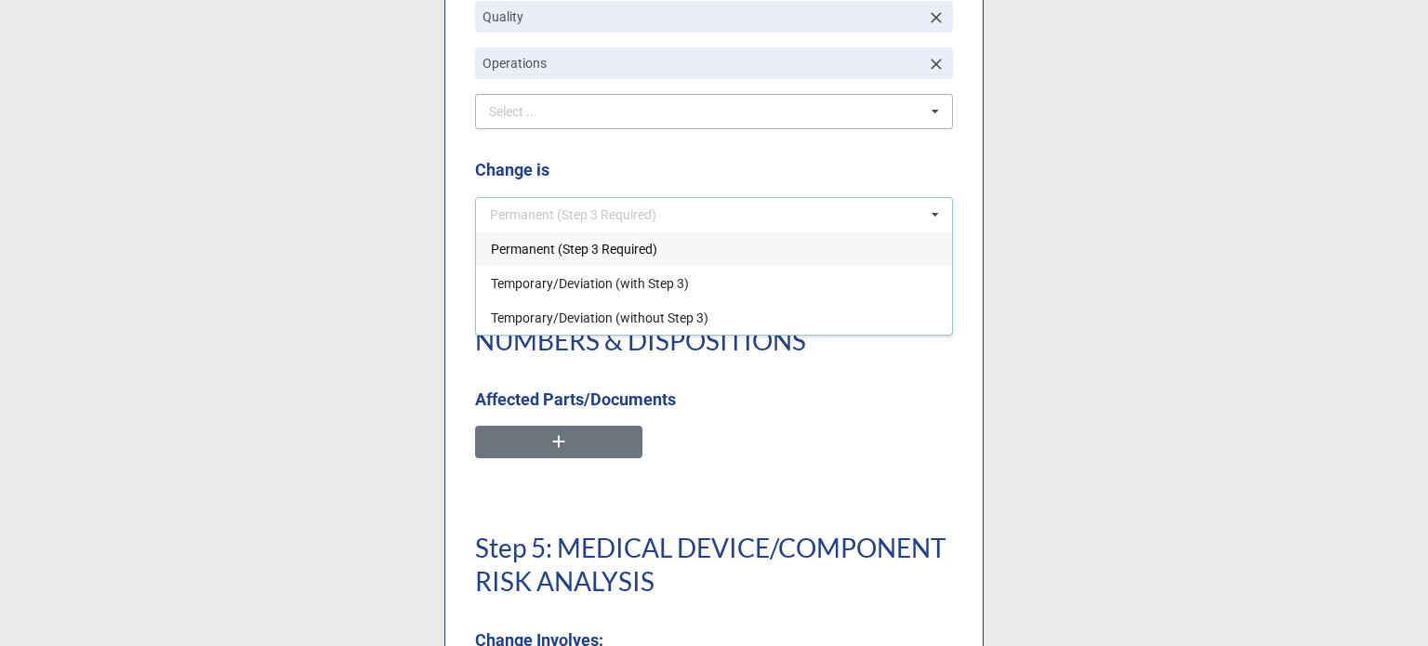
click at [595, 243] on span "Permanent (Step 3 Required)" at bounding box center [574, 249] width 166 height 15
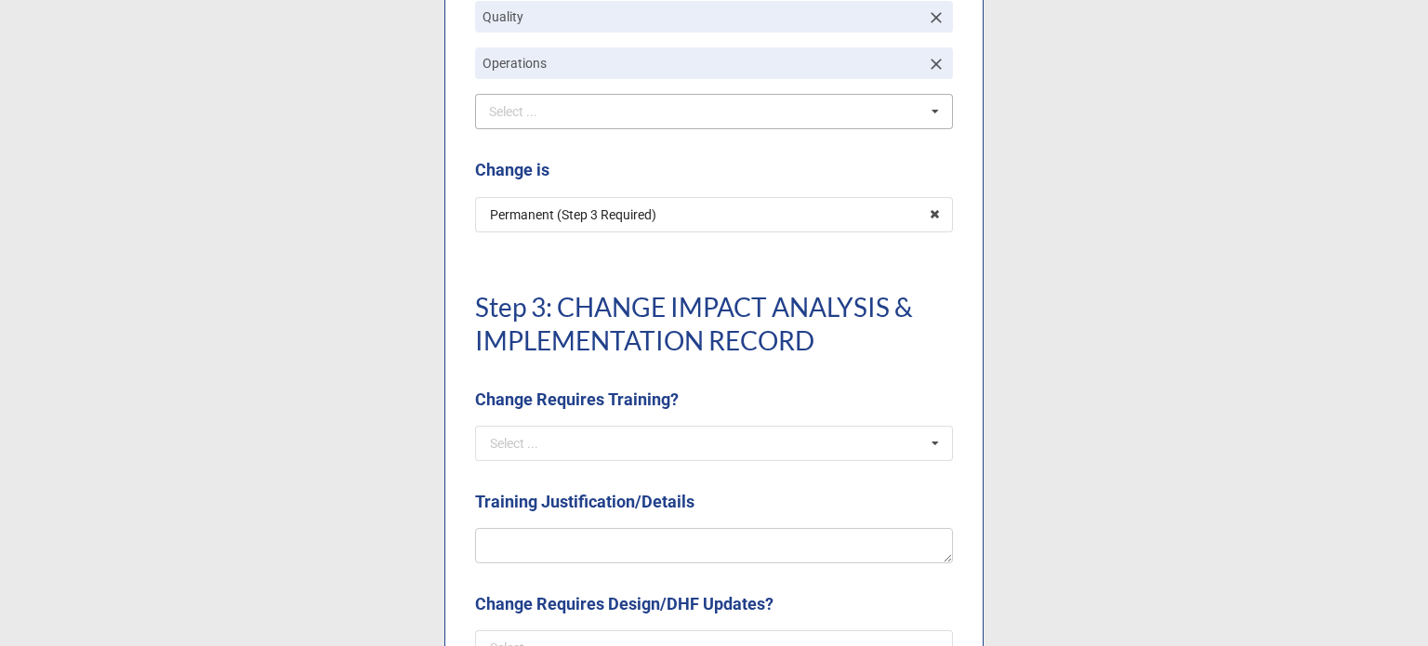
click at [589, 135] on div "Required Routing Quality Operations Select ... Engineering Exec Mgmt Validation" at bounding box center [714, 52] width 478 height 180
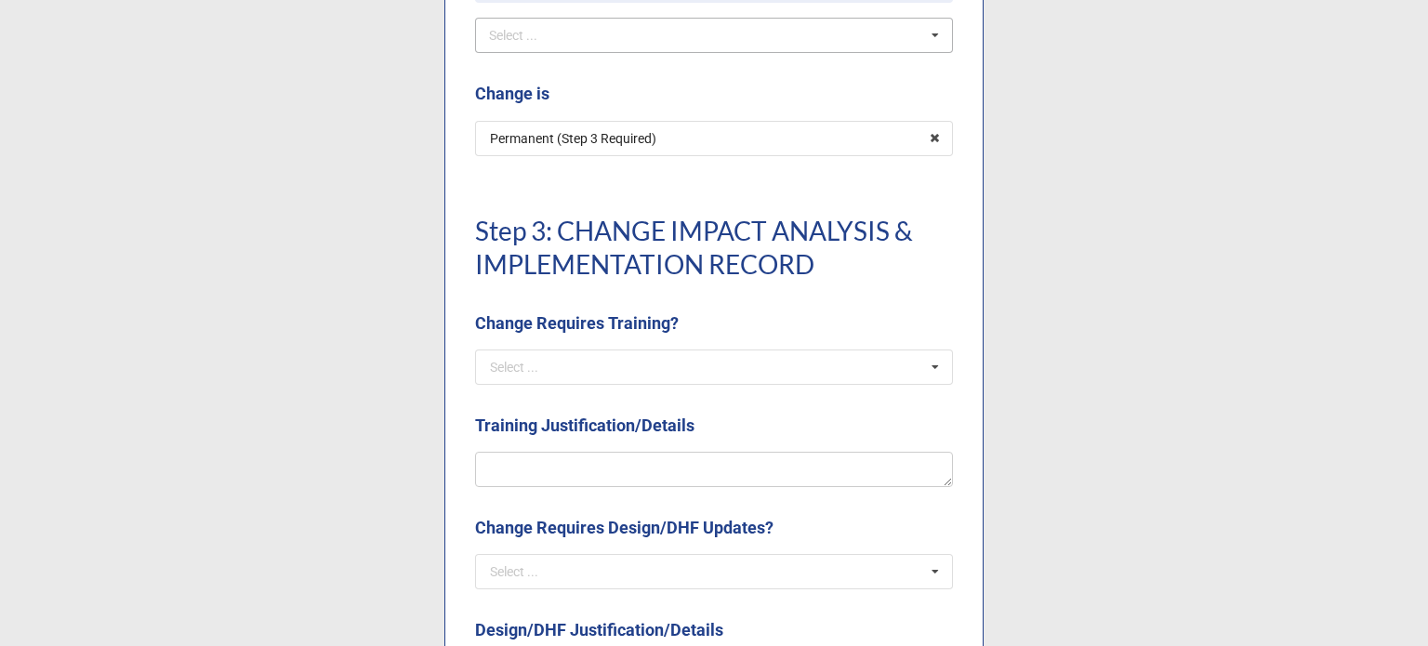
scroll to position [1673, 0]
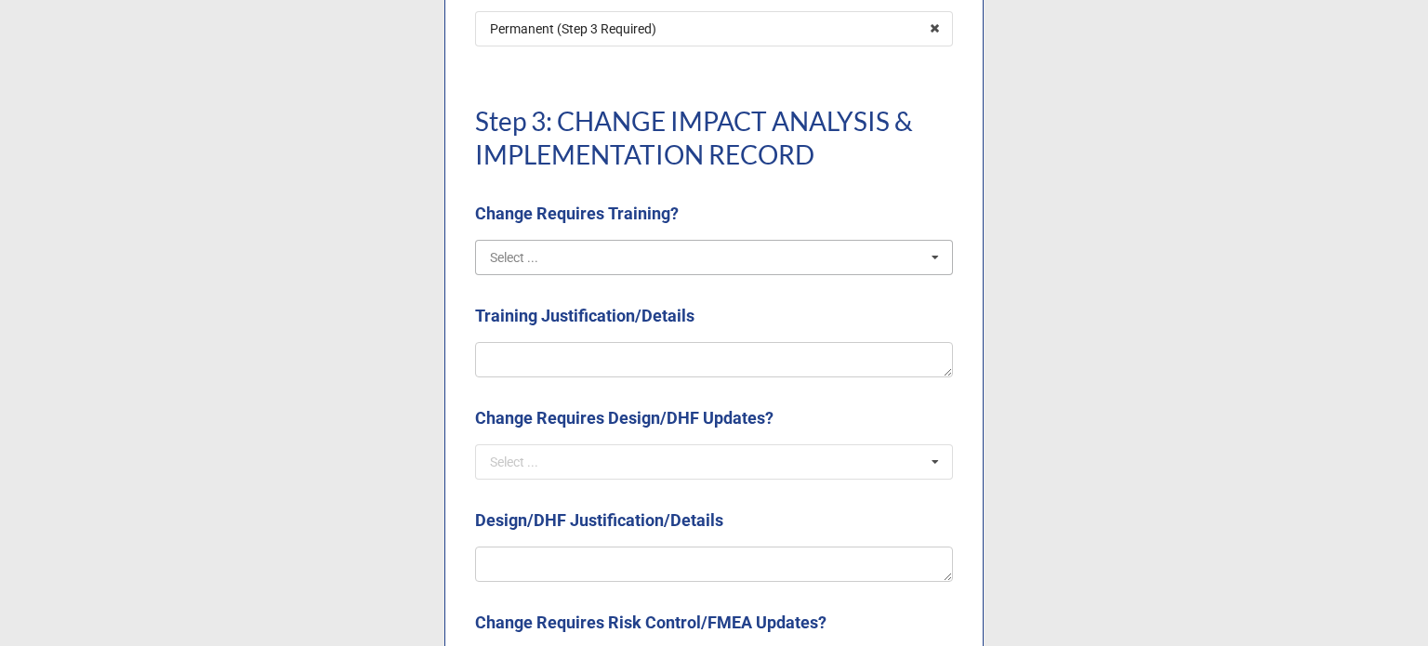
click at [635, 271] on input "text" at bounding box center [715, 257] width 476 height 33
click at [564, 289] on div "Yes" at bounding box center [714, 291] width 476 height 34
click at [592, 360] on textarea at bounding box center [714, 359] width 478 height 35
click at [650, 455] on input "text" at bounding box center [715, 461] width 476 height 33
click at [553, 405] on label "Change Requires Design/DHF Updates?" at bounding box center [624, 418] width 298 height 26
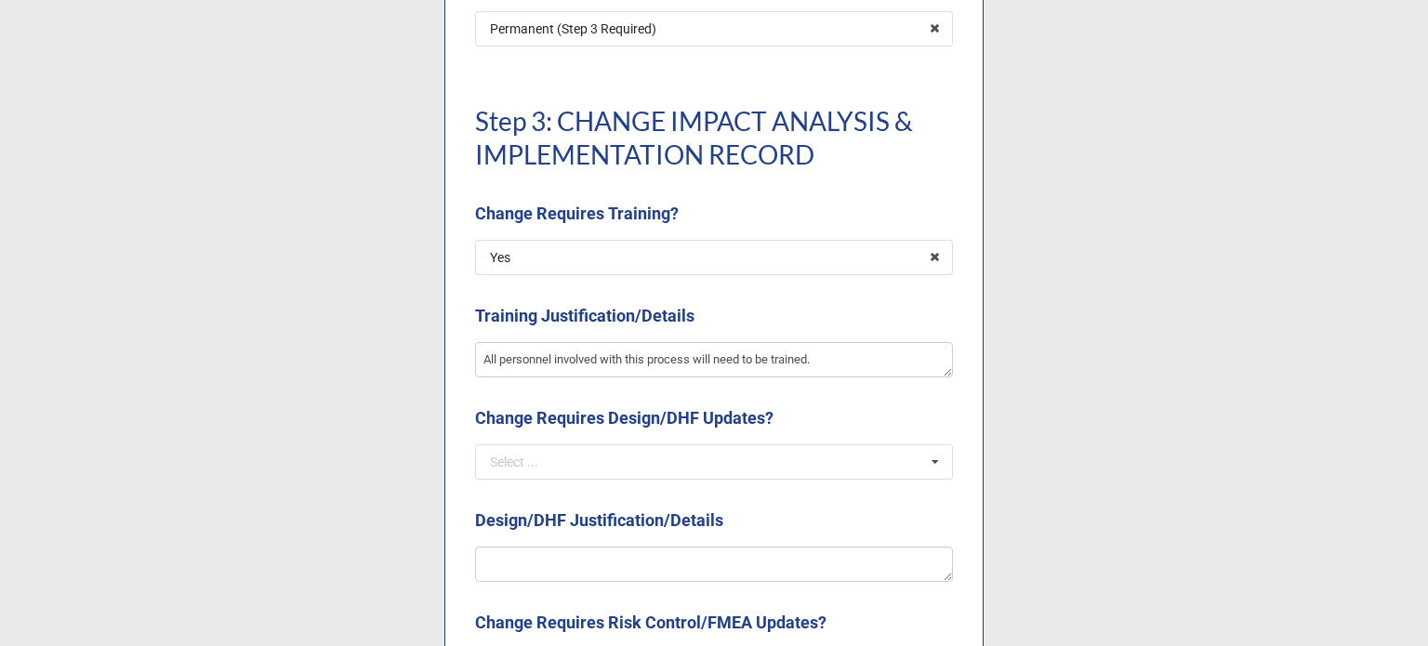
scroll to position [1766, 0]
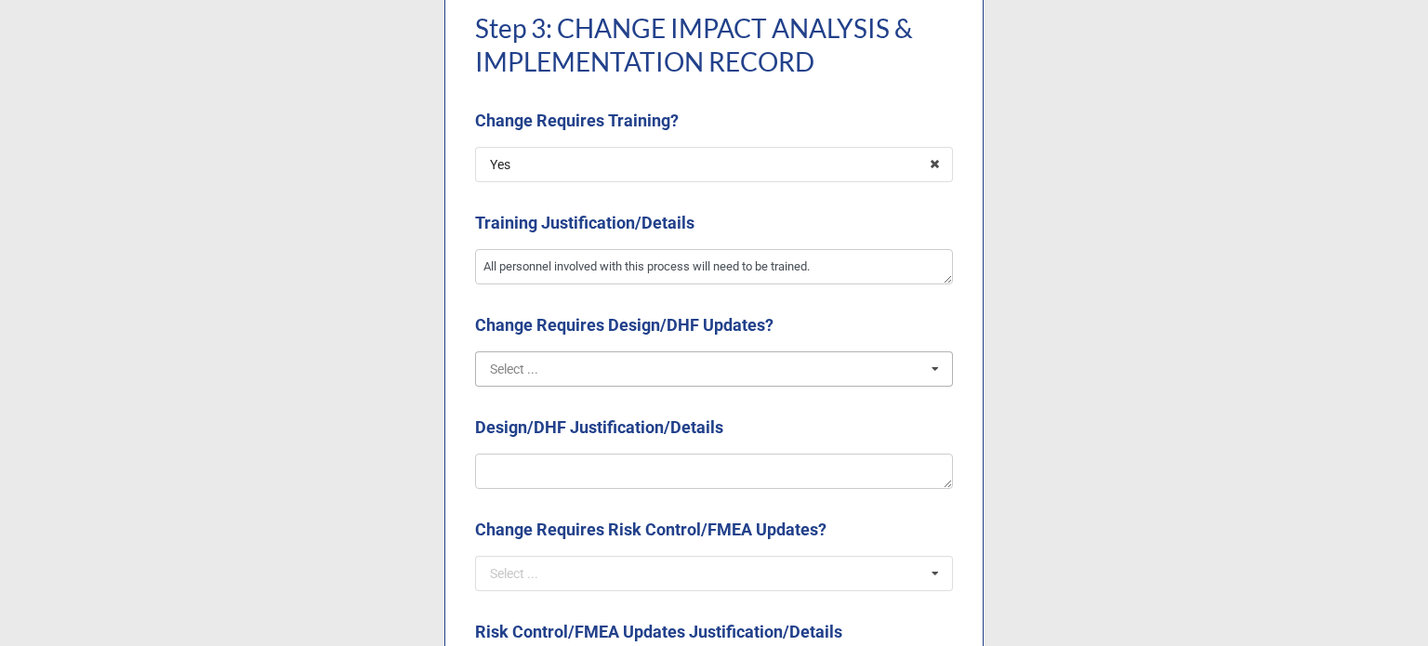
click at [632, 382] on input "text" at bounding box center [715, 368] width 476 height 33
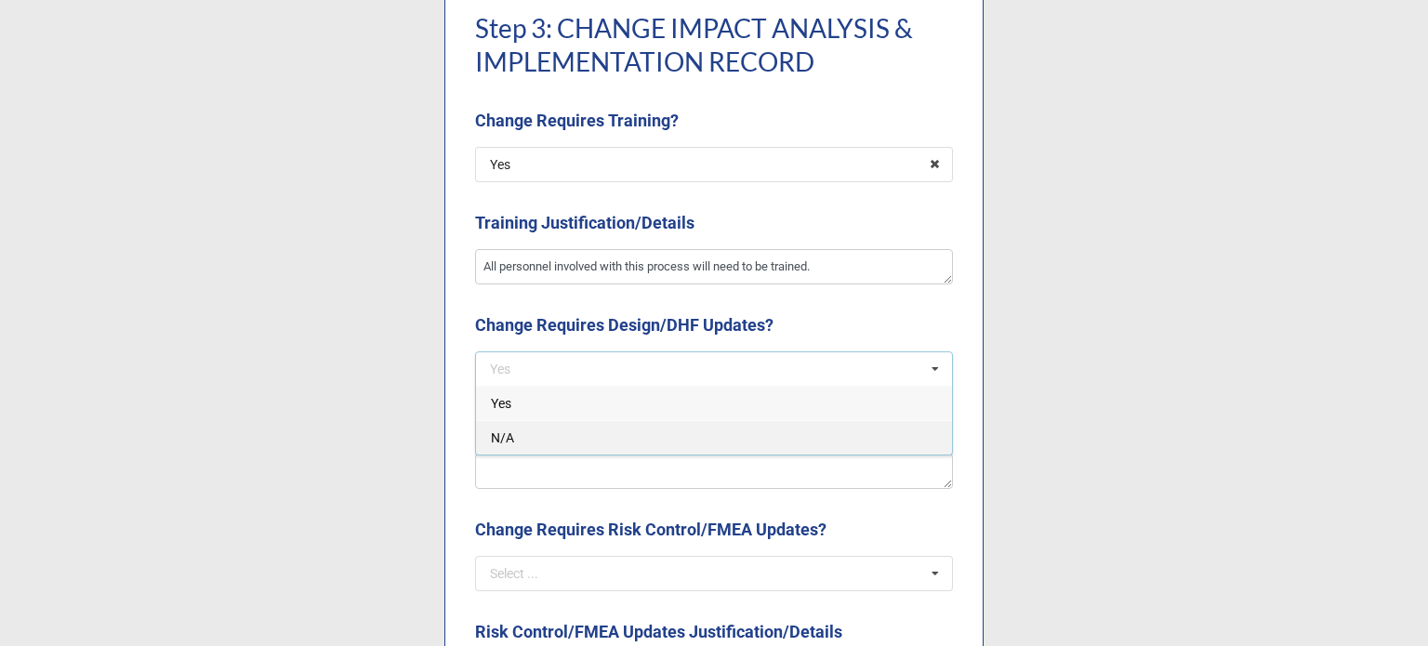
click at [496, 442] on span "N/A" at bounding box center [502, 437] width 23 height 15
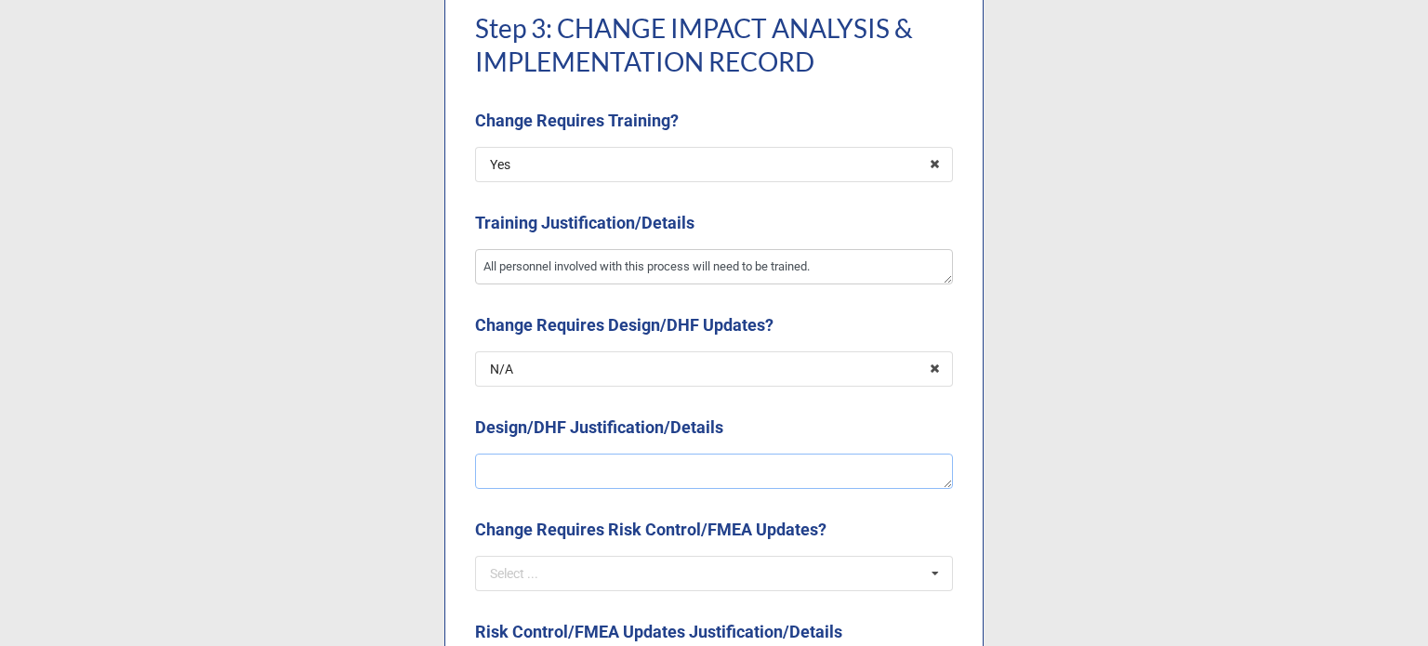
click at [546, 469] on textarea at bounding box center [714, 471] width 478 height 35
click at [617, 479] on textarea "Not a finished medical" at bounding box center [714, 471] width 478 height 35
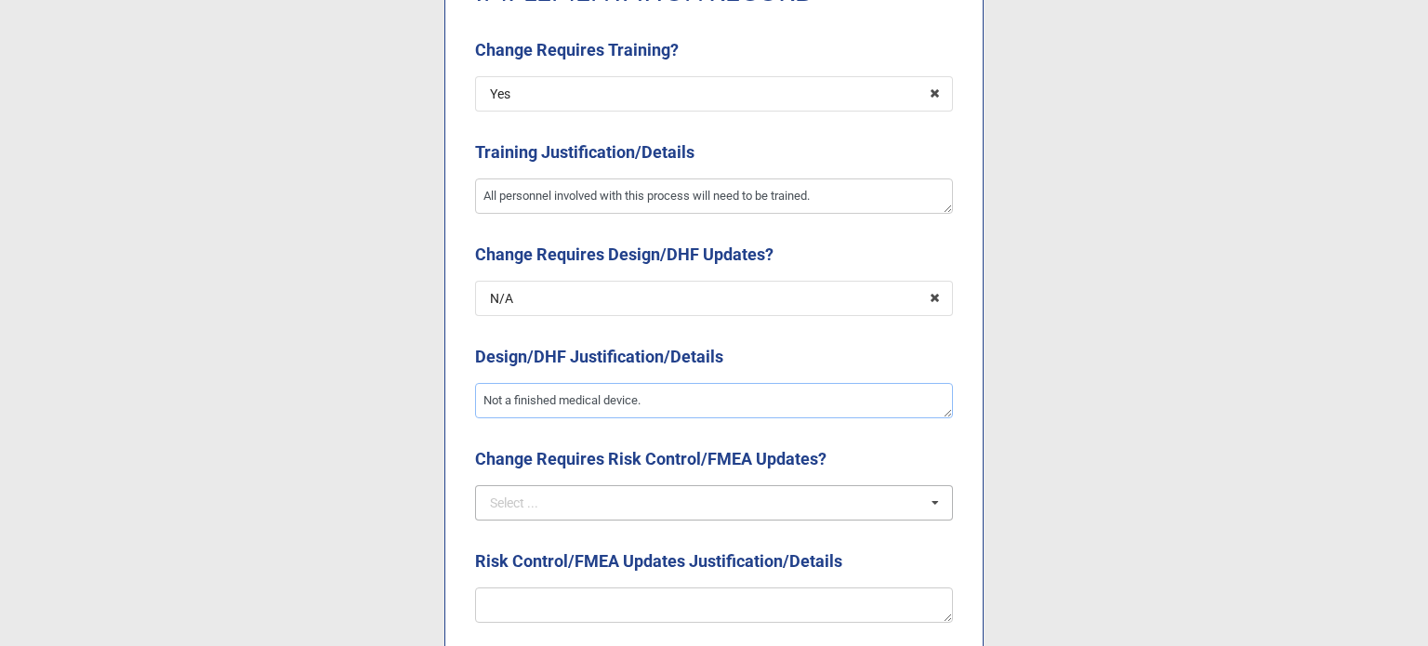
scroll to position [1952, 0]
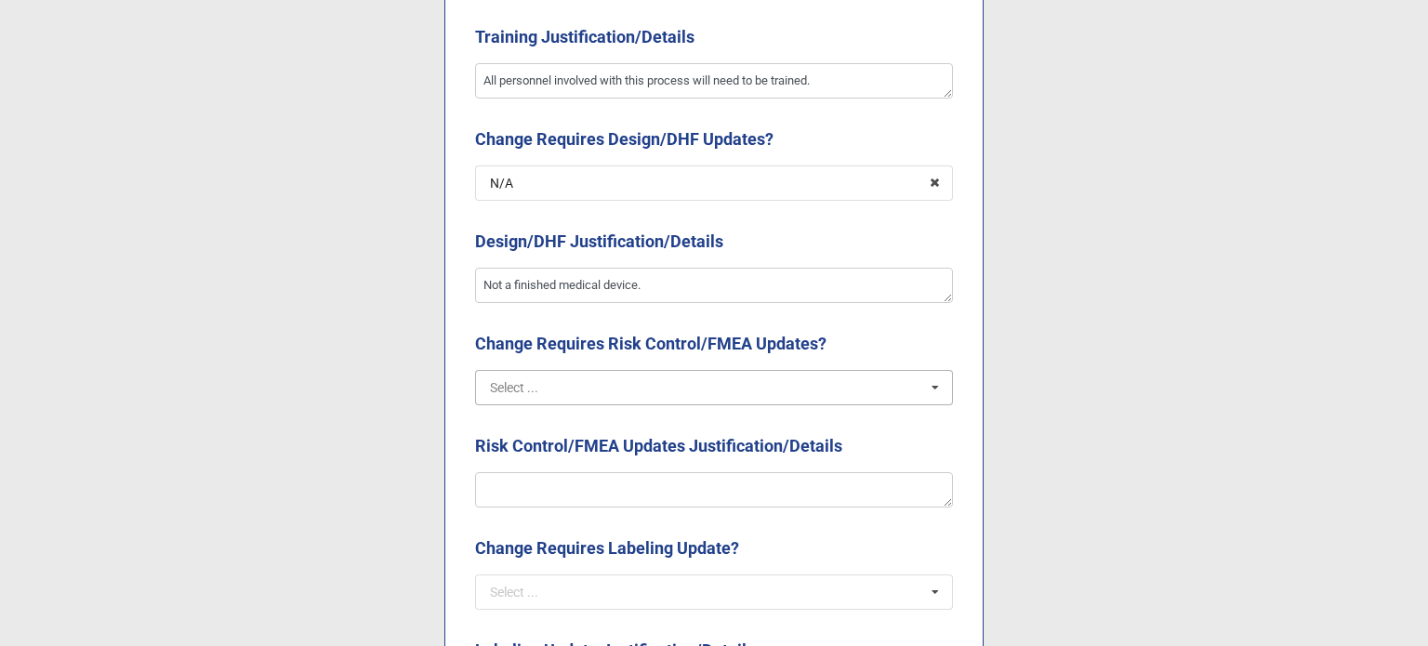
click at [544, 386] on input "text" at bounding box center [715, 387] width 476 height 33
click at [547, 443] on div "N/A" at bounding box center [714, 456] width 476 height 34
click at [561, 500] on textarea at bounding box center [714, 489] width 478 height 35
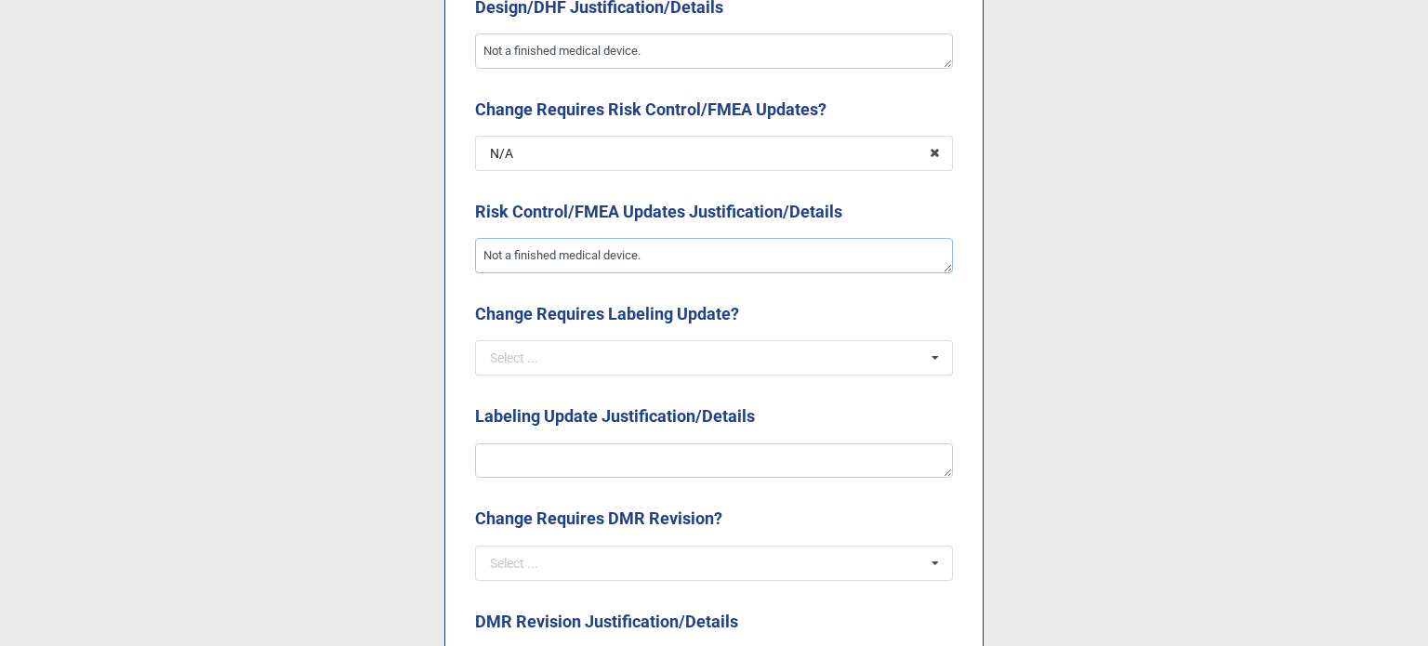
scroll to position [2231, 0]
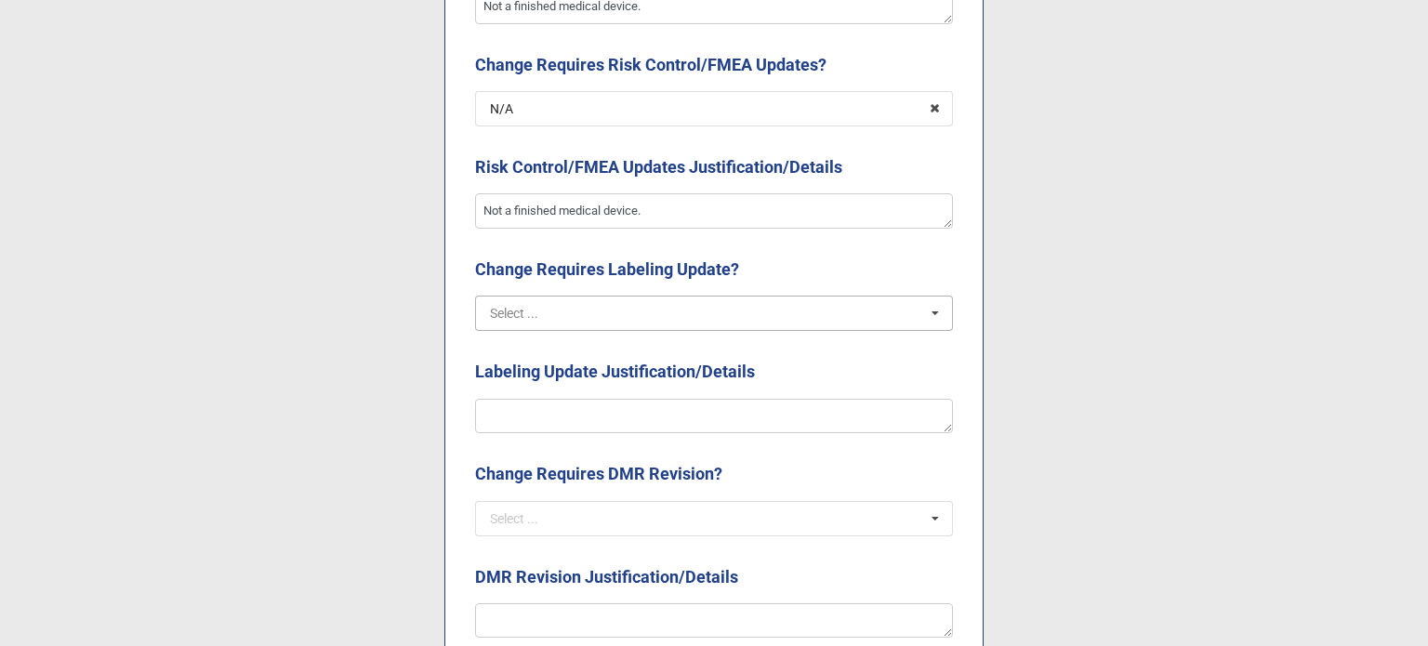
click at [514, 328] on input "text" at bounding box center [715, 313] width 476 height 33
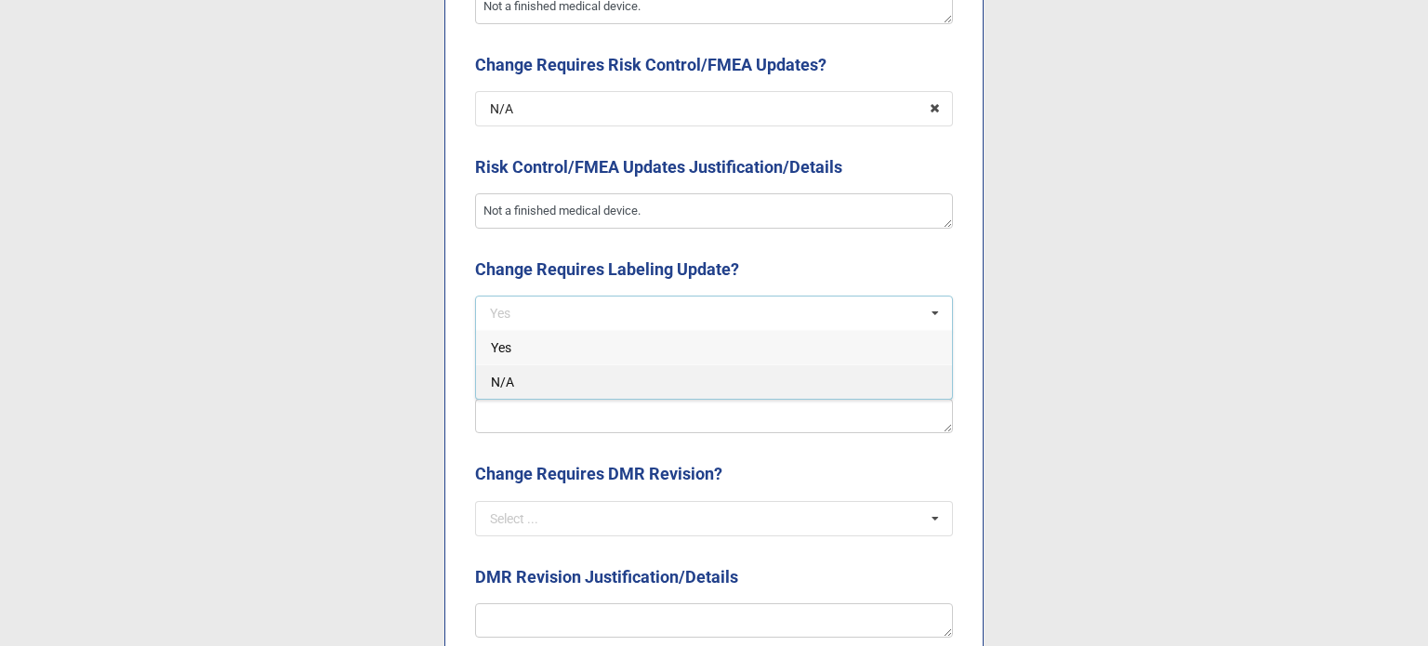
click at [535, 378] on div "N/A" at bounding box center [714, 381] width 476 height 34
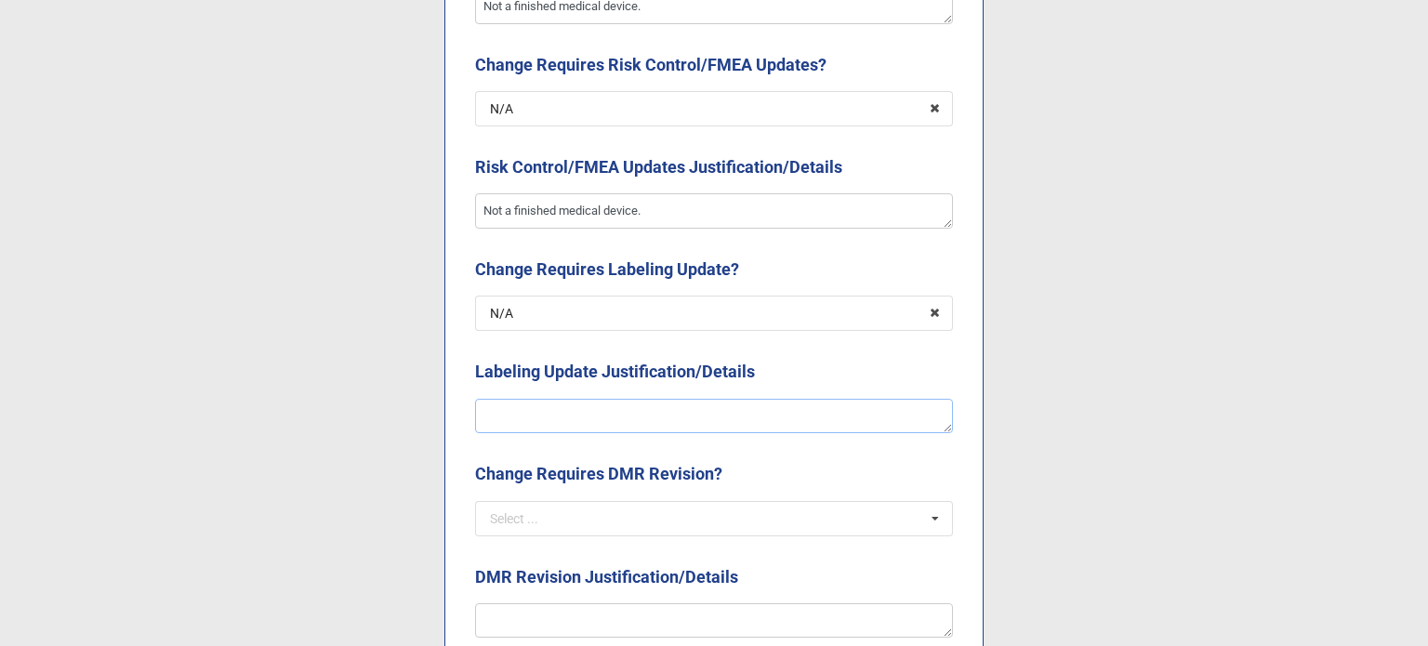
click at [551, 425] on textarea at bounding box center [714, 416] width 478 height 35
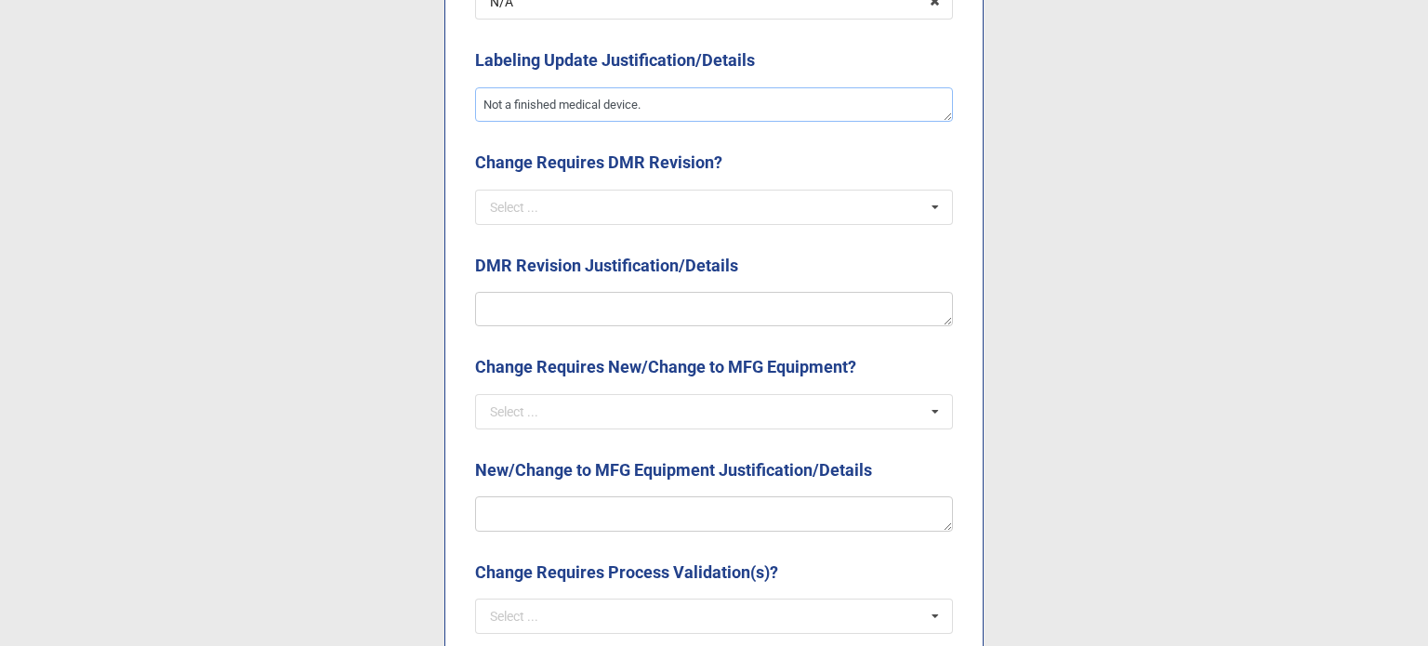
scroll to position [2603, 0]
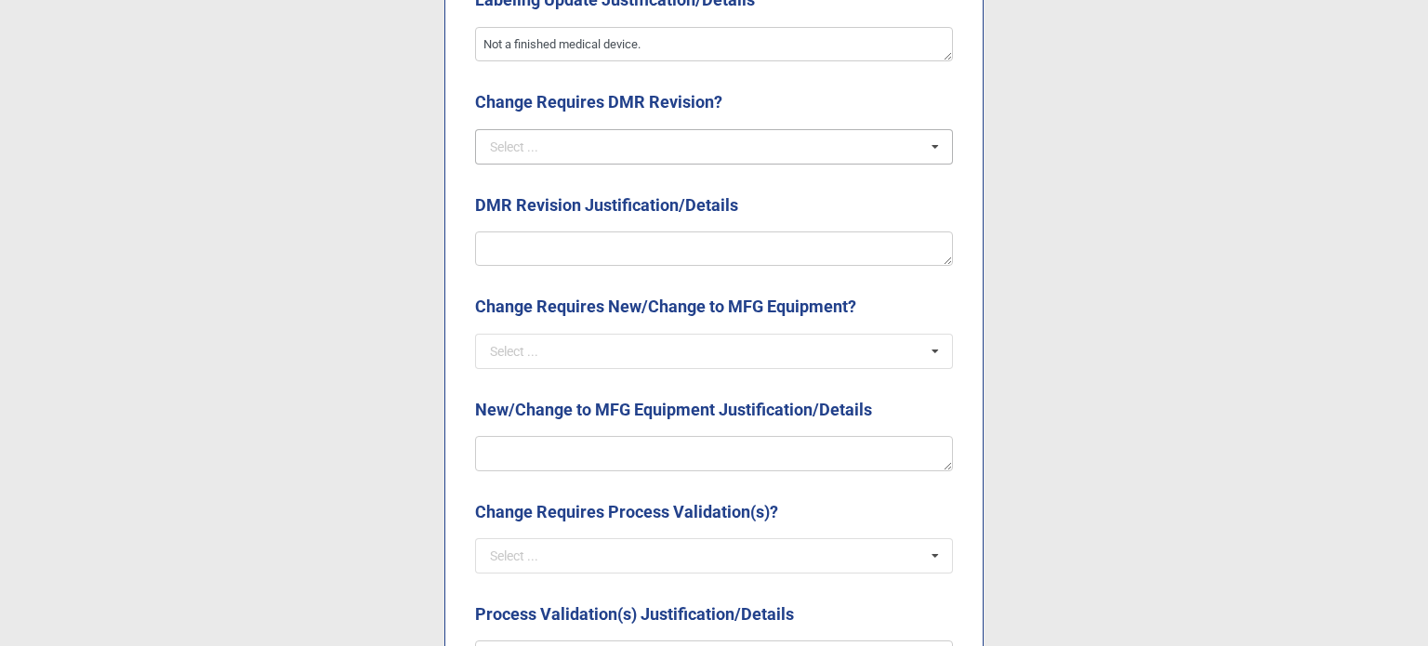
click at [493, 152] on div "Select ..." at bounding box center [514, 146] width 48 height 13
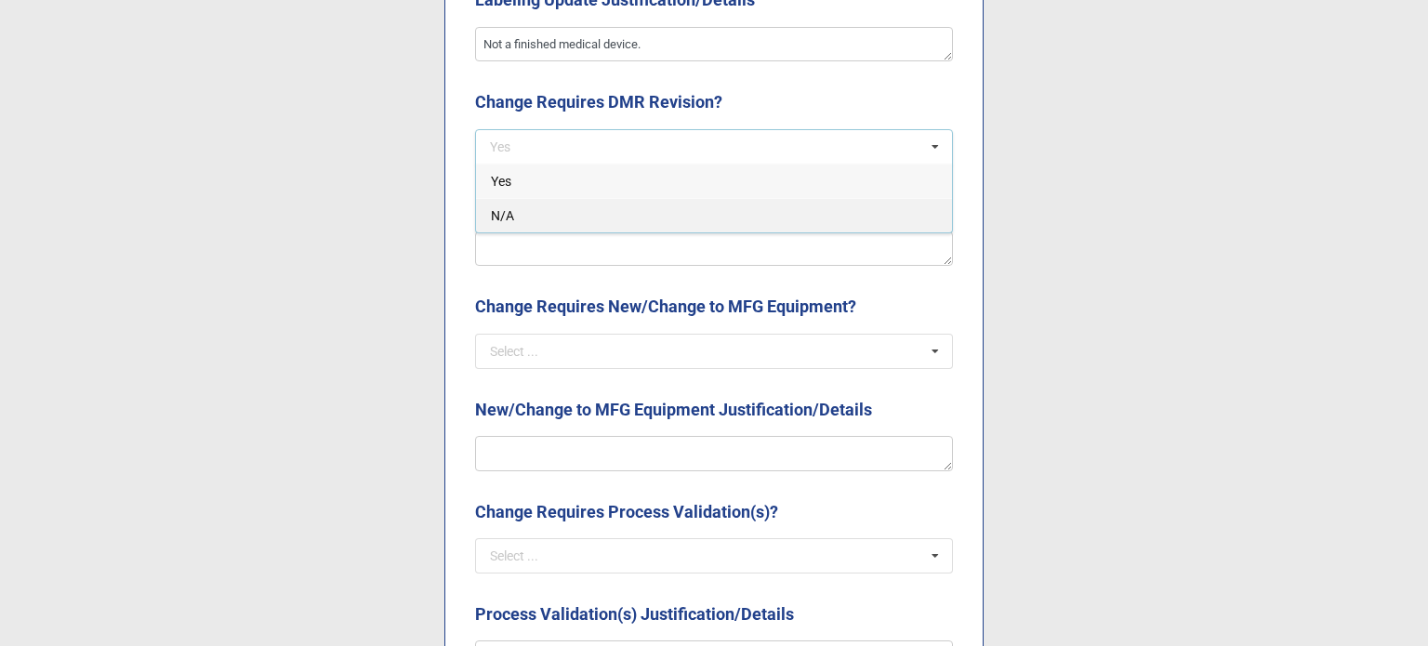
click at [556, 211] on div "N/A" at bounding box center [714, 215] width 476 height 34
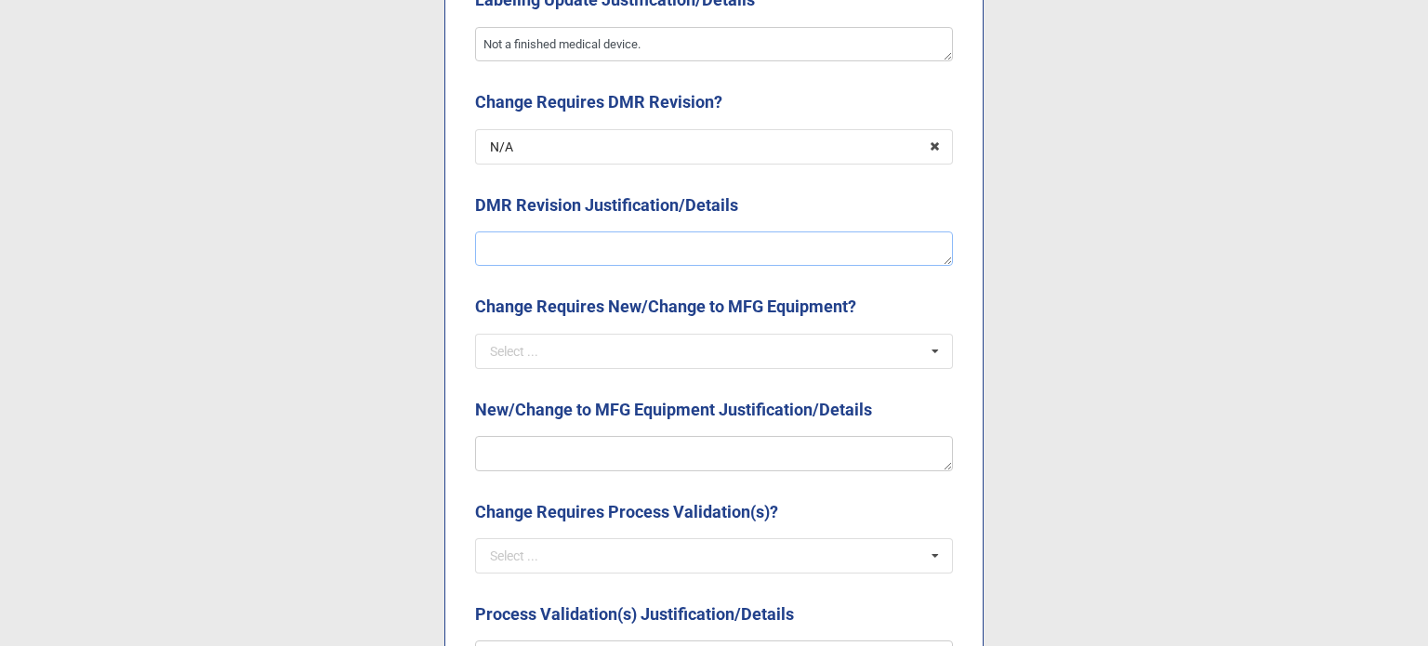
click at [572, 242] on textarea at bounding box center [714, 248] width 478 height 35
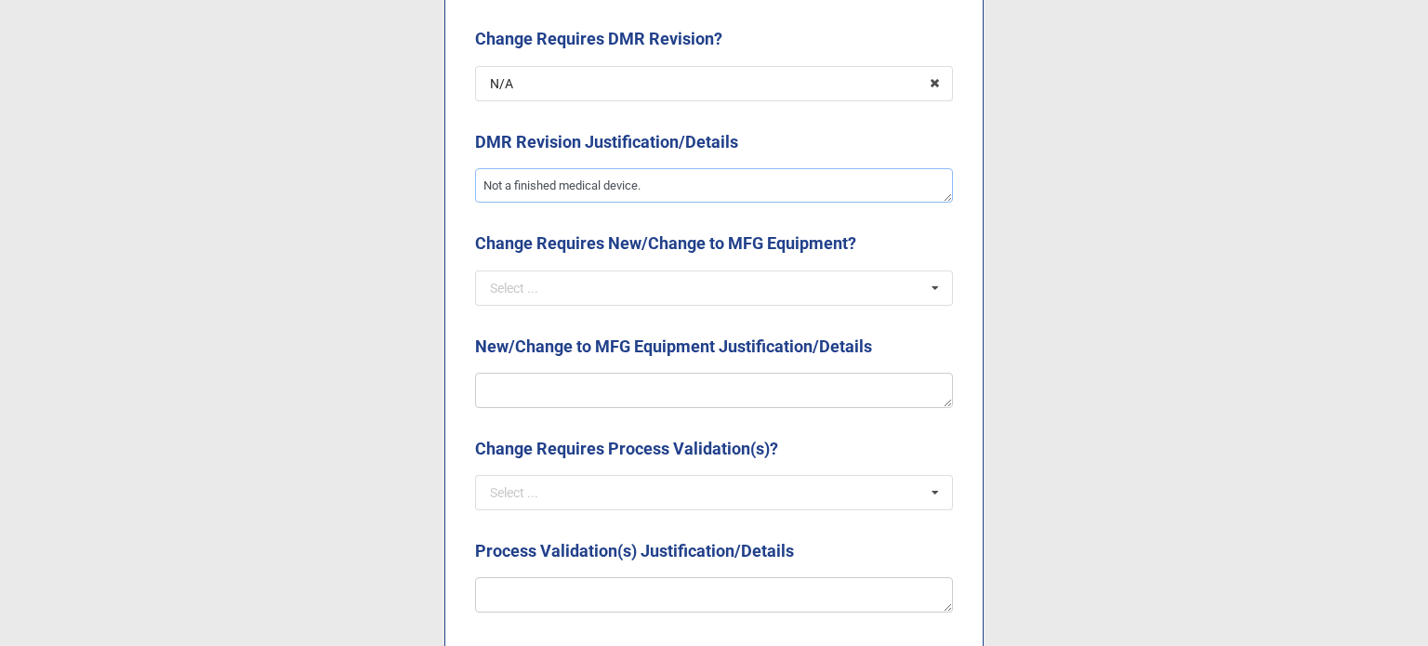
scroll to position [2695, 0]
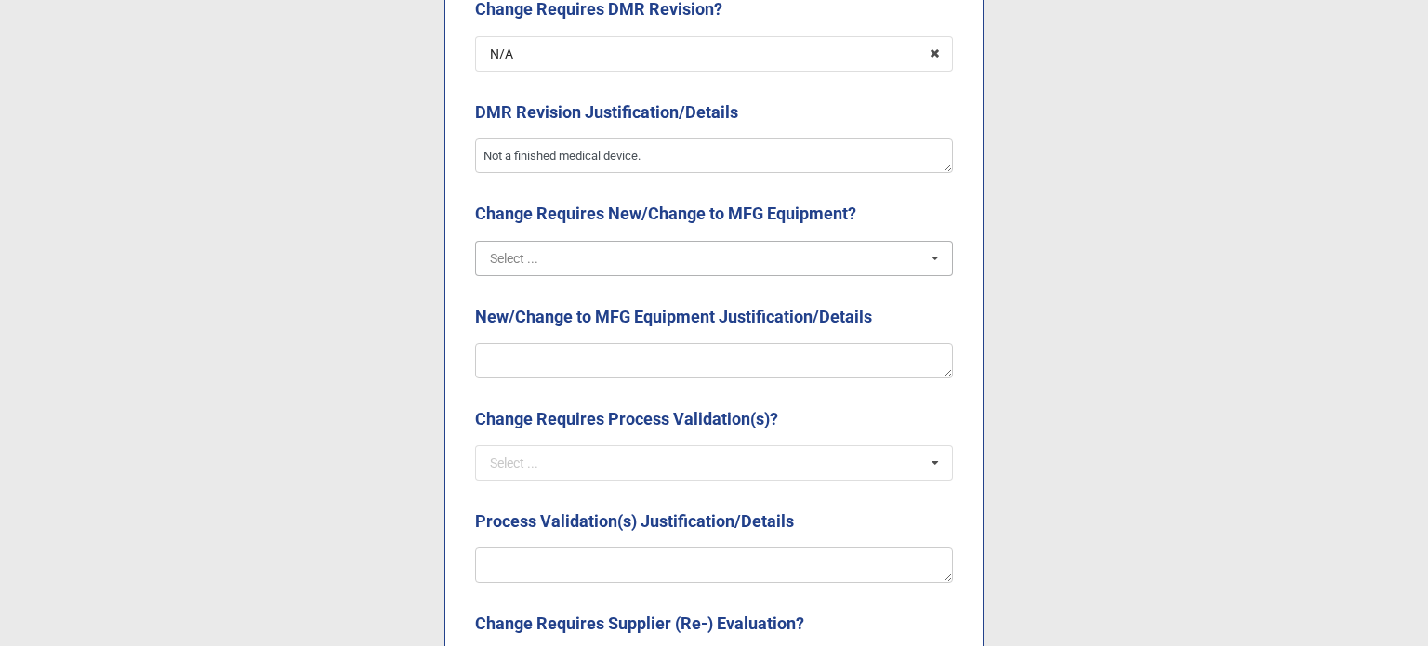
click at [632, 259] on input "text" at bounding box center [715, 258] width 476 height 33
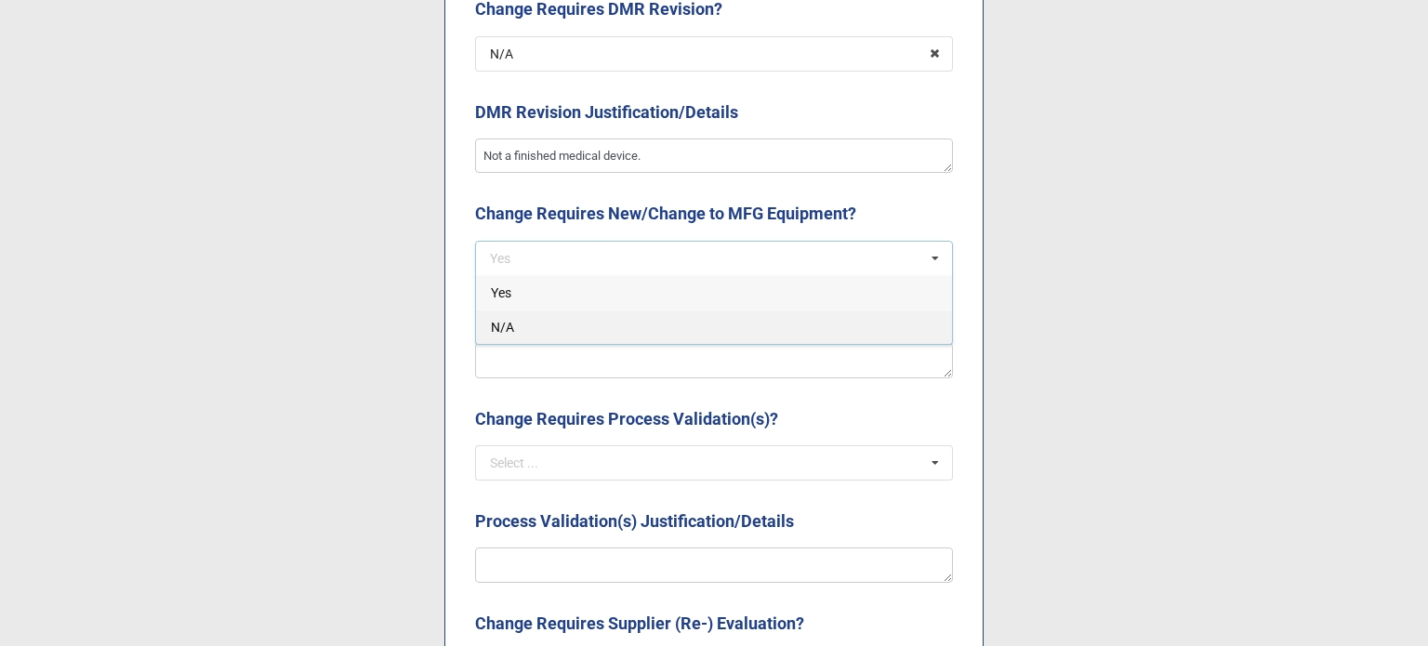
click at [632, 329] on div "N/A" at bounding box center [714, 327] width 476 height 34
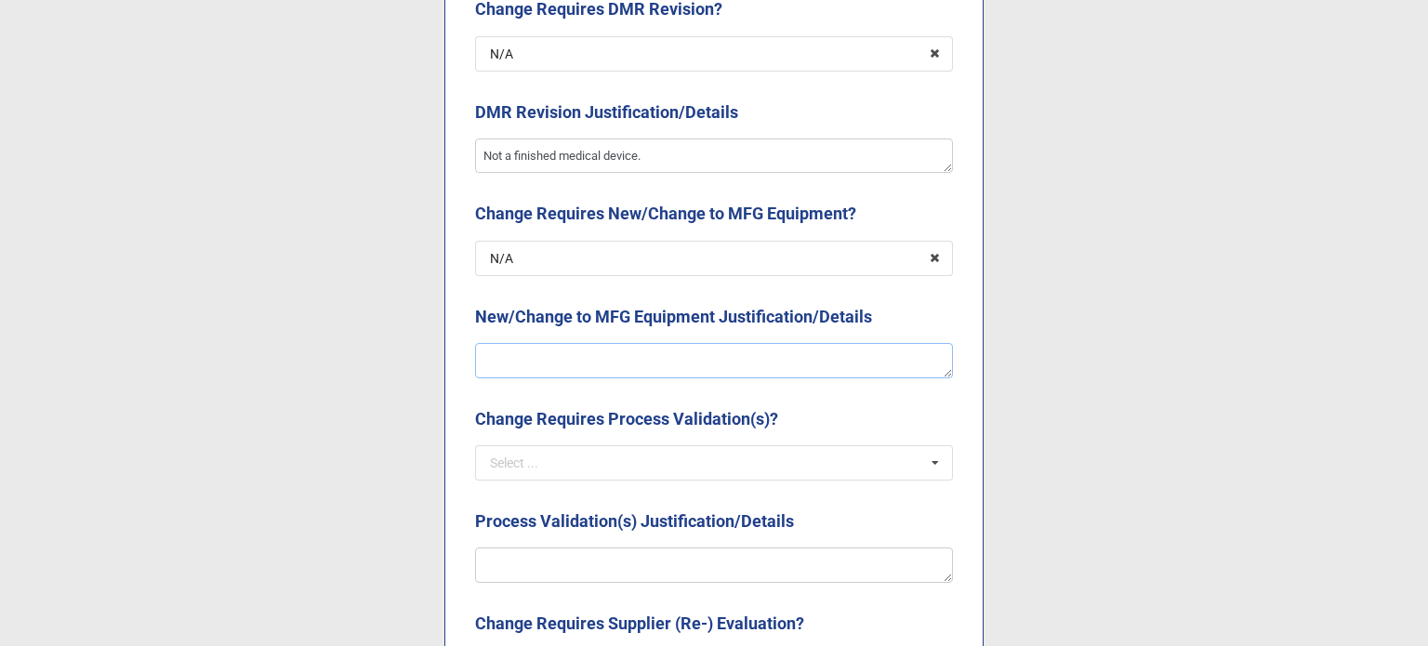
click at [636, 353] on textarea at bounding box center [714, 360] width 478 height 35
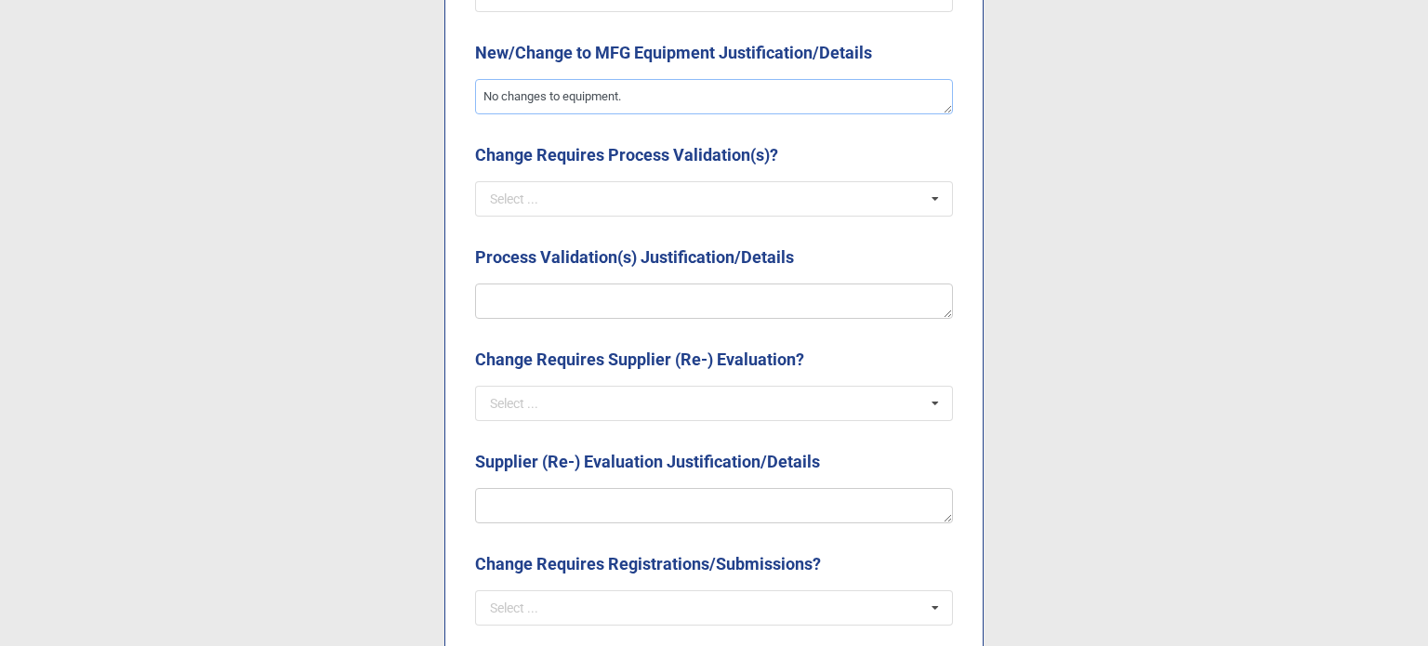
scroll to position [2974, 0]
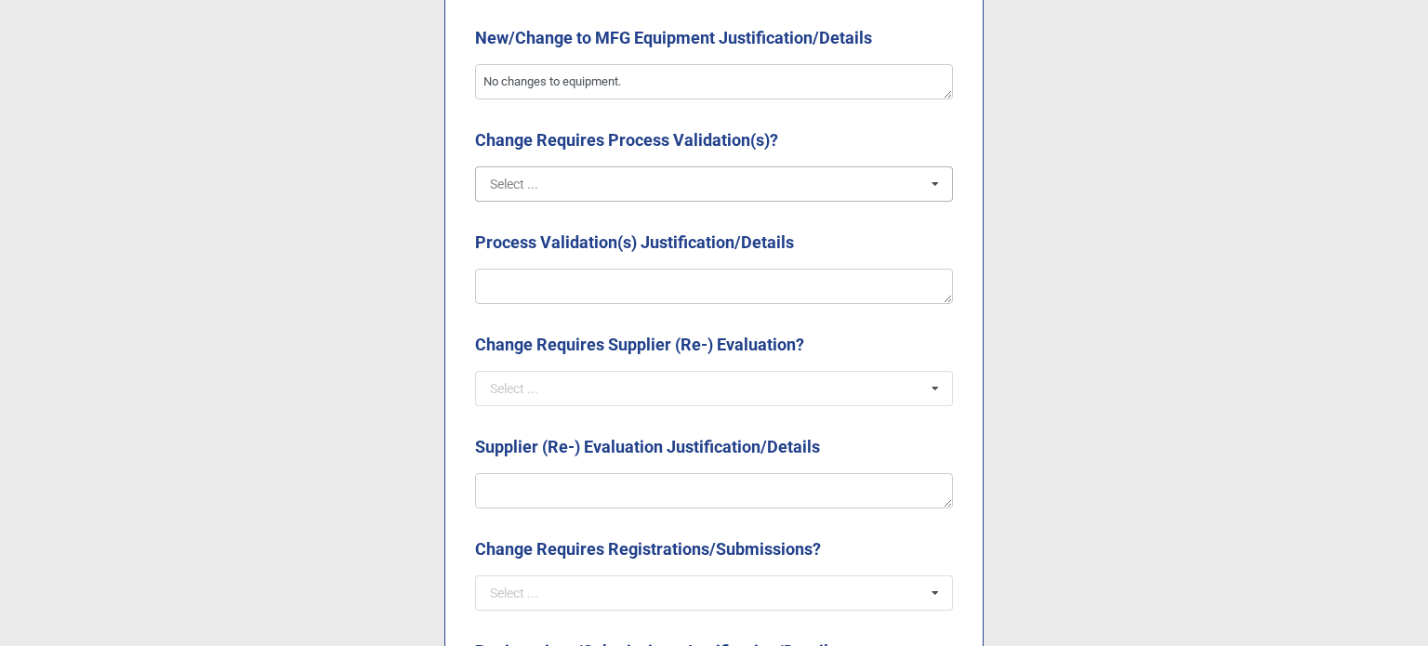
click at [568, 189] on input "text" at bounding box center [715, 183] width 476 height 33
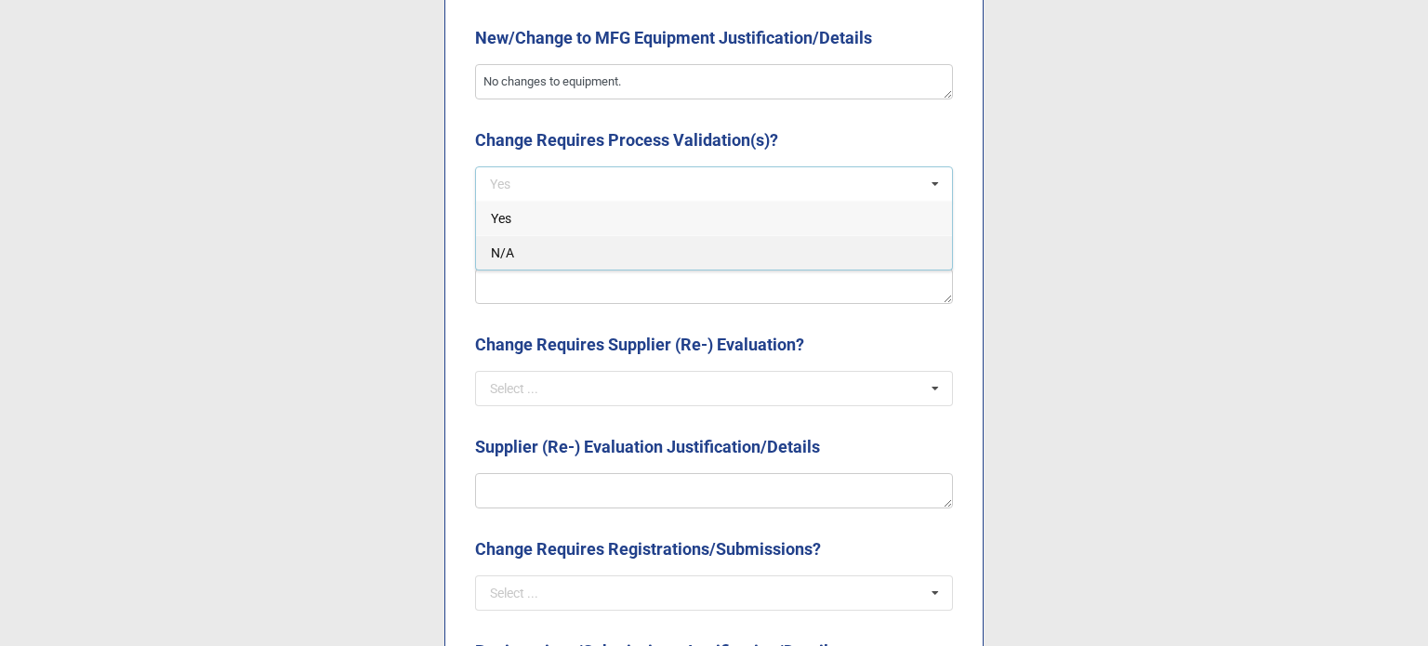
click at [608, 255] on div "N/A" at bounding box center [714, 252] width 476 height 34
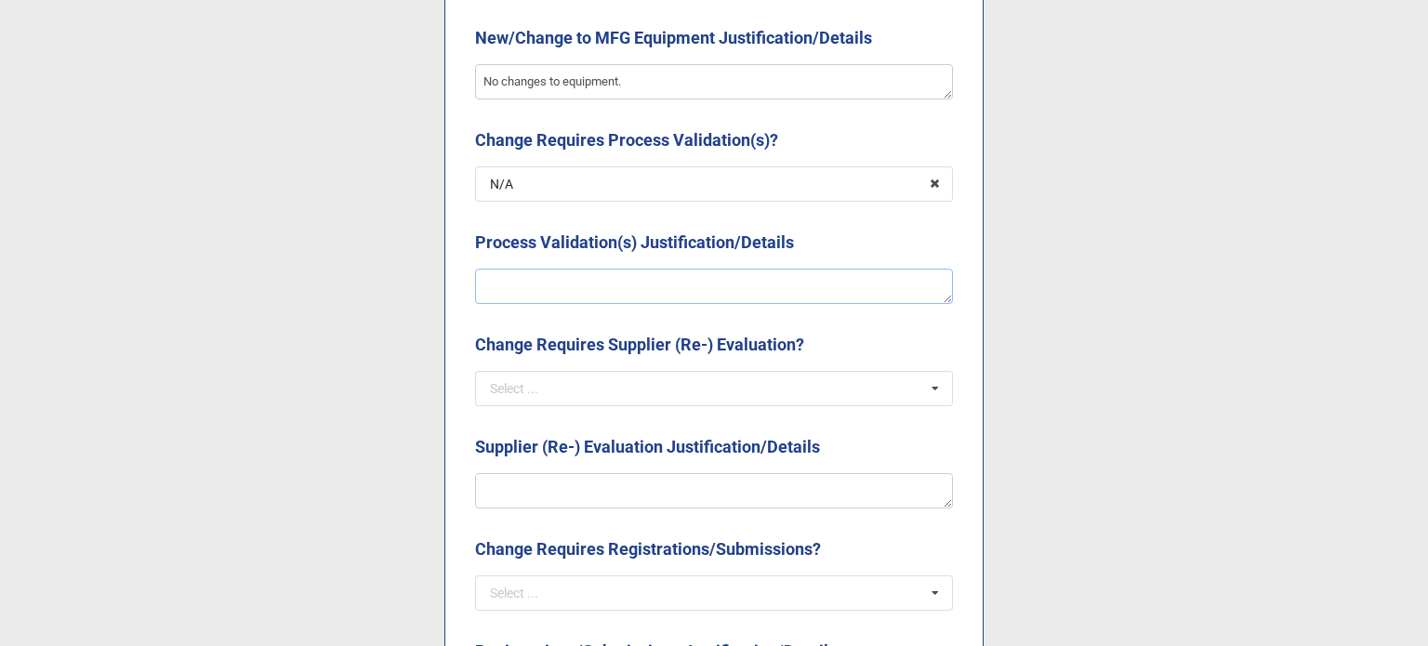
click at [611, 277] on textarea at bounding box center [714, 286] width 478 height 35
click at [600, 285] on textarea "If the molding process changed to create a good part" at bounding box center [714, 286] width 478 height 35
click at [850, 290] on textarea "If the molding process parameters changed to create a good part" at bounding box center [714, 286] width 478 height 35
click at [933, 181] on icon at bounding box center [934, 184] width 29 height 34
click at [821, 186] on input "text" at bounding box center [715, 183] width 476 height 33
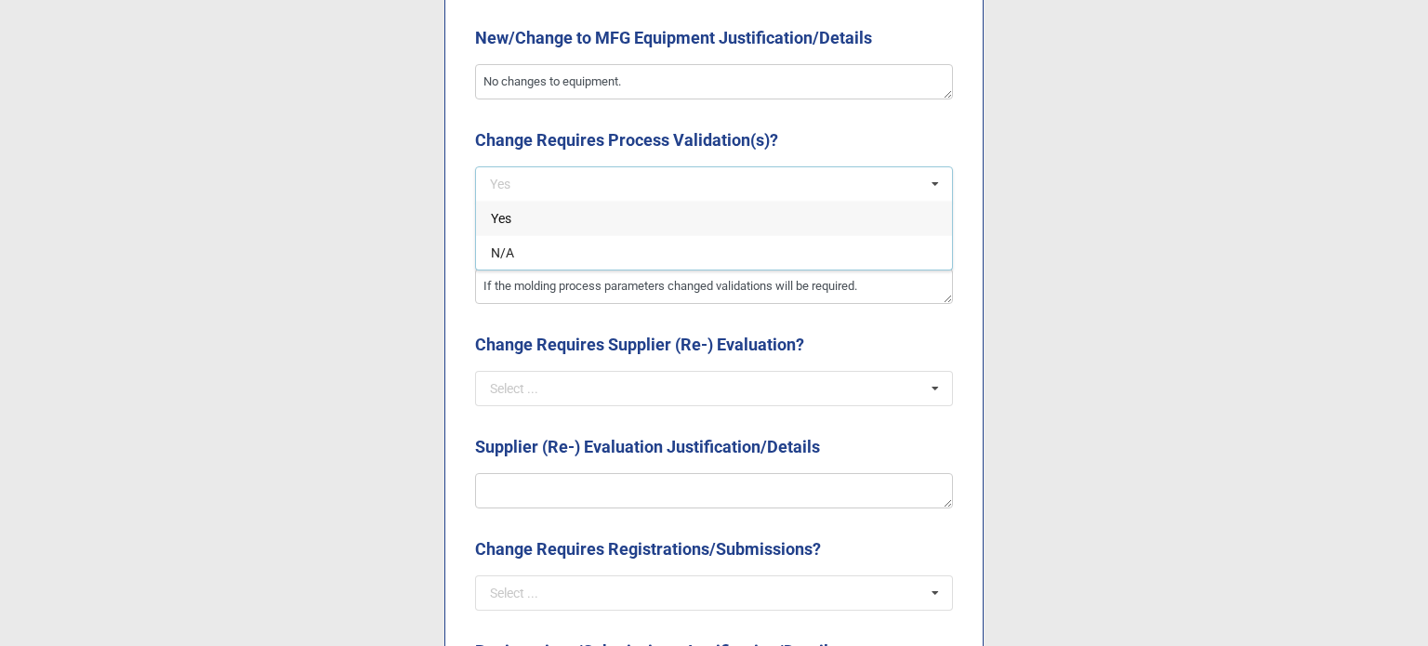
click at [512, 219] on div "Yes" at bounding box center [714, 218] width 476 height 34
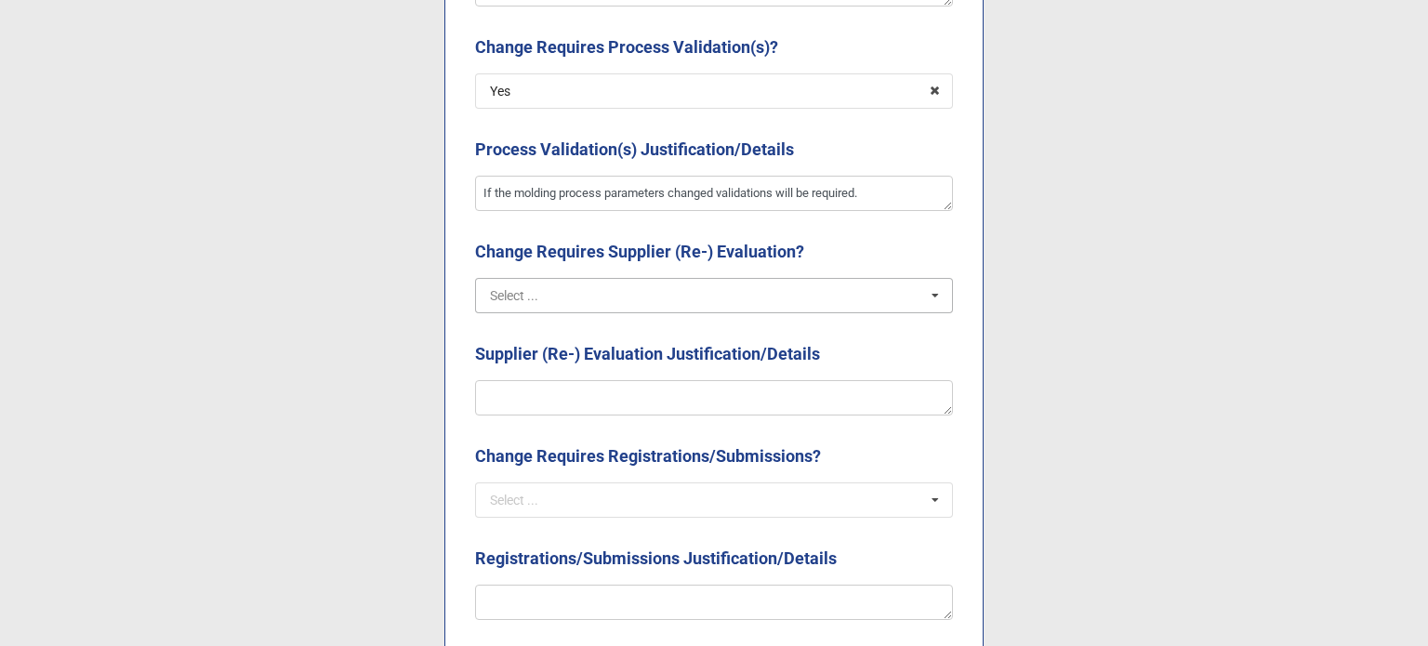
click at [647, 300] on input "text" at bounding box center [715, 295] width 476 height 33
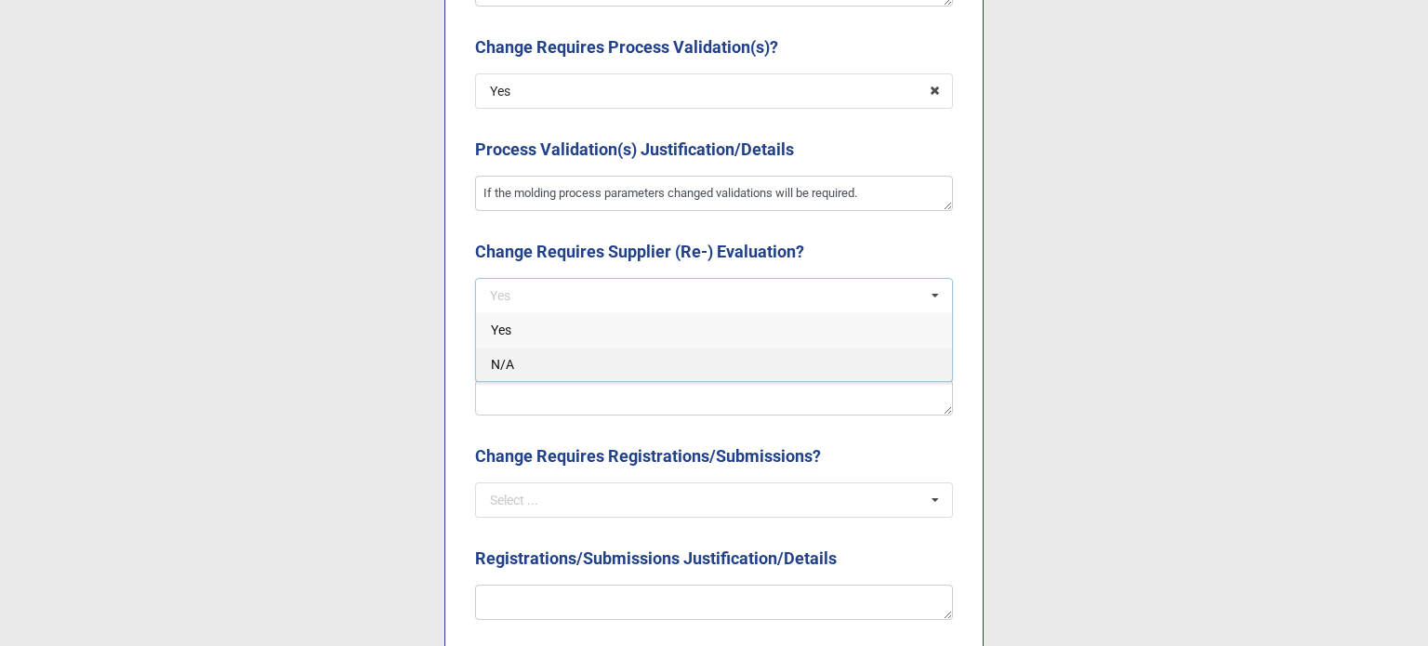
click at [629, 379] on div "N/A" at bounding box center [714, 364] width 476 height 34
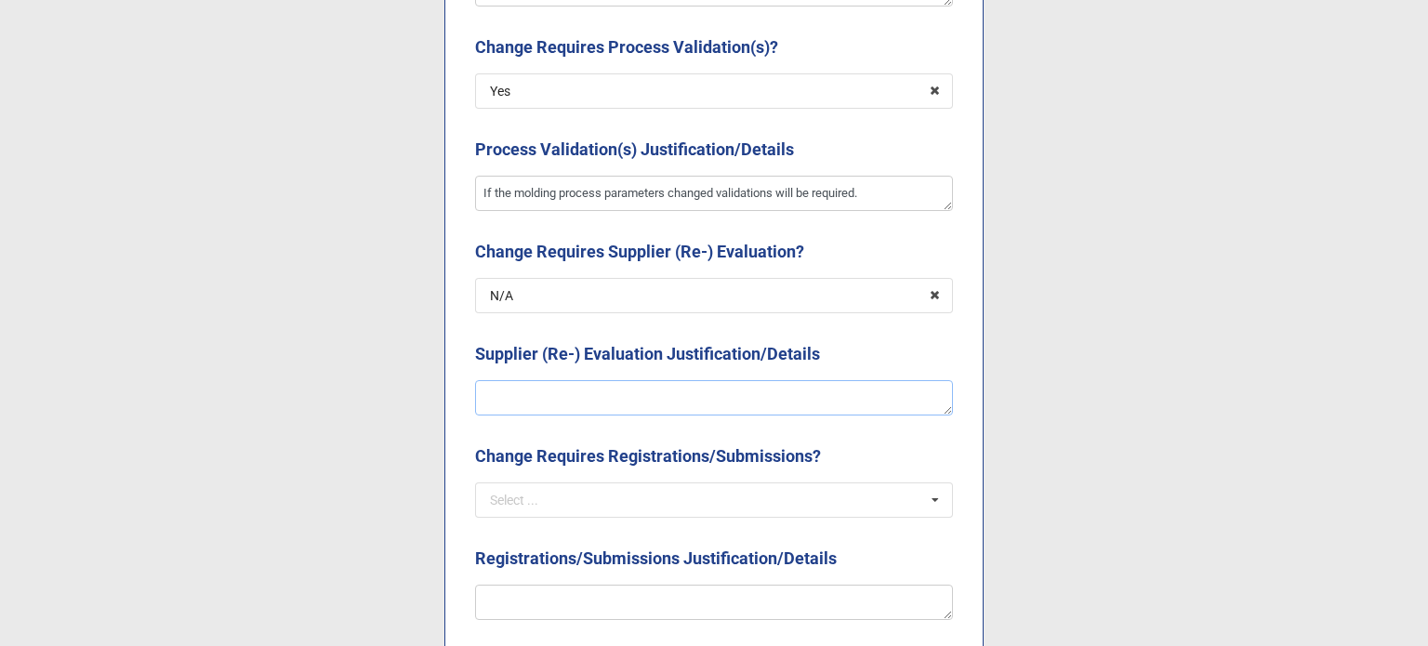
click at [602, 391] on textarea at bounding box center [714, 397] width 478 height 35
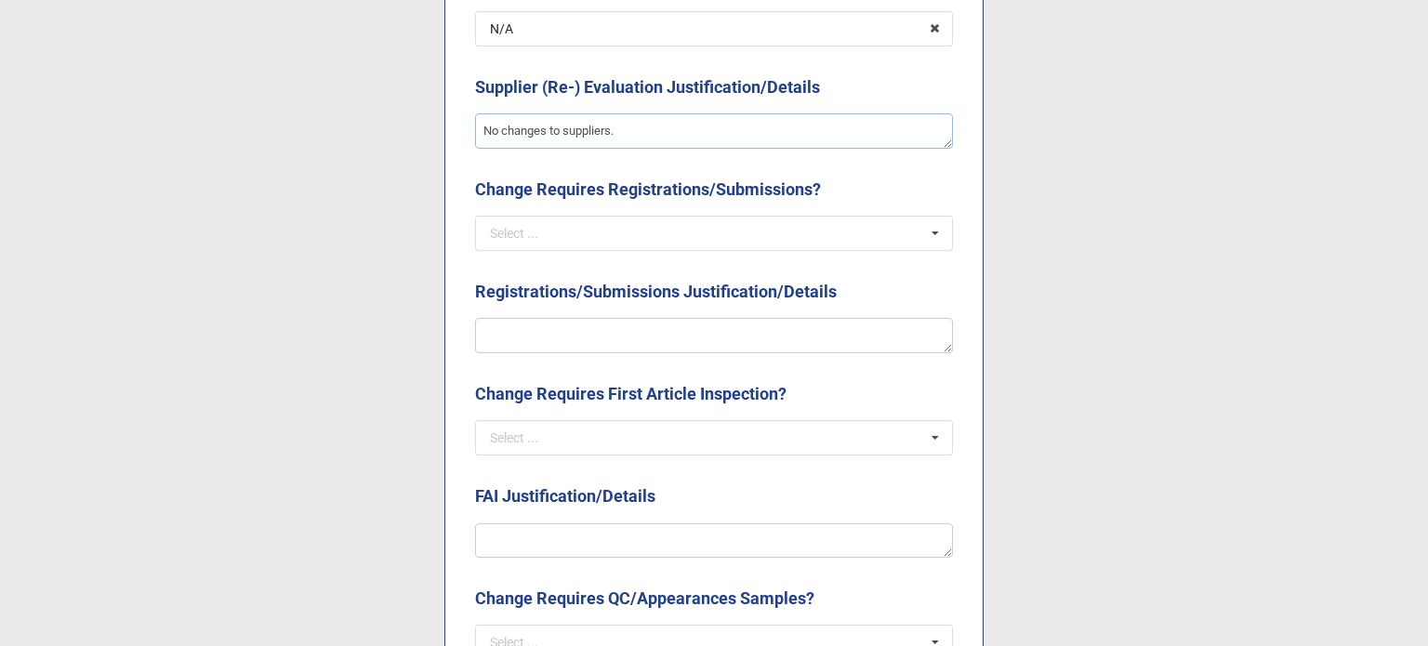
scroll to position [3346, 0]
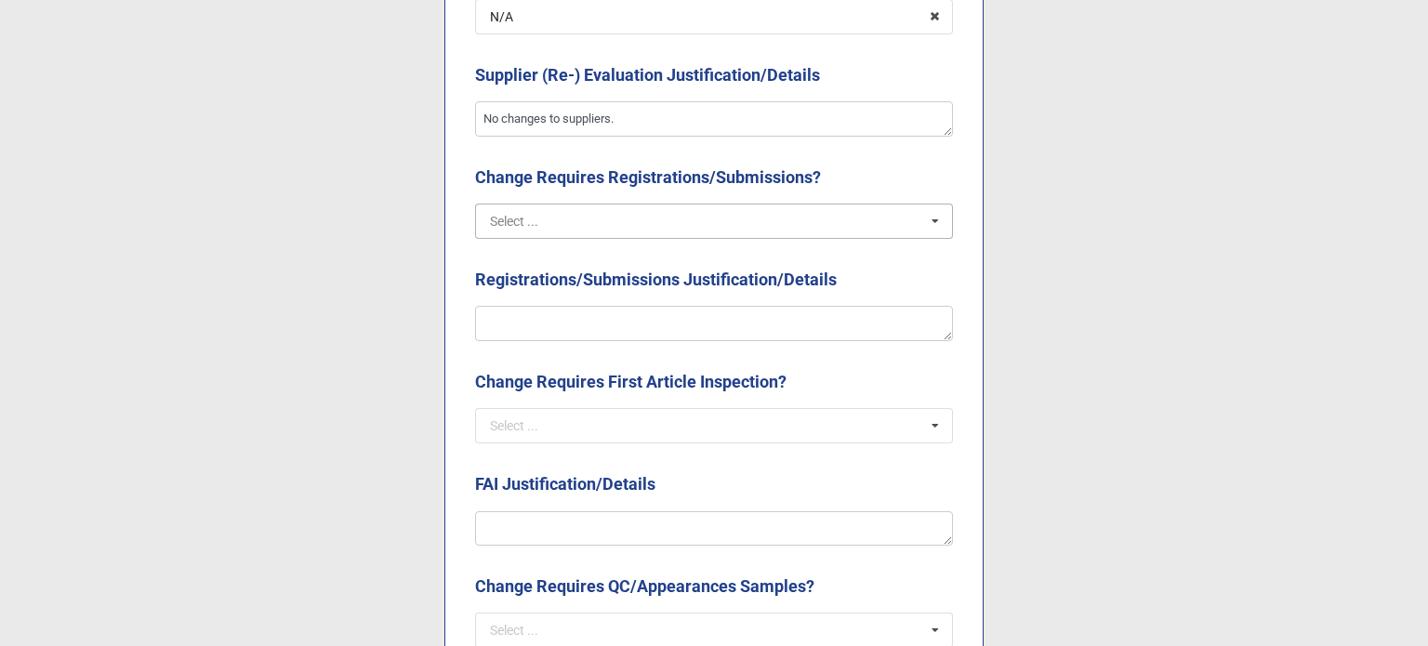
click at [613, 230] on input "text" at bounding box center [715, 220] width 476 height 33
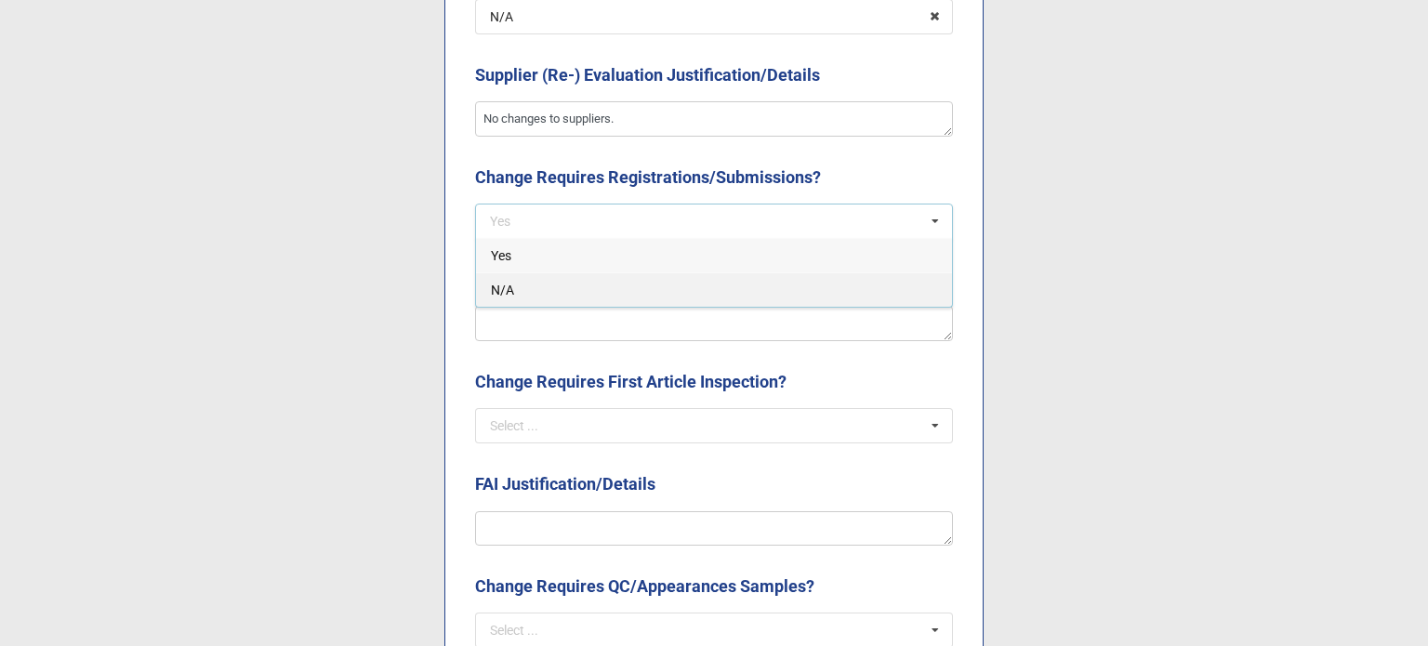
click at [626, 293] on div "N/A" at bounding box center [714, 289] width 476 height 34
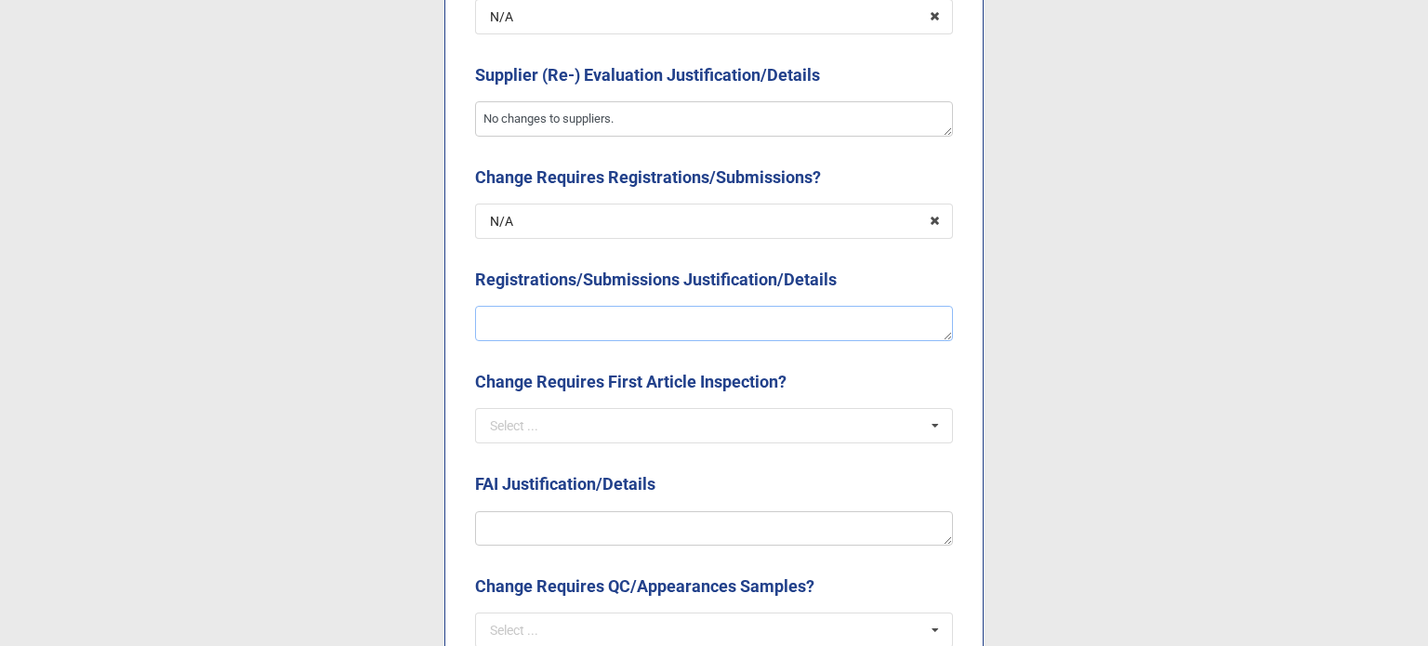
click at [627, 324] on textarea at bounding box center [714, 323] width 478 height 35
click at [700, 422] on input "text" at bounding box center [715, 425] width 476 height 33
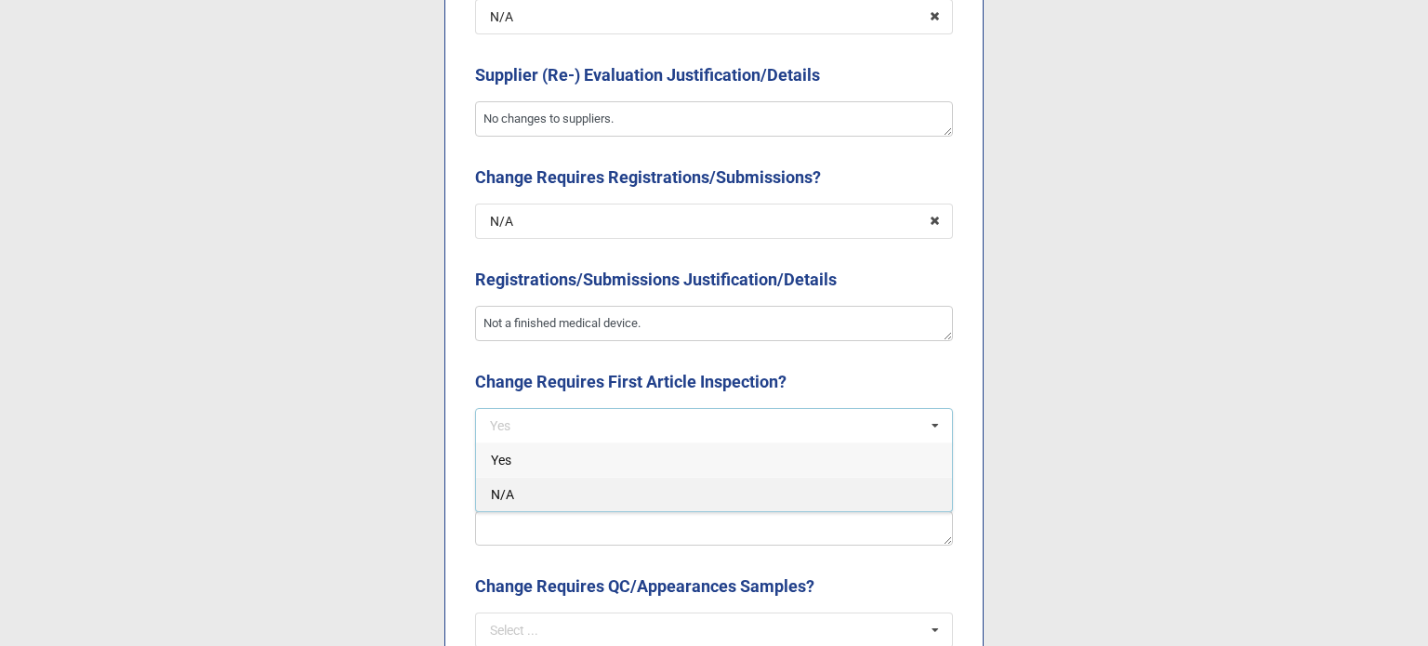
click at [628, 493] on div "N/A" at bounding box center [714, 494] width 476 height 34
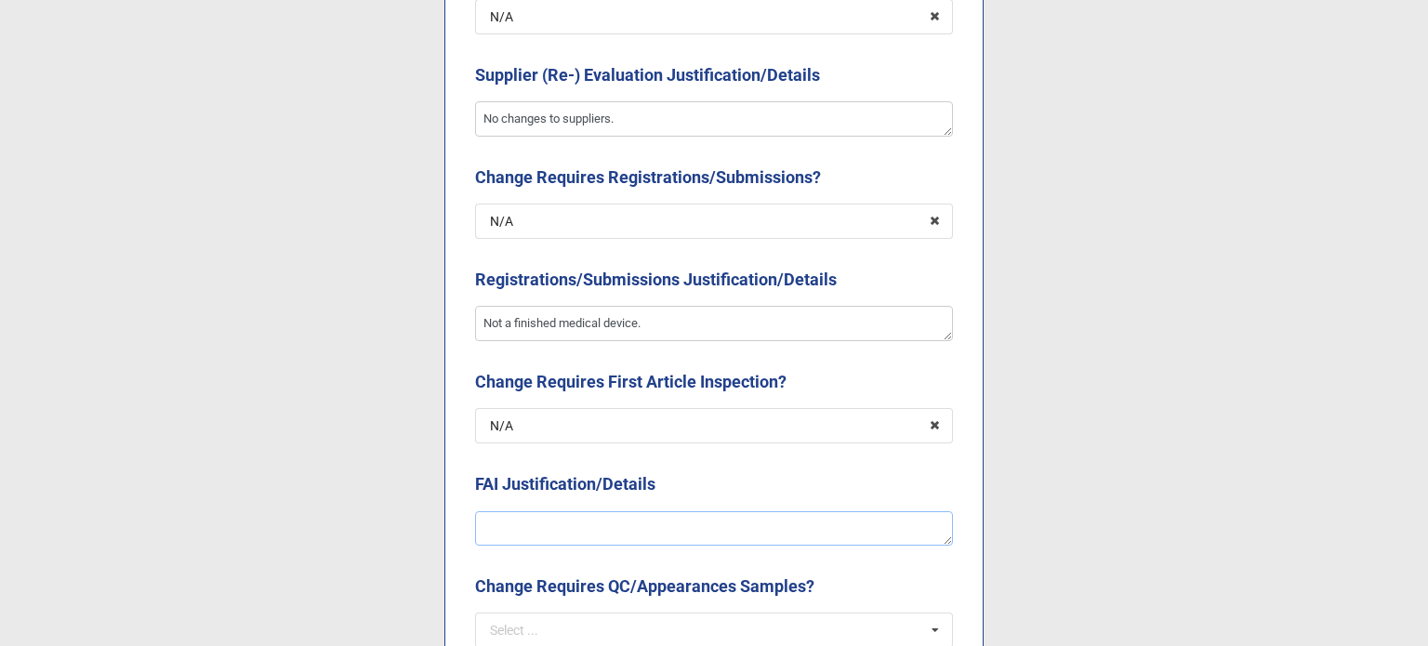
click at [617, 514] on textarea at bounding box center [714, 528] width 478 height 35
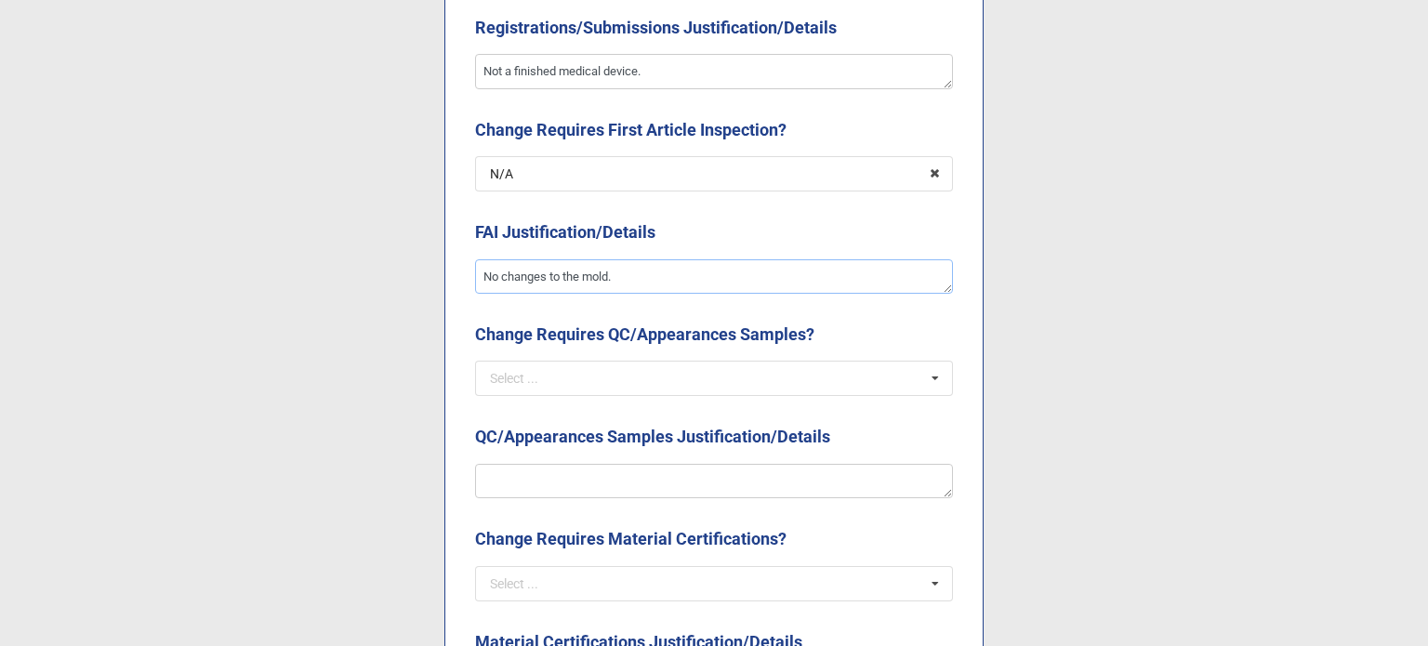
scroll to position [3777, 0]
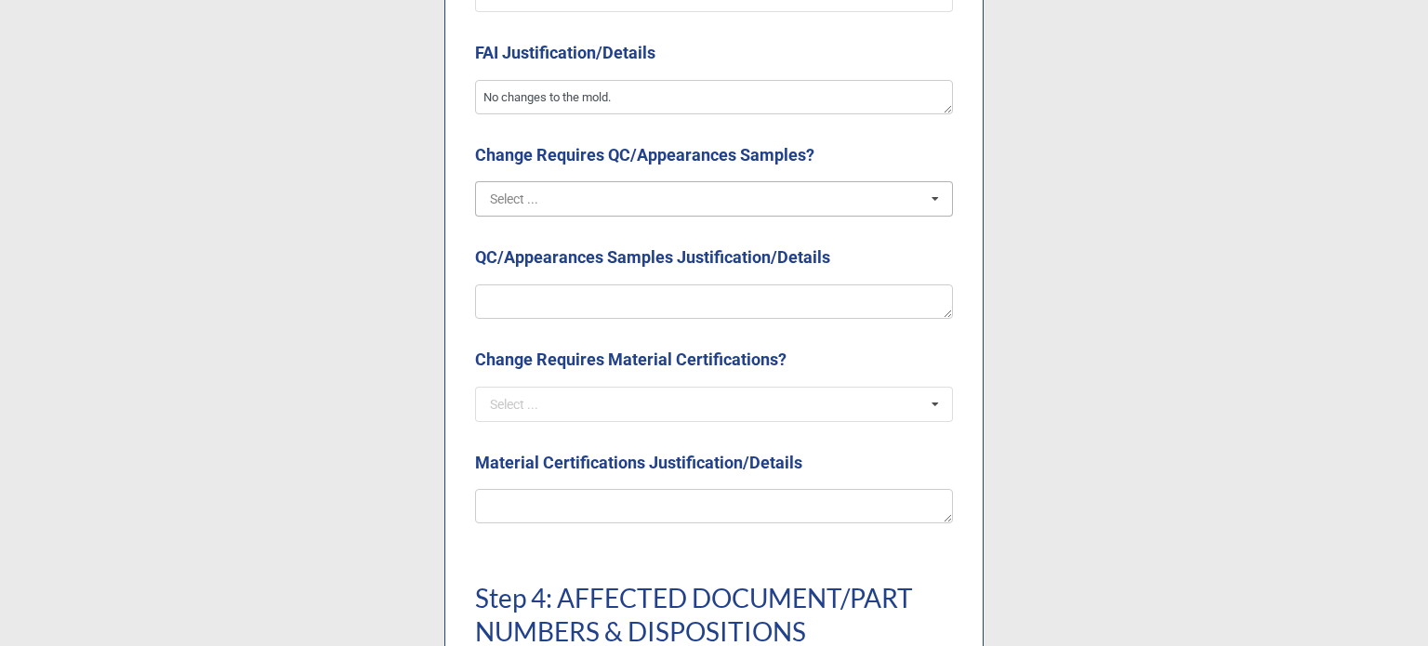
click at [494, 209] on input "text" at bounding box center [715, 198] width 476 height 33
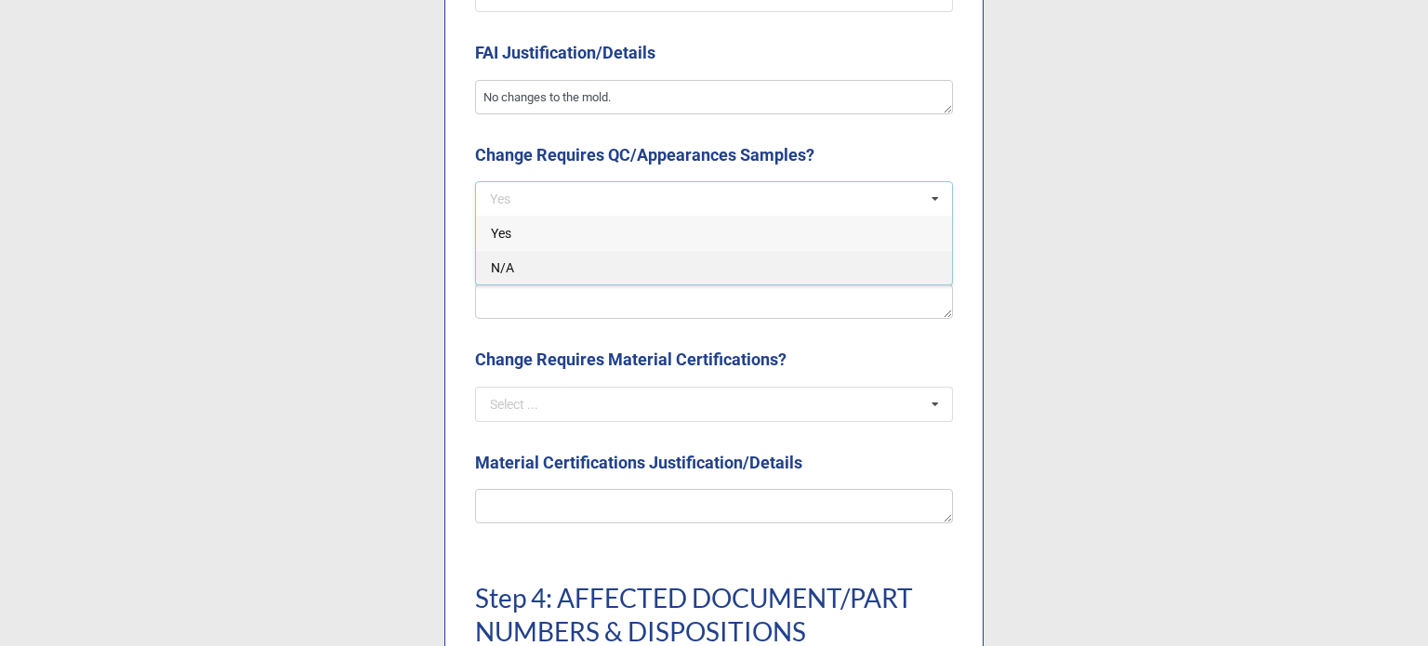
click at [547, 267] on div "N/A" at bounding box center [714, 267] width 476 height 34
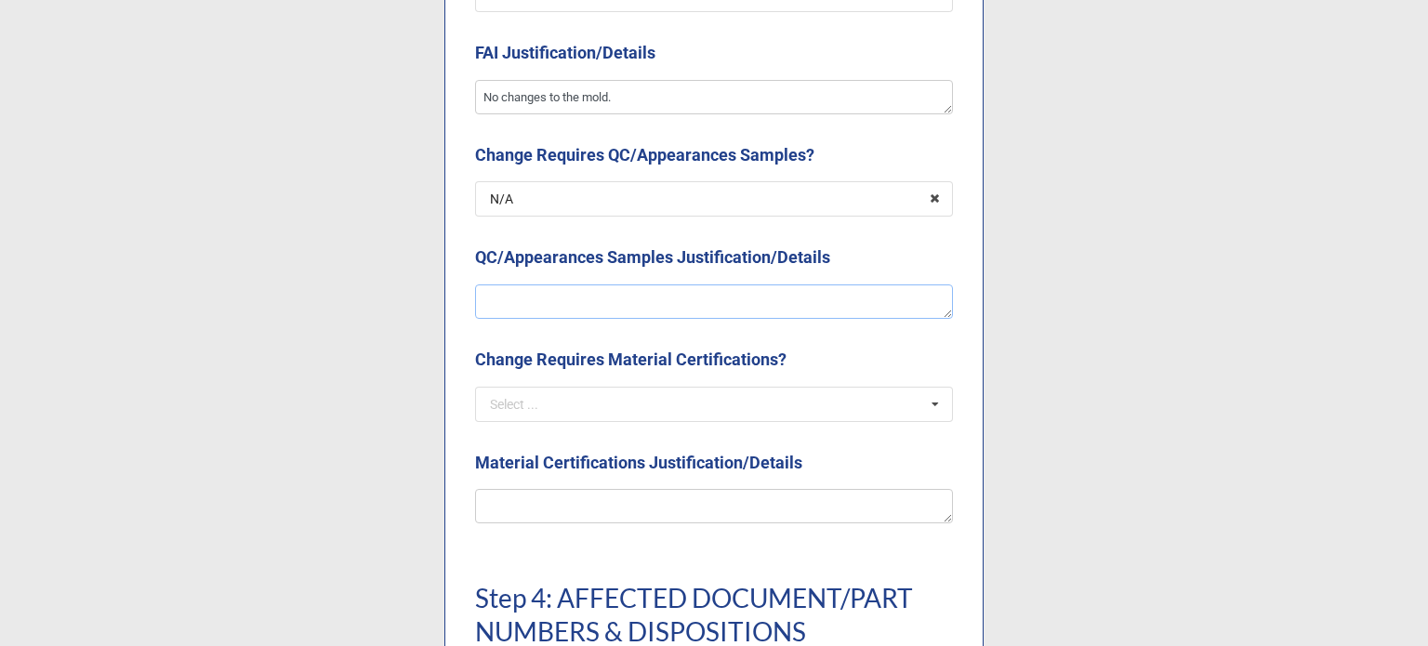
click at [554, 300] on textarea at bounding box center [714, 301] width 478 height 35
click at [613, 404] on input "text" at bounding box center [715, 404] width 476 height 33
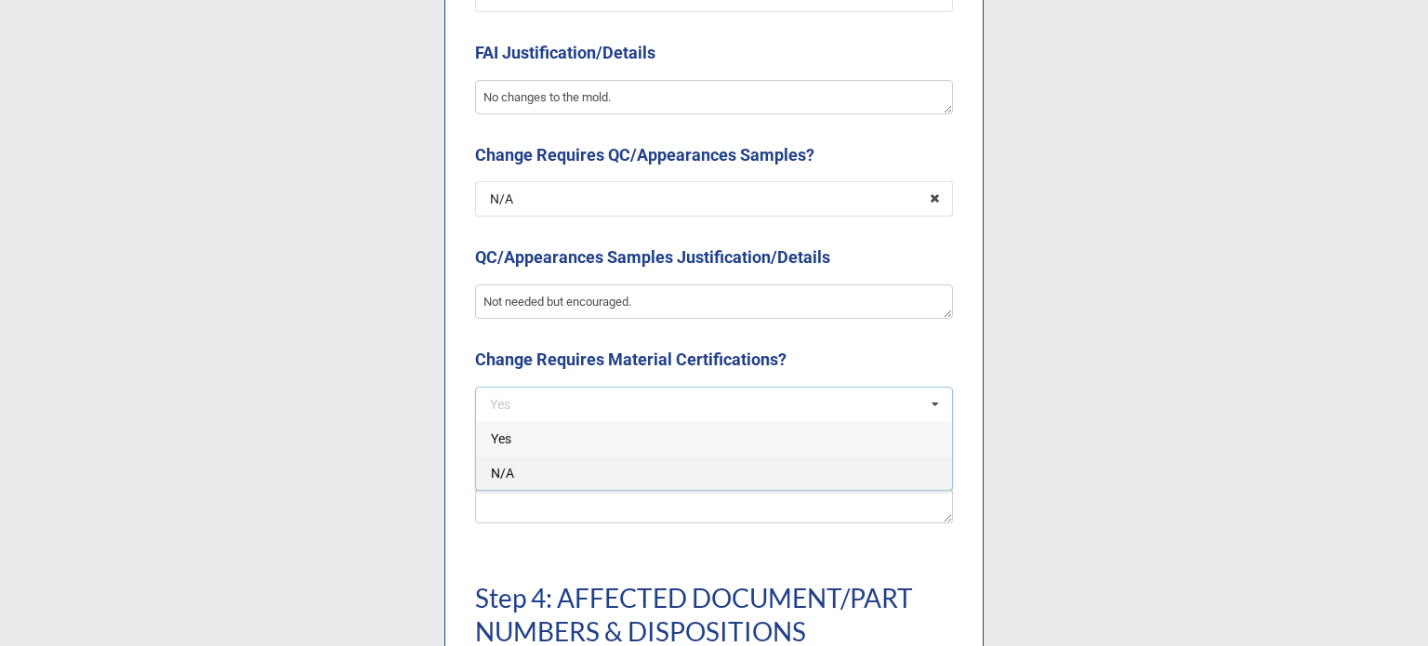
click at [570, 475] on div "N/A" at bounding box center [714, 472] width 476 height 34
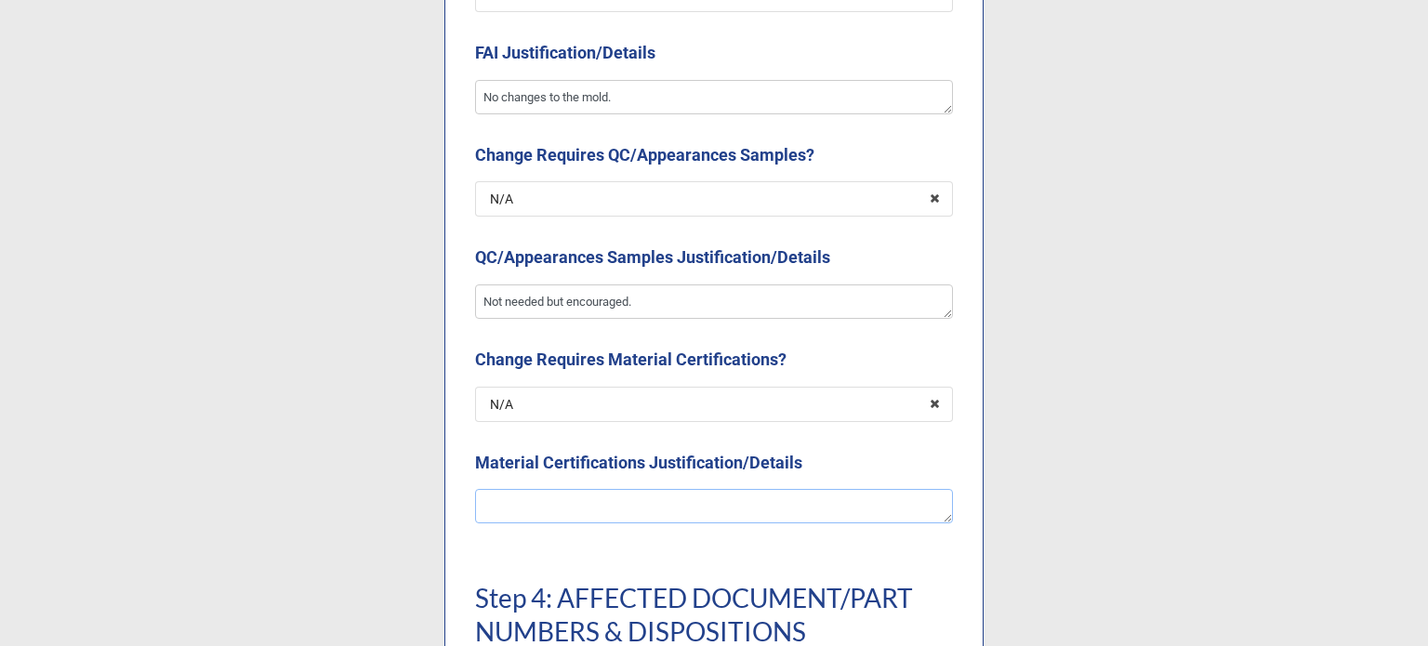
click at [580, 512] on textarea at bounding box center [714, 506] width 478 height 35
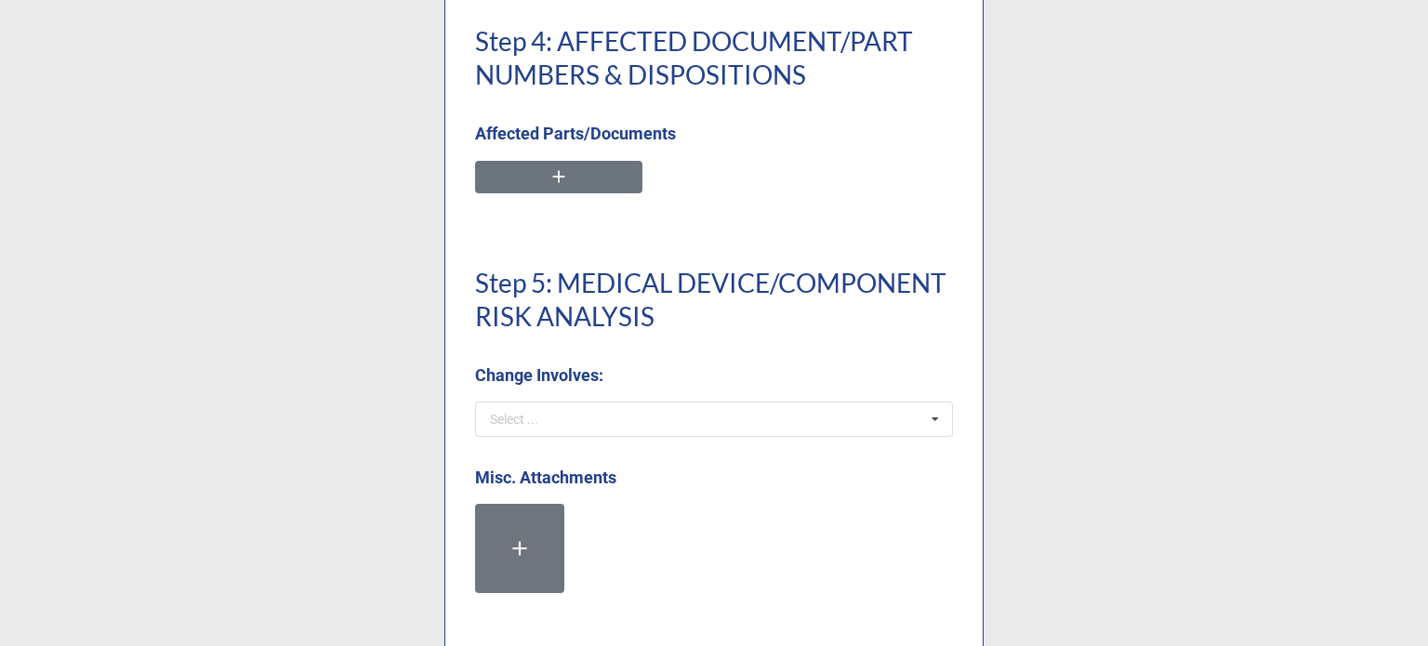
scroll to position [4438, 0]
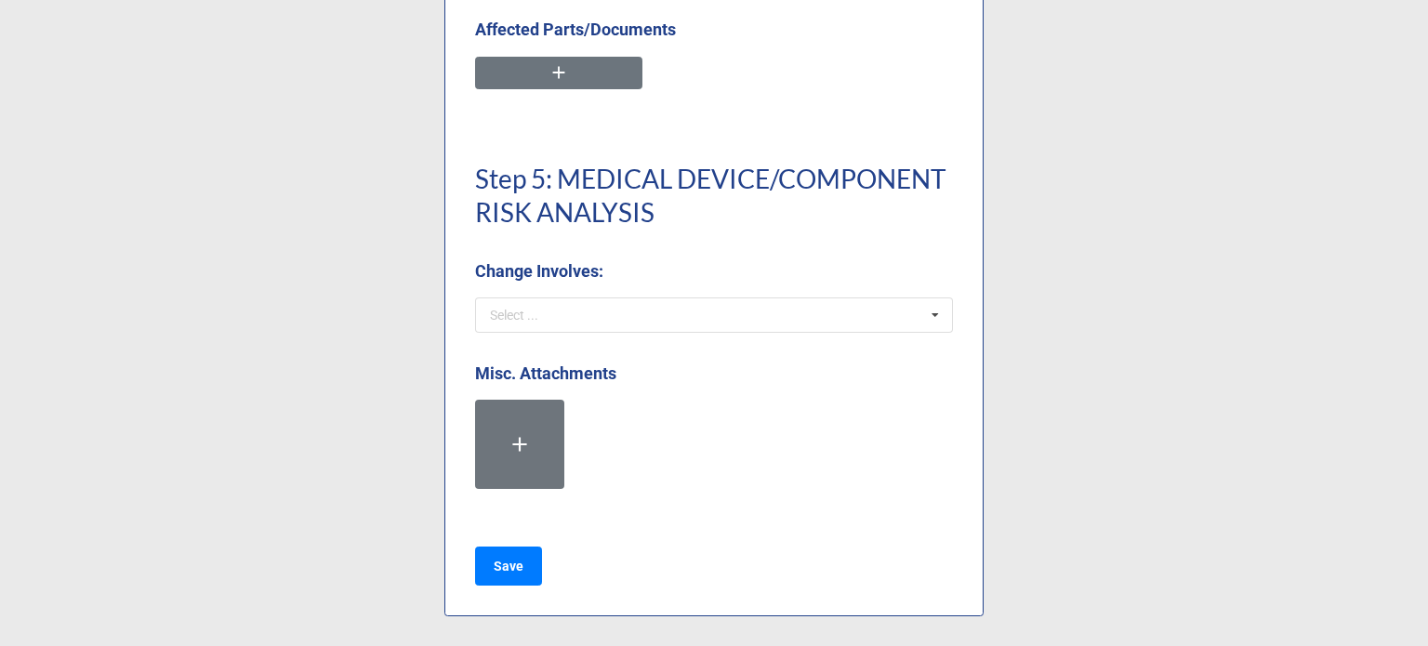
click at [650, 336] on div "Step 5: MEDICAL DEVICE/COMPONENT RISK ANALYSIS Change Involves: Select ... Medi…" at bounding box center [714, 239] width 478 height 214
click at [645, 322] on input "text" at bounding box center [715, 314] width 476 height 33
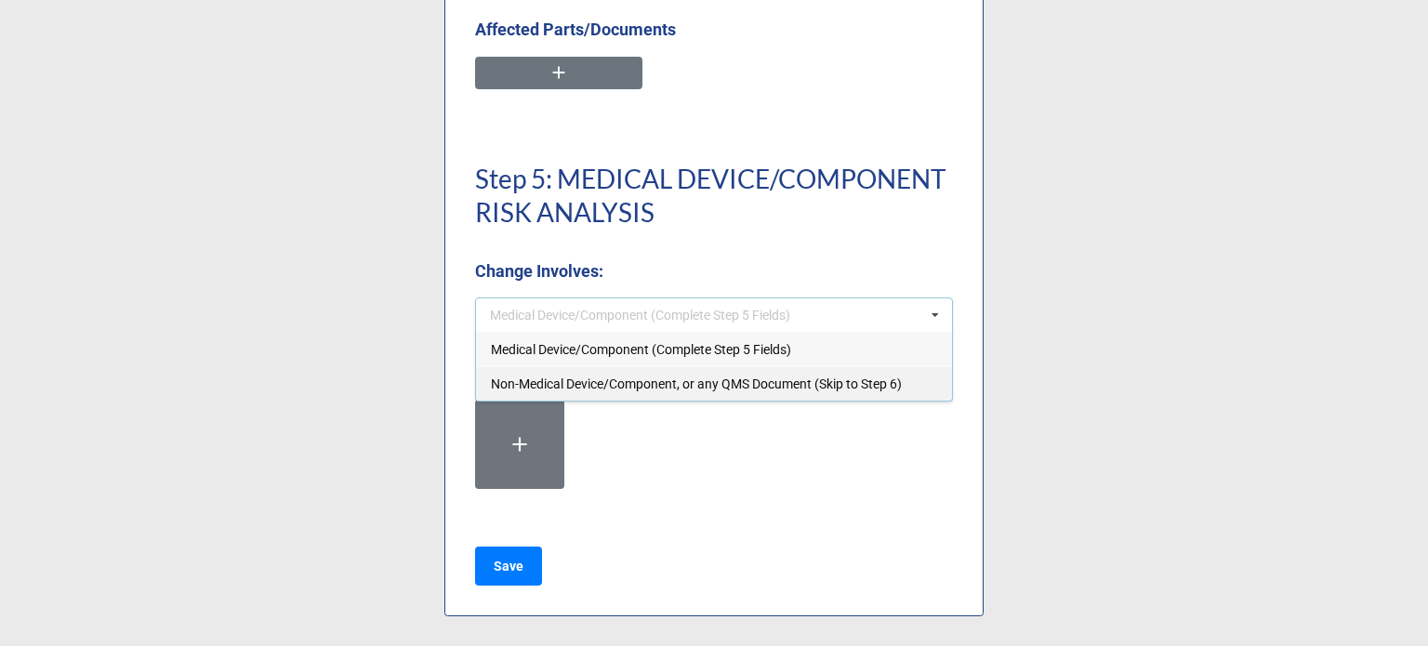
click at [638, 387] on span "Non-Medical Device/Component, or any QMS Document (Skip to Step 6)" at bounding box center [696, 383] width 411 height 15
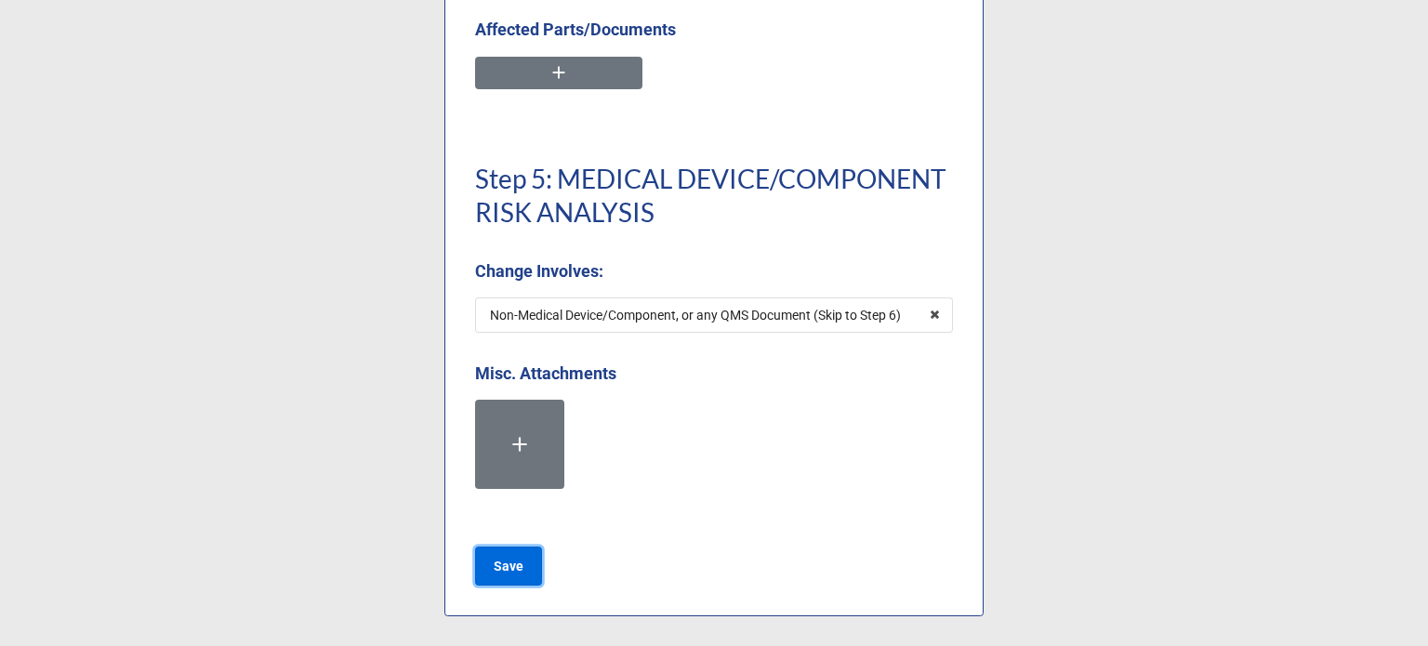
click at [508, 568] on b "Save" at bounding box center [509, 567] width 30 height 20
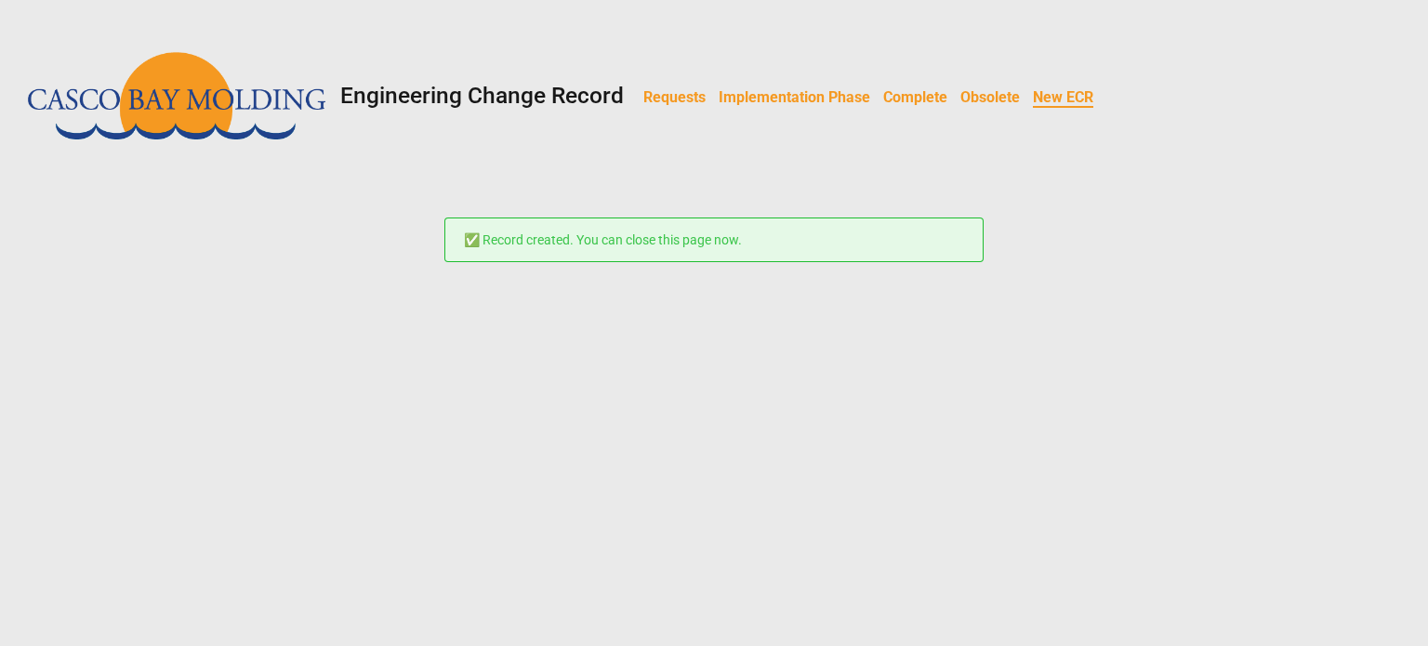
scroll to position [0, 0]
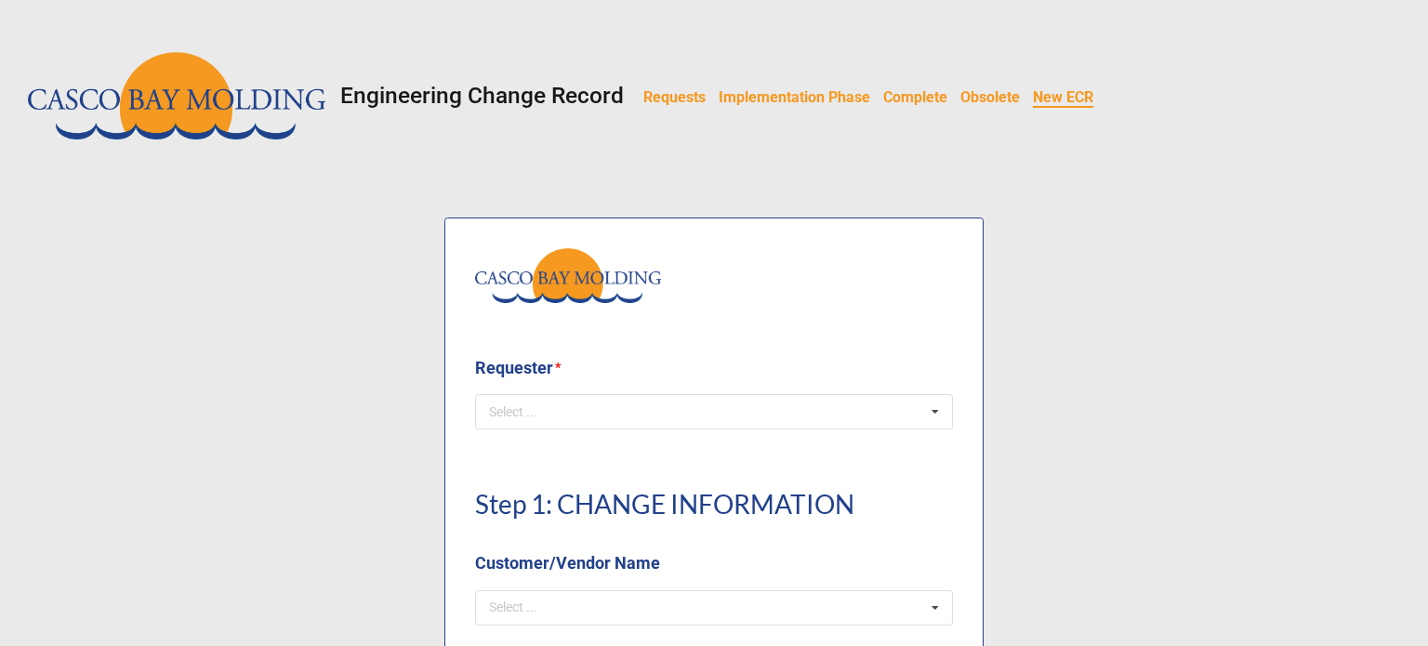
drag, startPoint x: 679, startPoint y: 104, endPoint x: 691, endPoint y: 110, distance: 12.5
click at [679, 104] on b "Requests" at bounding box center [674, 97] width 62 height 18
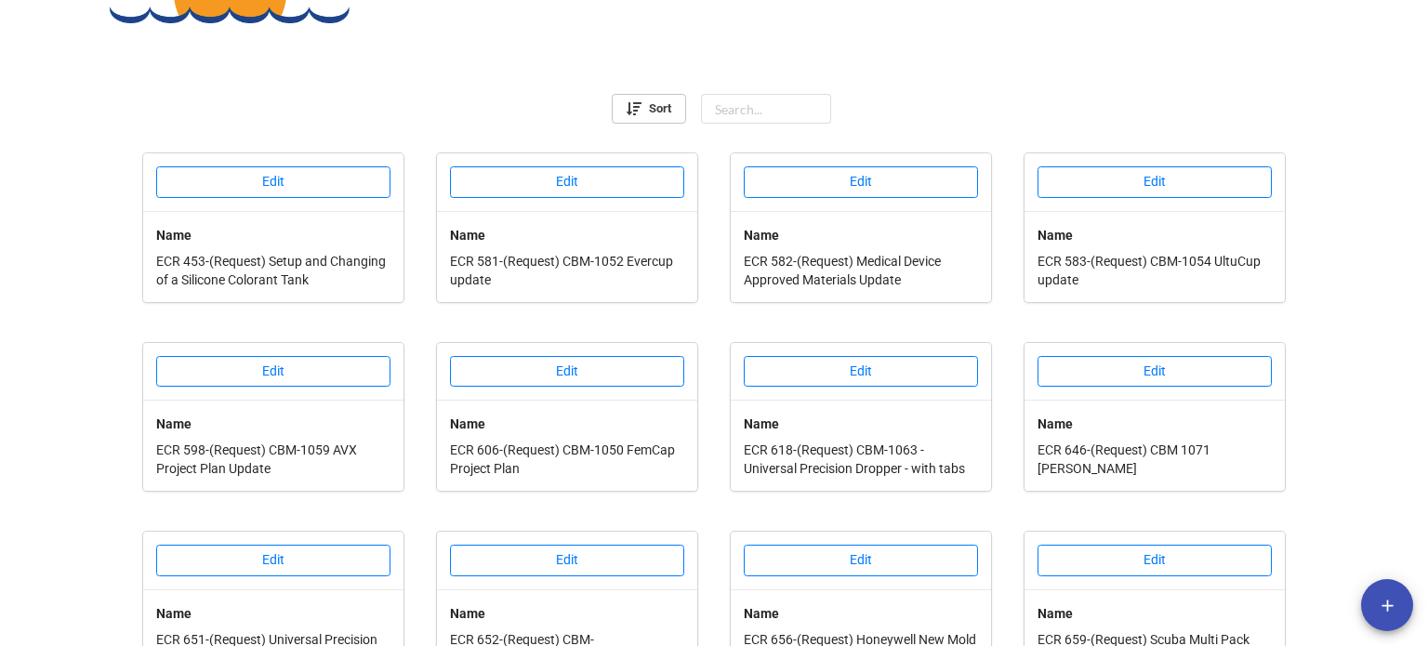
scroll to position [540, 0]
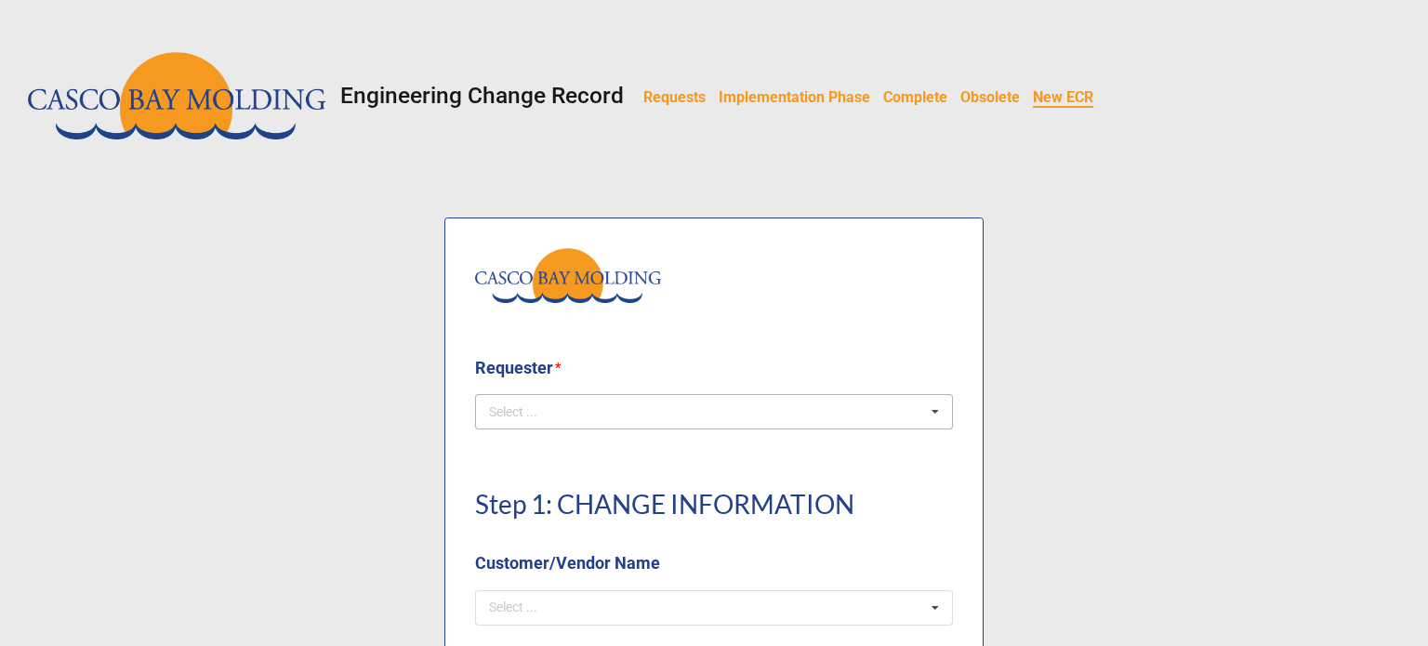
click at [740, 414] on div "Select ... No results found." at bounding box center [714, 411] width 478 height 35
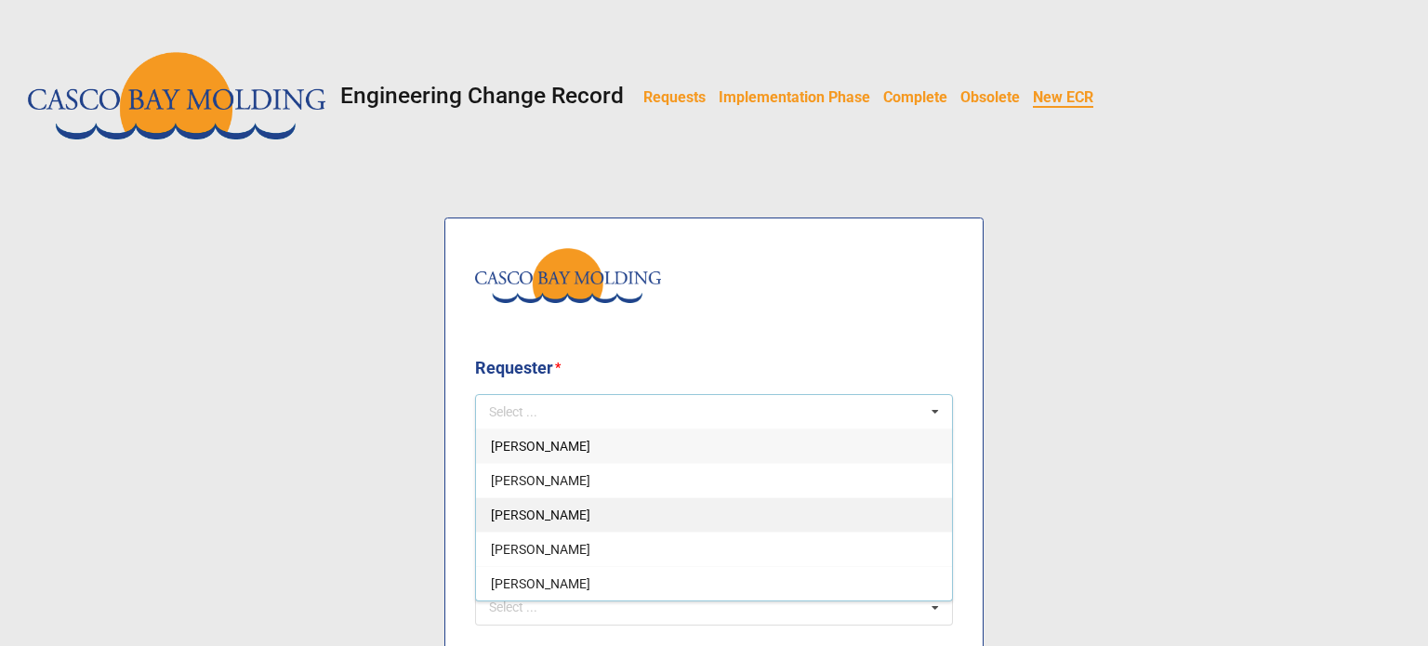
click at [550, 520] on span "Courtney Grant" at bounding box center [540, 514] width 99 height 15
